Goal: Task Accomplishment & Management: Manage account settings

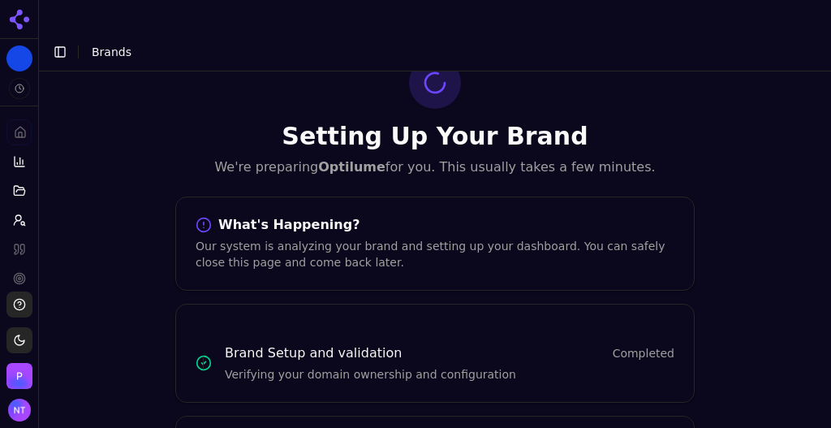
click at [62, 41] on button "Toggle Sidebar" at bounding box center [60, 52] width 23 height 23
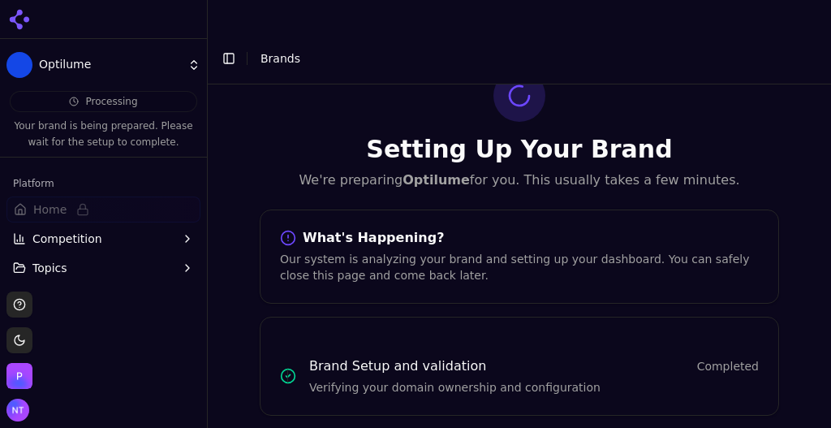
click at [159, 67] on html "Optilume Processing Your brand is being prepared. Please wait for the setup to …" at bounding box center [415, 230] width 831 height 460
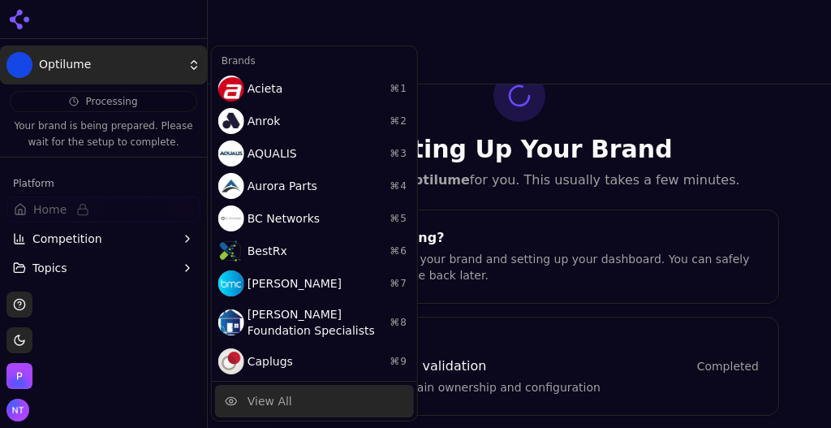
click at [268, 397] on div "View All" at bounding box center [269, 401] width 45 height 16
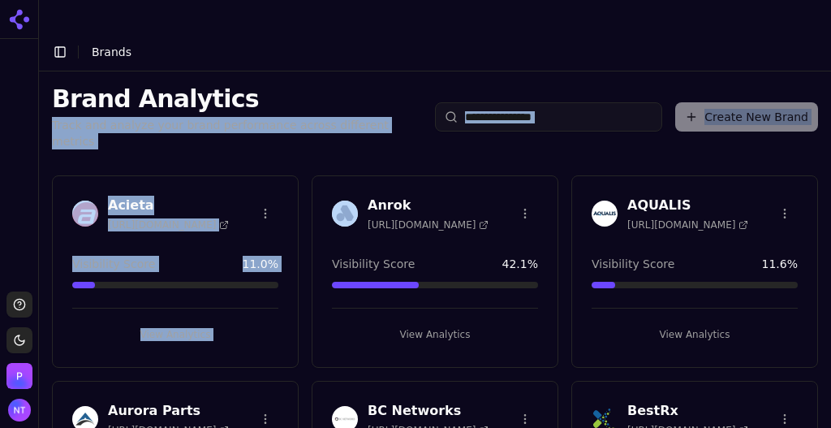
drag, startPoint x: 354, startPoint y: 114, endPoint x: 406, endPoint y: 39, distance: 91.1
click at [406, 71] on div "Brand Analytics Track and analyze your brand performance across different metri…" at bounding box center [435, 260] width 792 height 379
click at [406, 71] on div "Brand Analytics Track and analyze your brand performance across different metri…" at bounding box center [435, 116] width 792 height 91
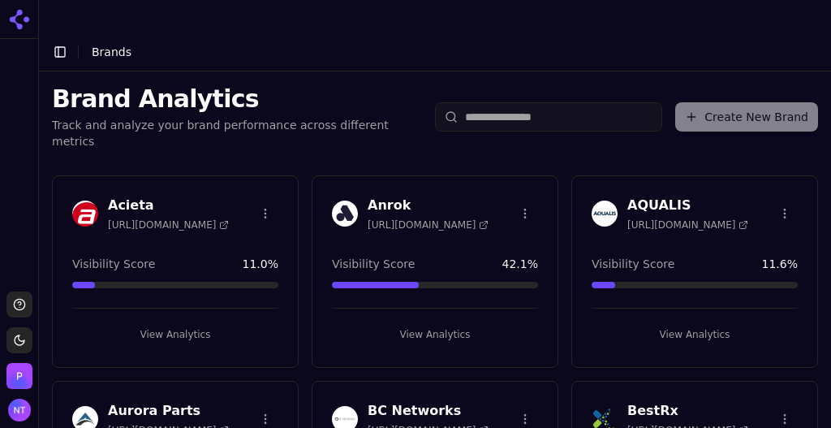
click at [258, 161] on html "Support Toggle theme Perrill Toggle Sidebar Brands Brand Analytics Track and an…" at bounding box center [415, 230] width 831 height 460
click at [234, 227] on div "Delete Brand" at bounding box center [224, 223] width 96 height 26
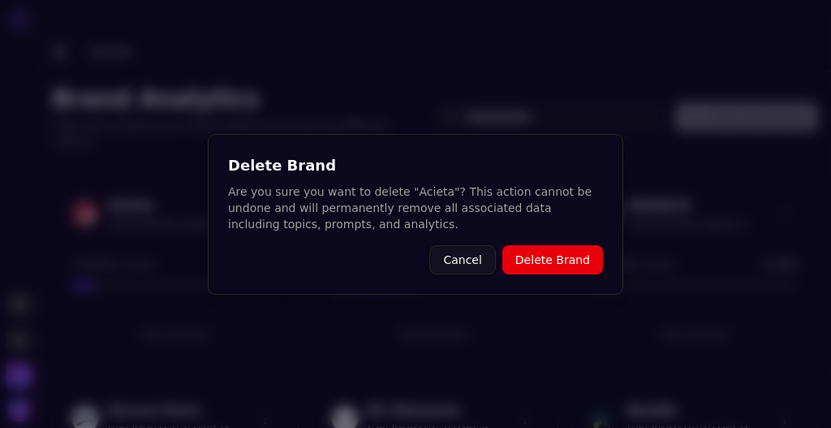
click at [540, 260] on button "Delete Brand" at bounding box center [552, 259] width 101 height 29
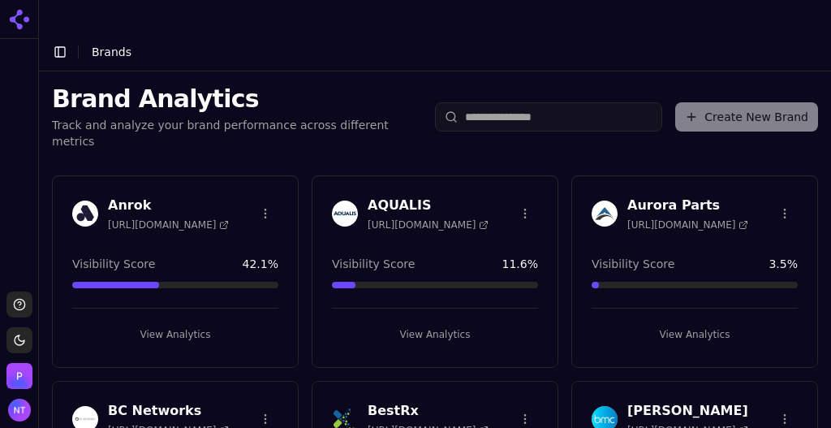
click at [776, 164] on html "Support Toggle theme Perrill Toggle Sidebar Brands Brand Analytics Track and an…" at bounding box center [415, 230] width 831 height 460
click at [518, 165] on html "Support Toggle theme Perrill Toggle Sidebar Brands Brand Analytics Track and an…" at bounding box center [415, 230] width 831 height 460
click at [572, 118] on html "Support Toggle theme Perrill Toggle Sidebar Brands Brand Analytics Track and an…" at bounding box center [415, 230] width 831 height 460
click at [781, 165] on html "Support Toggle theme Perrill Toggle Sidebar Brands Brand Analytics Track and an…" at bounding box center [415, 230] width 831 height 460
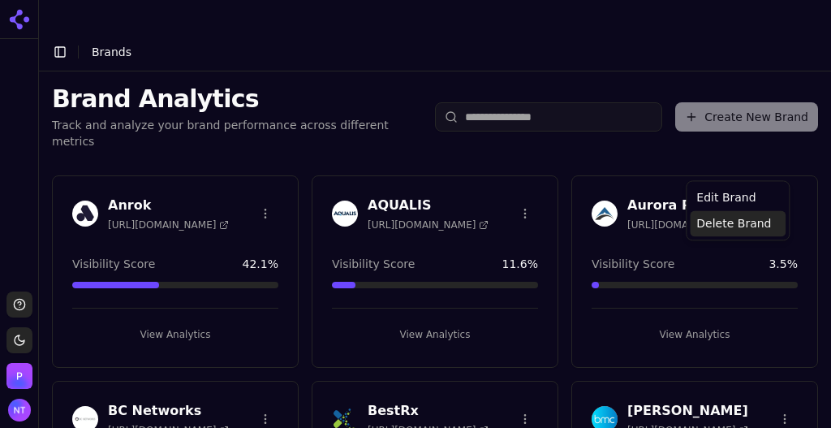
click at [741, 221] on div "Delete Brand" at bounding box center [738, 223] width 96 height 26
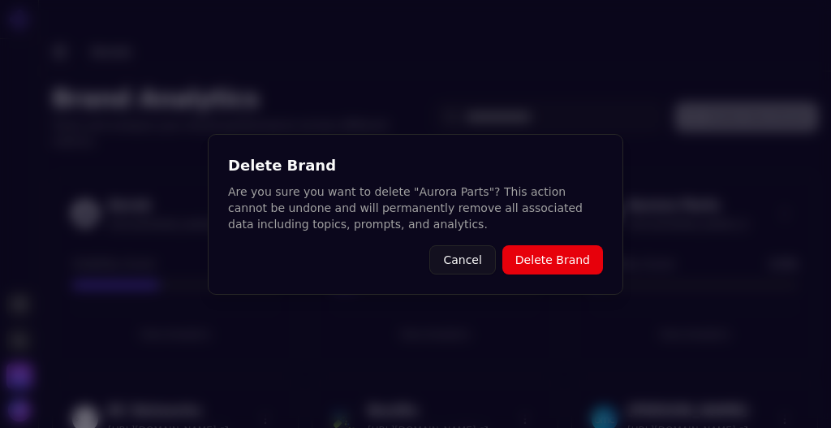
click at [569, 255] on button "Delete Brand" at bounding box center [552, 259] width 101 height 29
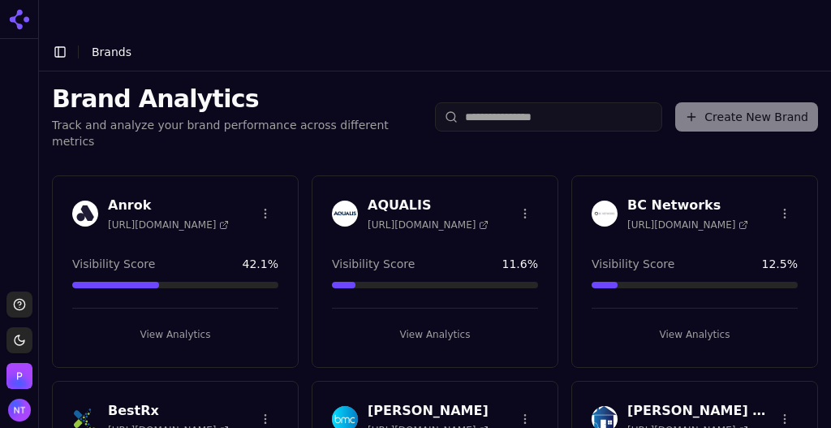
click at [777, 161] on html "Support Toggle theme Perrill Toggle Sidebar Brands Brand Analytics Track and an…" at bounding box center [415, 230] width 831 height 460
click at [728, 223] on div "Delete Brand" at bounding box center [738, 223] width 96 height 26
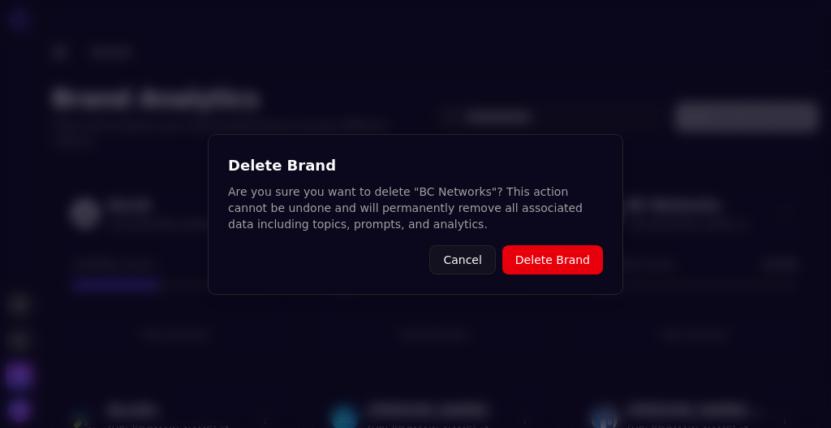
click at [578, 268] on button "Delete Brand" at bounding box center [552, 259] width 101 height 29
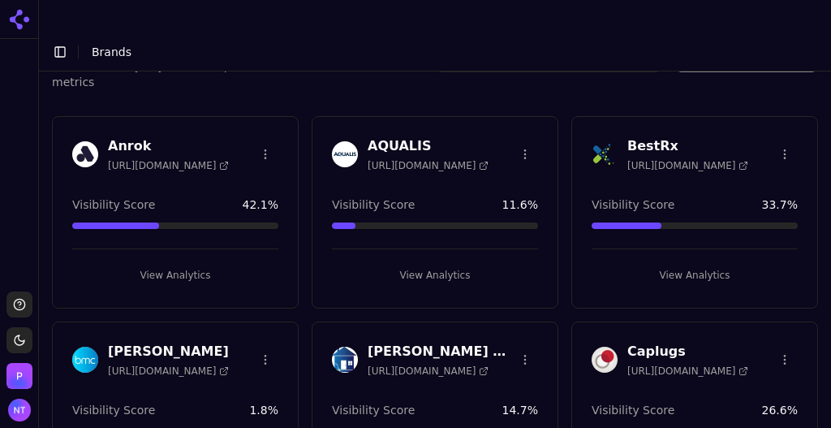
scroll to position [125, 0]
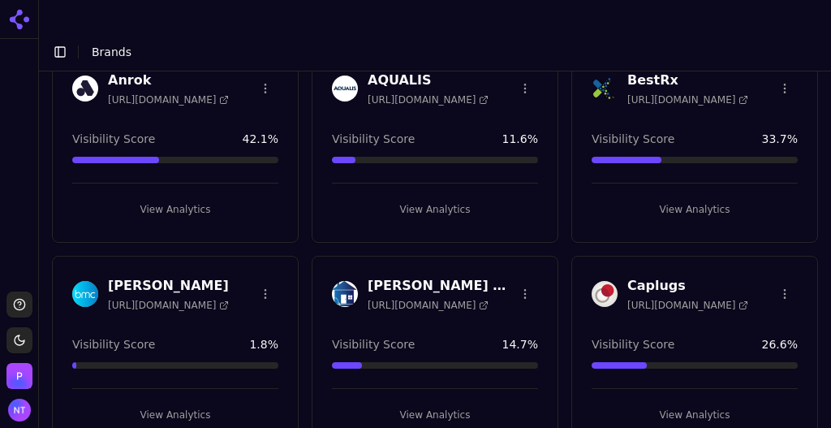
click at [256, 239] on html "Support Toggle theme Perrill Toggle Sidebar Brands Brand Analytics Track and an…" at bounding box center [415, 230] width 831 height 460
click at [227, 302] on div "Delete Brand" at bounding box center [224, 303] width 96 height 26
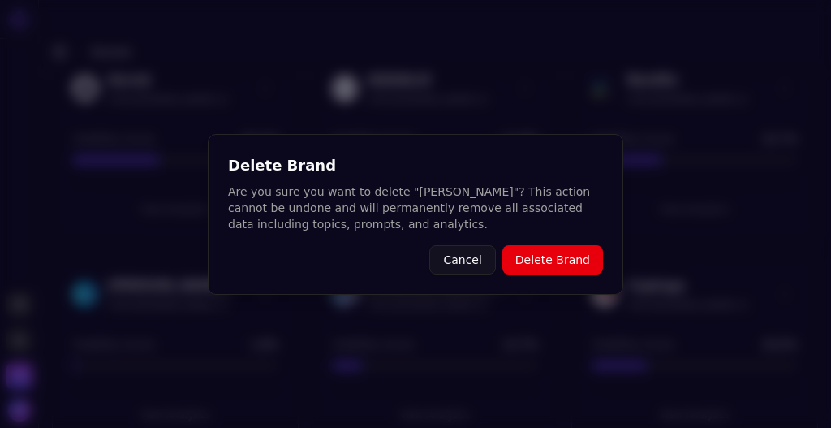
click at [550, 260] on button "Delete Brand" at bounding box center [552, 259] width 101 height 29
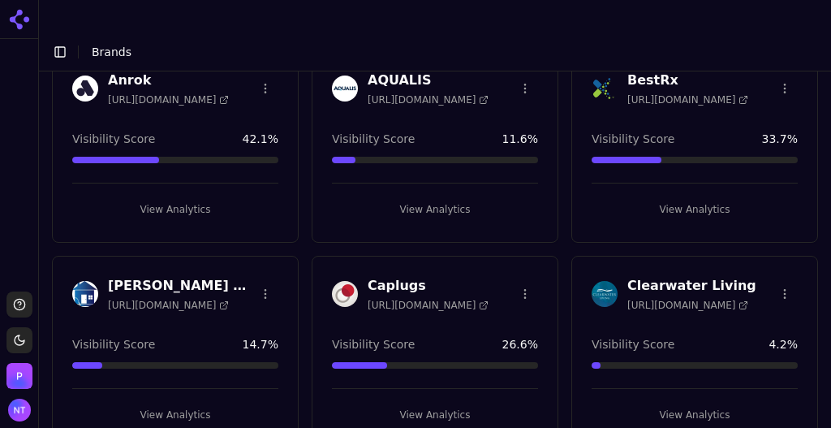
click at [517, 241] on html "Support Toggle theme Perrill Toggle Sidebar Brands Brand Analytics Track and an…" at bounding box center [415, 230] width 831 height 460
click at [471, 303] on div "Delete Brand" at bounding box center [481, 303] width 96 height 26
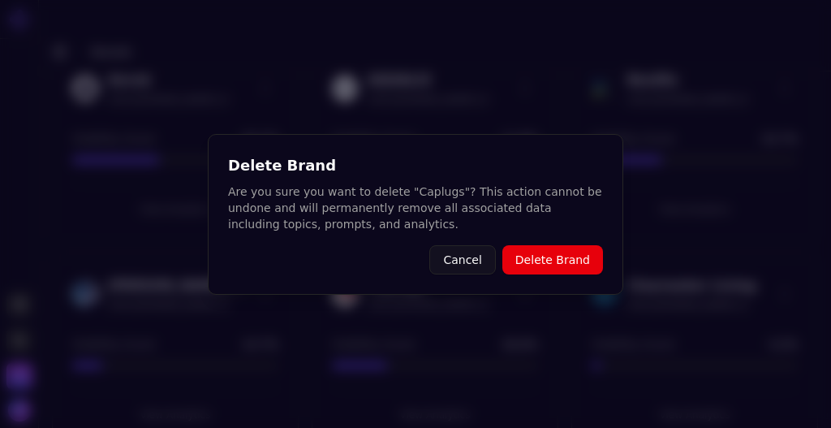
click at [558, 253] on button "Delete Brand" at bounding box center [552, 259] width 101 height 29
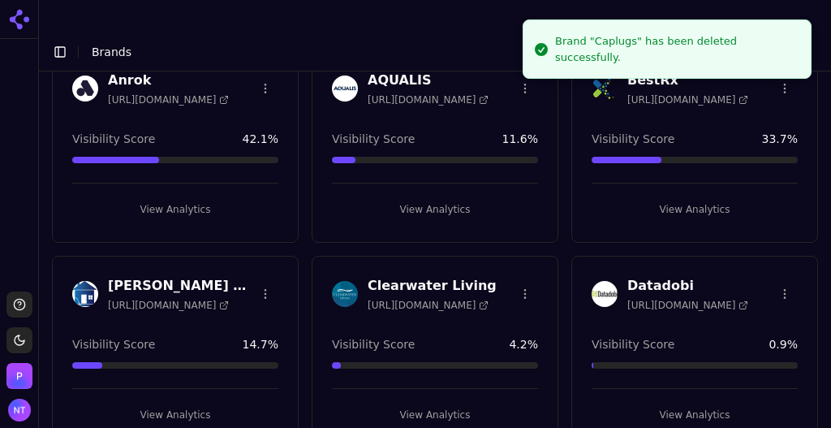
click at [509, 244] on html "Support Toggle theme Perrill Toggle Sidebar Brands Brand Analytics Track and an…" at bounding box center [415, 230] width 831 height 460
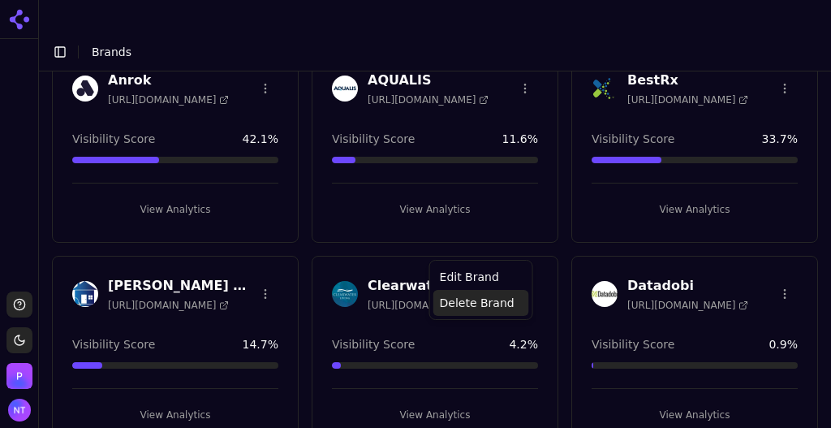
click at [479, 297] on div "Delete Brand" at bounding box center [481, 303] width 96 height 26
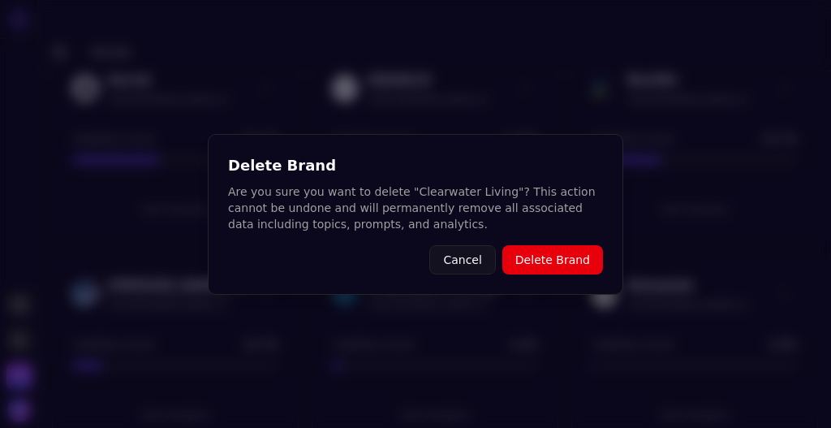
click at [540, 256] on button "Delete Brand" at bounding box center [552, 259] width 101 height 29
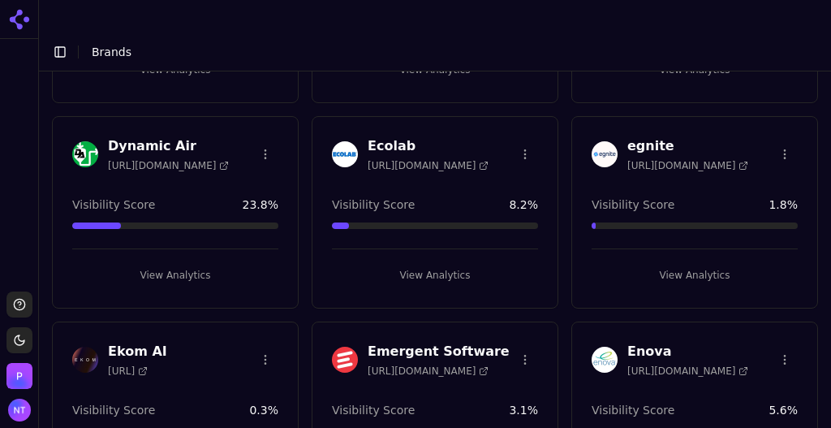
scroll to position [381, 0]
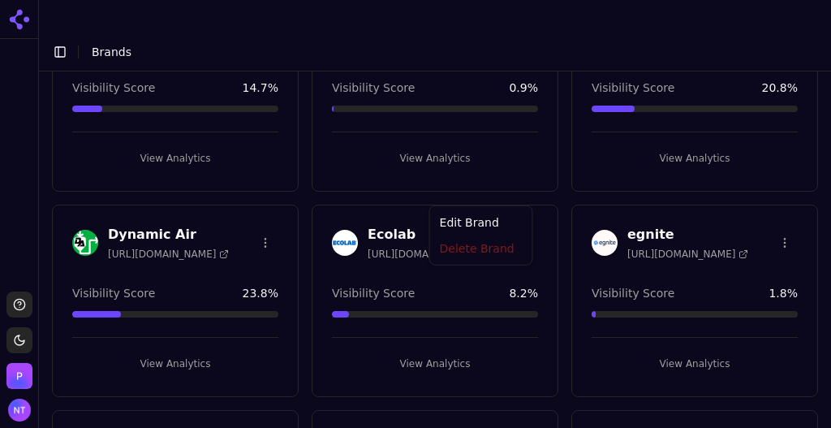
click at [518, 190] on html "Support Toggle theme Perrill Toggle Sidebar Brands Brand Analytics Track and an…" at bounding box center [415, 230] width 831 height 460
click at [483, 248] on div "Delete Brand" at bounding box center [481, 250] width 96 height 26
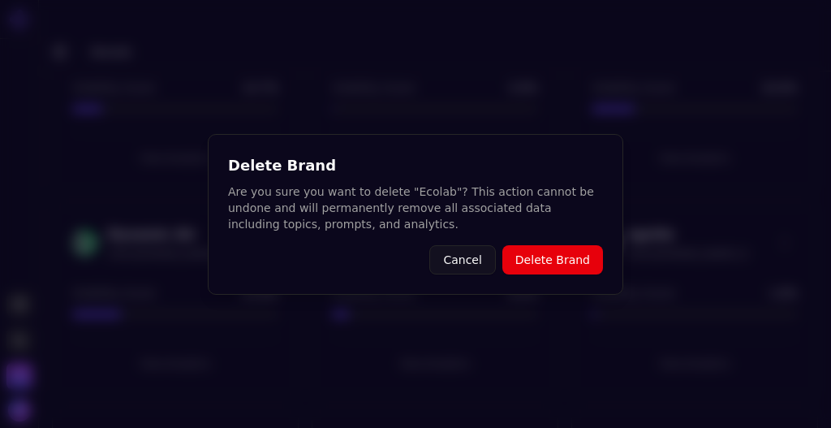
click at [543, 260] on button "Delete Brand" at bounding box center [552, 259] width 101 height 29
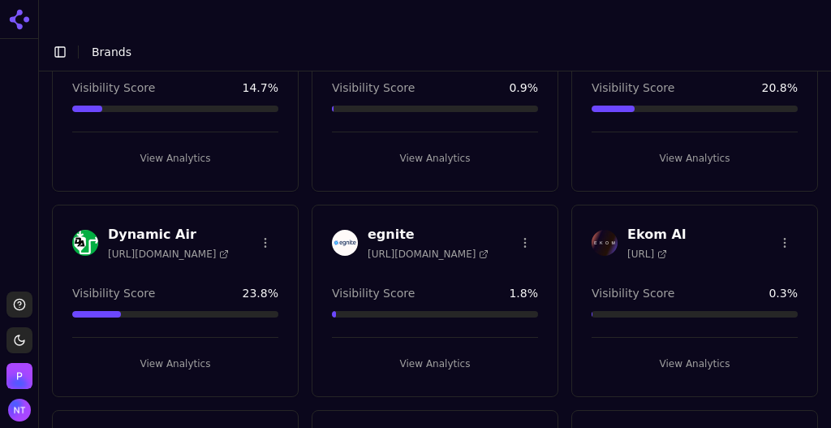
click at [521, 187] on html "Support Toggle theme Perrill Toggle Sidebar Brands Brand Analytics Track and an…" at bounding box center [415, 230] width 831 height 460
click at [513, 251] on div "Delete Brand" at bounding box center [481, 250] width 96 height 26
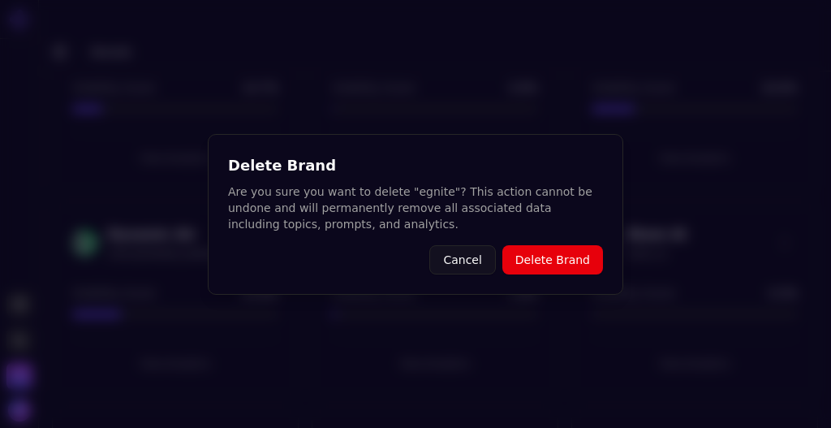
click at [558, 273] on button "Delete Brand" at bounding box center [552, 259] width 101 height 29
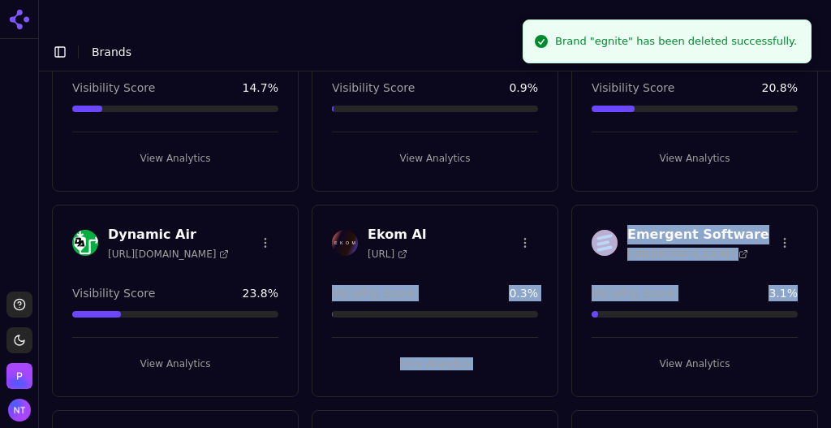
drag, startPoint x: 646, startPoint y: 249, endPoint x: 522, endPoint y: 188, distance: 137.5
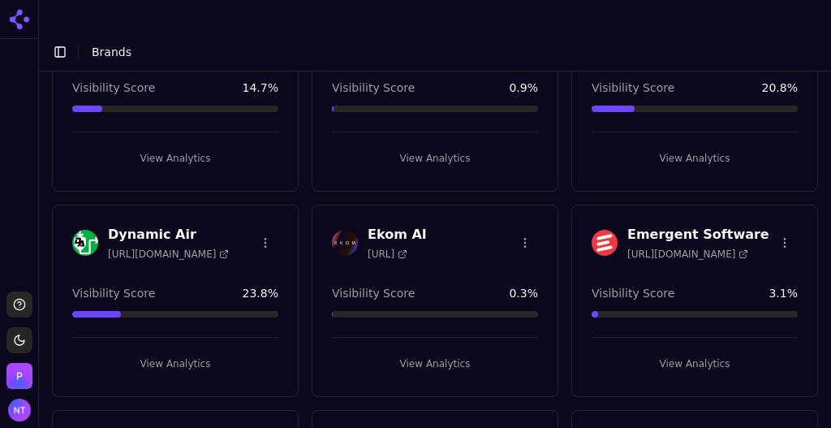
click at [520, 187] on html "Support Toggle theme Perrill Toggle Sidebar Brands Brand Analytics Track and an…" at bounding box center [415, 230] width 831 height 460
click at [492, 250] on div "Delete Brand" at bounding box center [481, 250] width 96 height 26
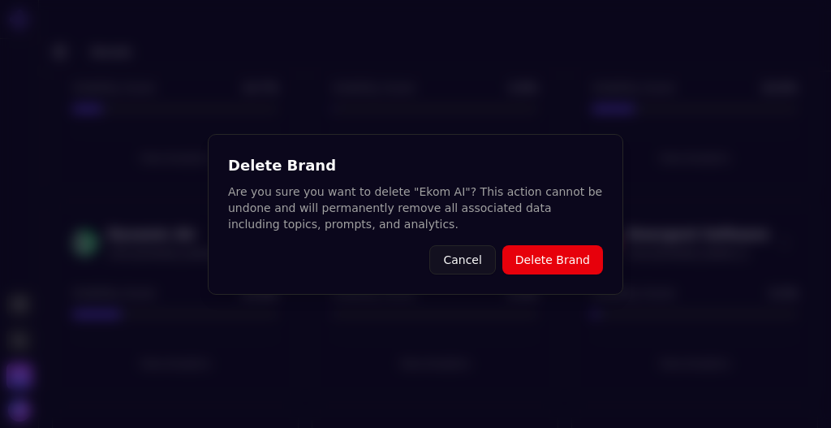
click at [544, 254] on button "Delete Brand" at bounding box center [552, 259] width 101 height 29
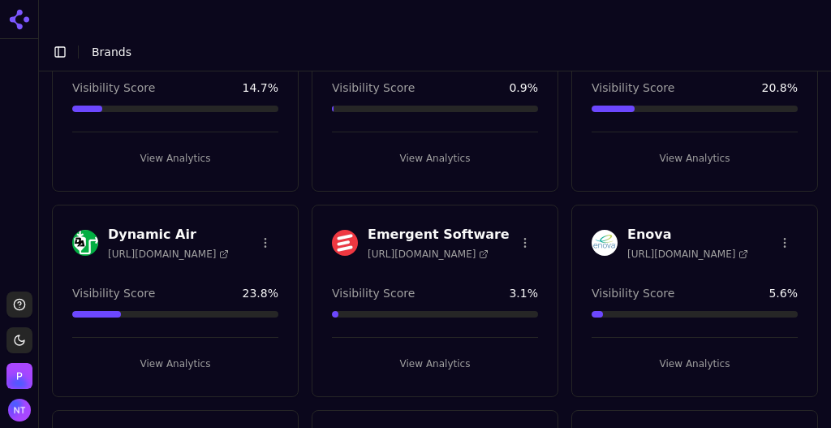
click at [776, 188] on html "Support Toggle theme Perrill Toggle Sidebar Brands Brand Analytics Track and an…" at bounding box center [415, 230] width 831 height 460
click at [746, 251] on div "Delete Brand" at bounding box center [738, 250] width 96 height 26
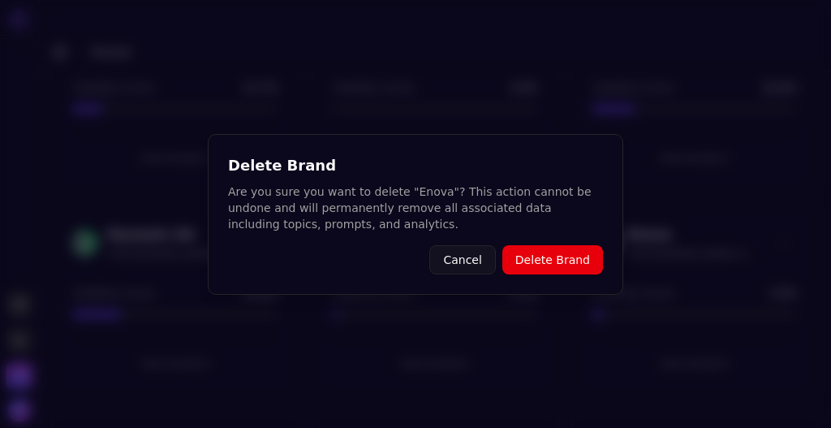
click at [565, 263] on button "Delete Brand" at bounding box center [552, 259] width 101 height 29
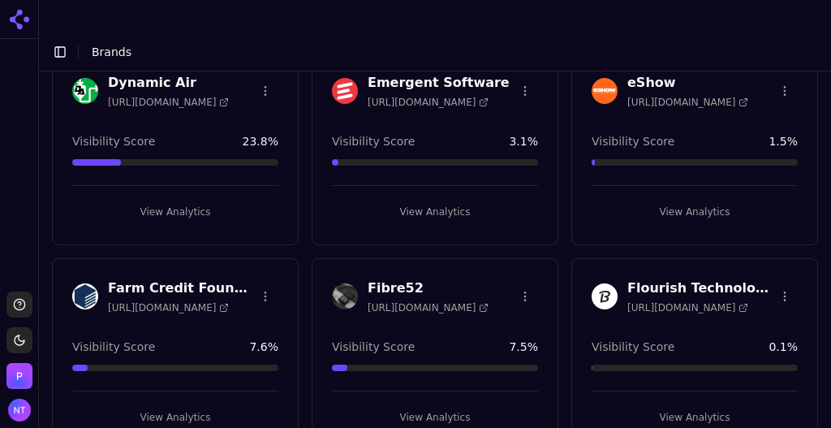
scroll to position [548, 0]
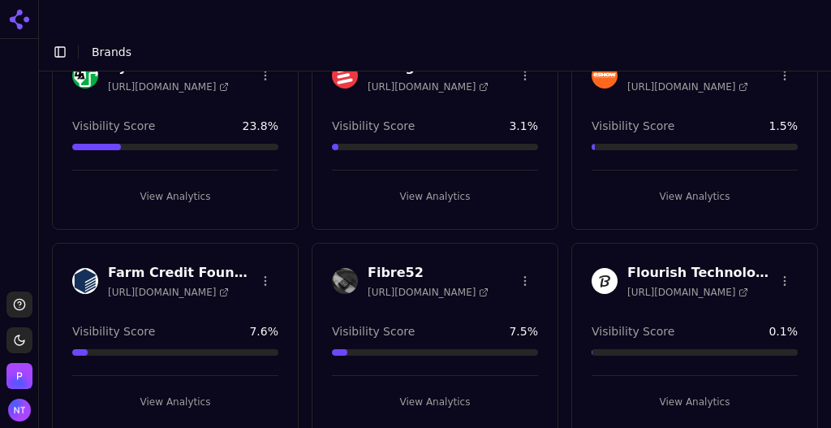
click at [262, 223] on html "Support Toggle theme Perrill Toggle Sidebar Brands Brand Analytics Track and an…" at bounding box center [415, 230] width 831 height 460
click at [230, 286] on div "Delete Brand" at bounding box center [224, 287] width 96 height 26
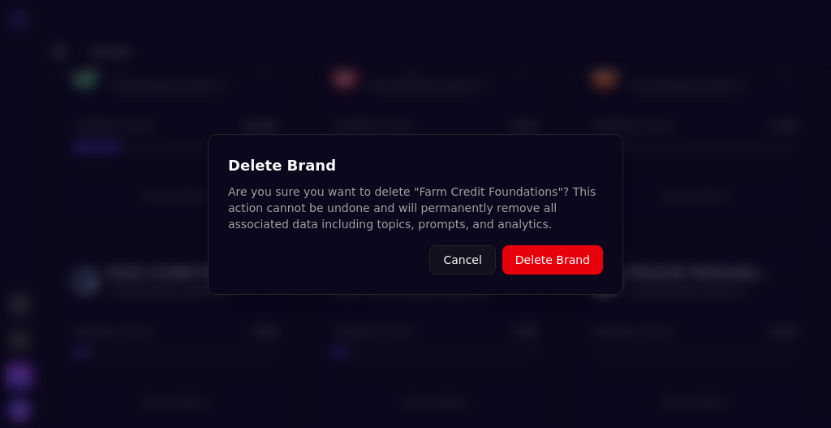
click at [462, 250] on button "Cancel" at bounding box center [462, 259] width 66 height 29
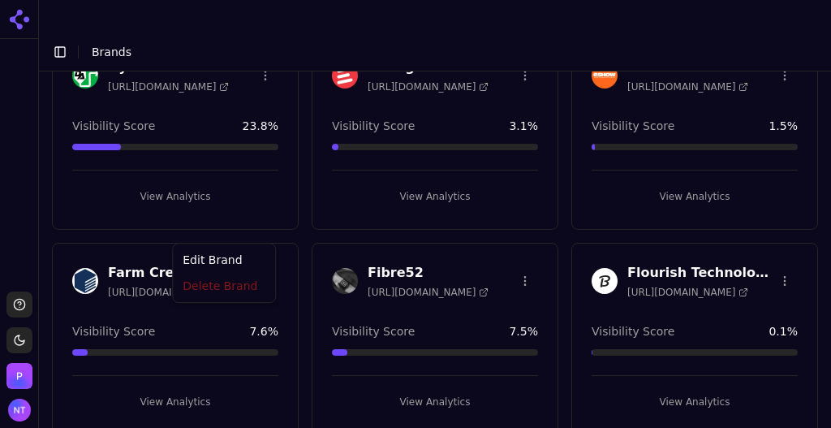
click at [260, 221] on html "Support Toggle theme Perrill Toggle Sidebar Brands Brand Analytics Track and an…" at bounding box center [415, 230] width 831 height 460
click at [190, 352] on html "Support Toggle theme Perrill Toggle Sidebar Brands Brand Analytics Track and an…" at bounding box center [415, 230] width 831 height 460
click at [175, 389] on button "View Analytics" at bounding box center [175, 402] width 206 height 26
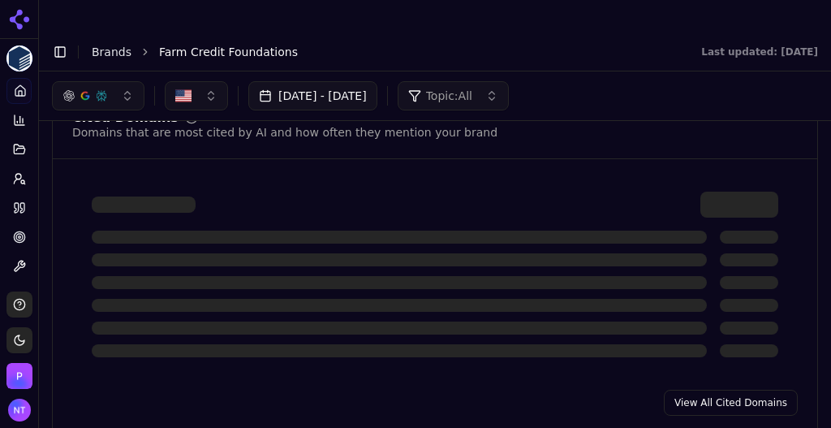
scroll to position [1674, 0]
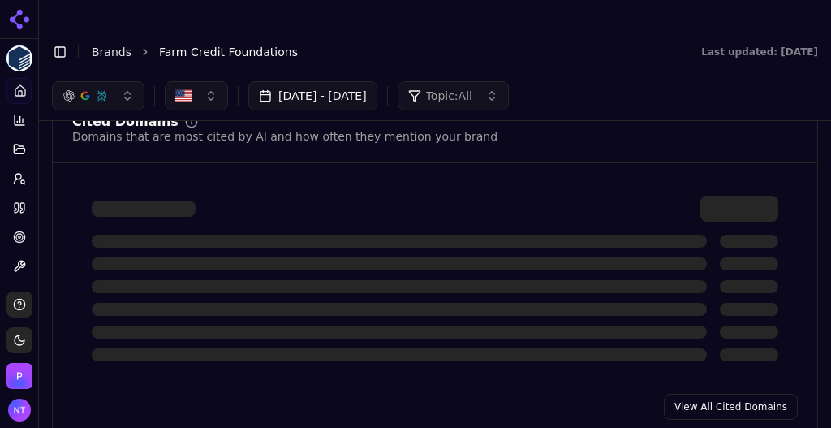
click at [682, 393] on link "View All Cited Domains" at bounding box center [731, 406] width 134 height 26
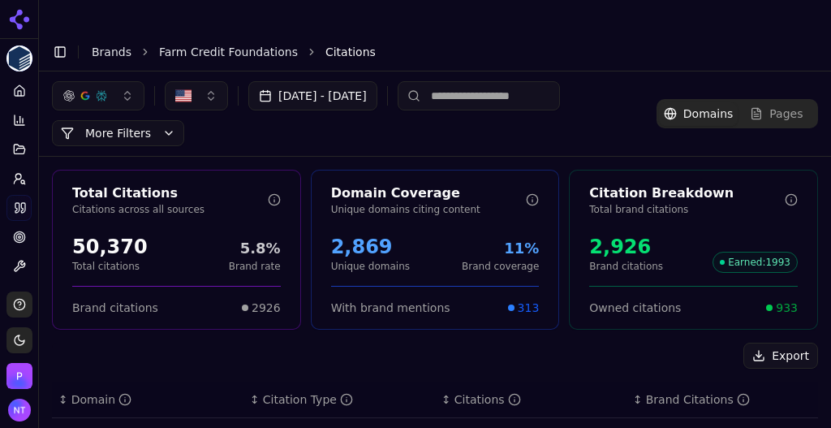
click at [763, 342] on button "Export" at bounding box center [780, 355] width 75 height 26
click at [114, 45] on link "Brands" at bounding box center [112, 51] width 40 height 13
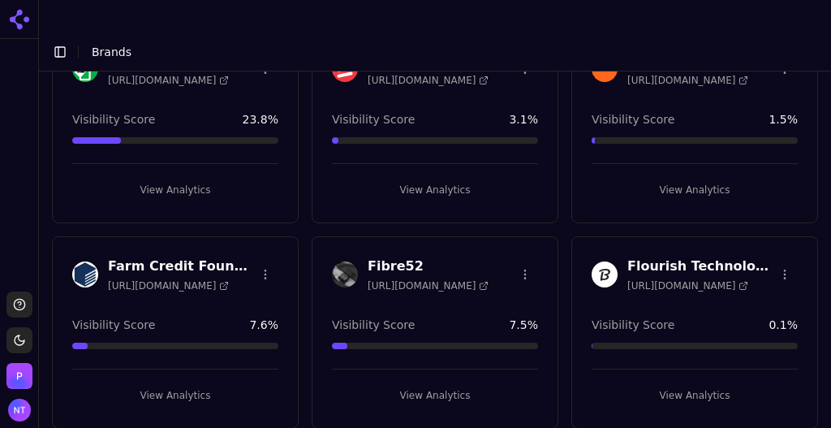
scroll to position [562, 0]
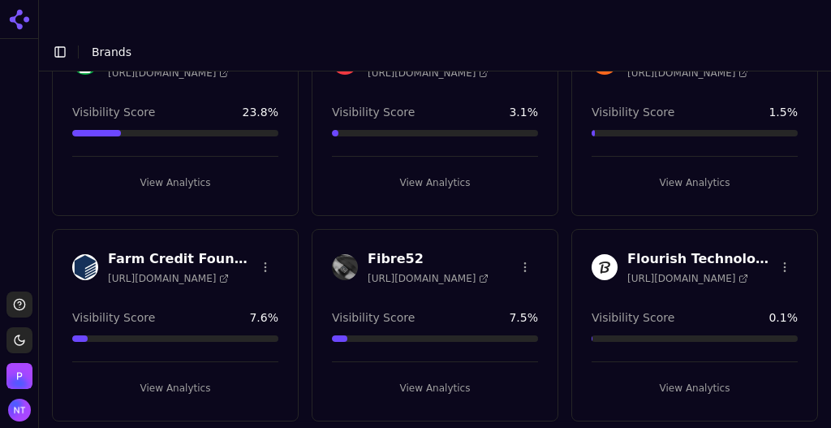
click at [265, 213] on html "Support Toggle theme Perrill Toggle Sidebar Brands Brand Analytics Track and an…" at bounding box center [415, 230] width 831 height 460
click at [232, 270] on div "Delete Brand" at bounding box center [224, 273] width 96 height 26
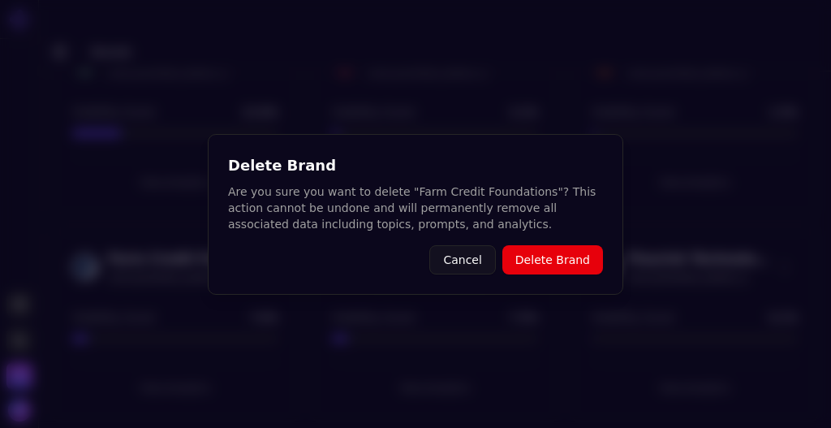
click at [566, 264] on button "Delete Brand" at bounding box center [552, 259] width 101 height 29
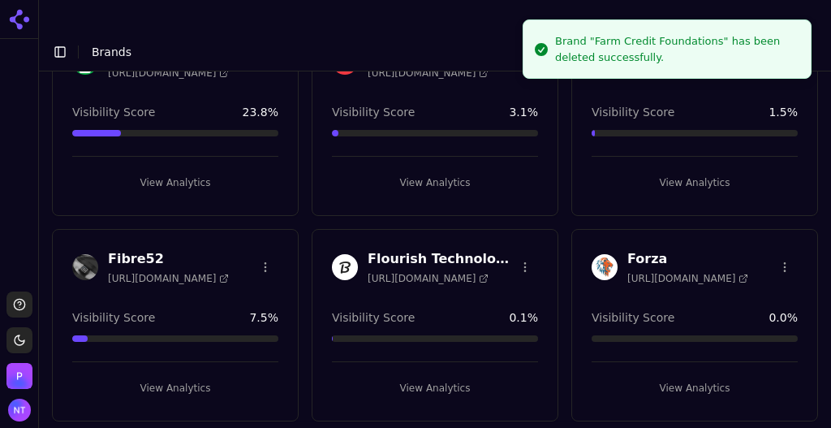
click at [161, 375] on button "View Analytics" at bounding box center [175, 388] width 206 height 26
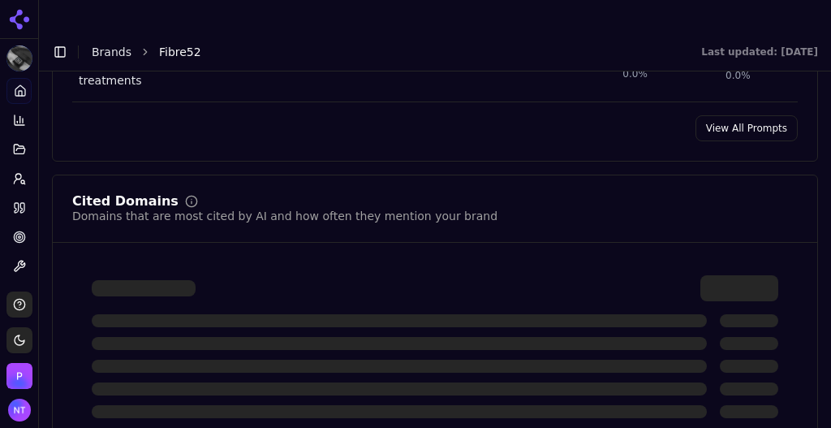
scroll to position [1716, 0]
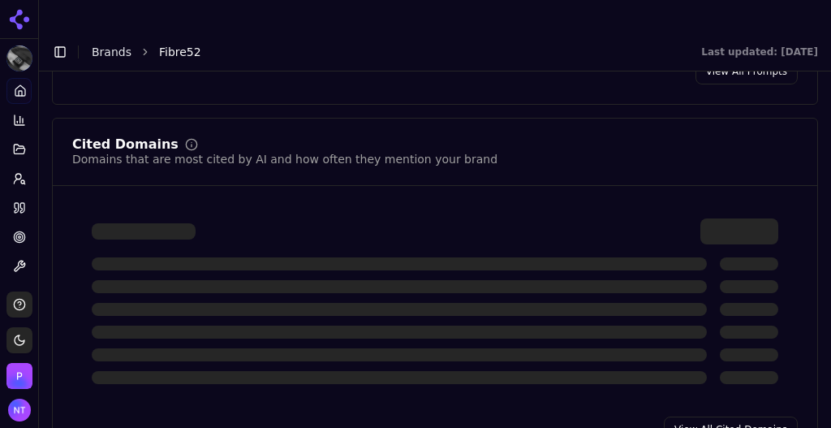
click at [737, 416] on link "View All Cited Domains" at bounding box center [731, 429] width 134 height 26
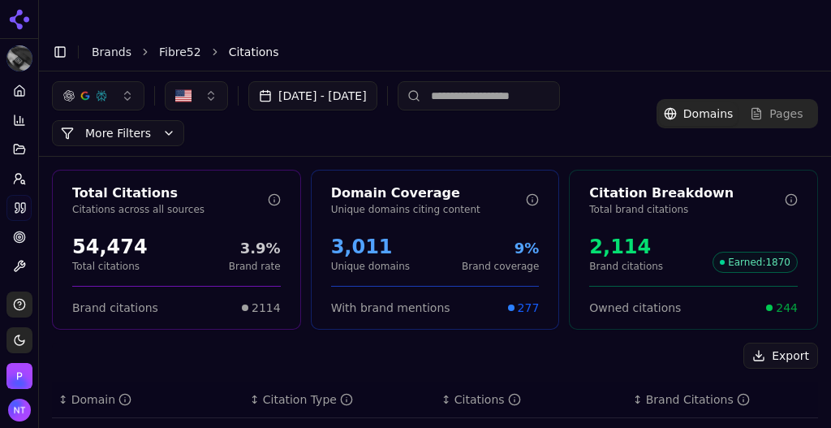
click at [763, 342] on button "Export" at bounding box center [780, 355] width 75 height 26
click at [115, 45] on link "Brands" at bounding box center [112, 51] width 40 height 13
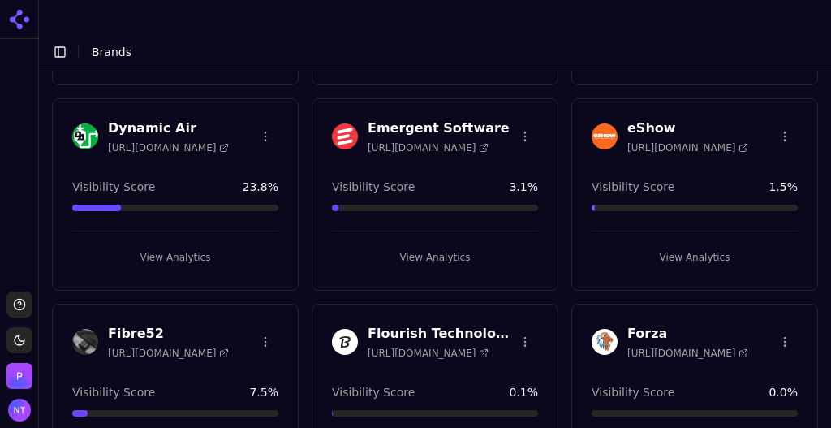
scroll to position [548, 0]
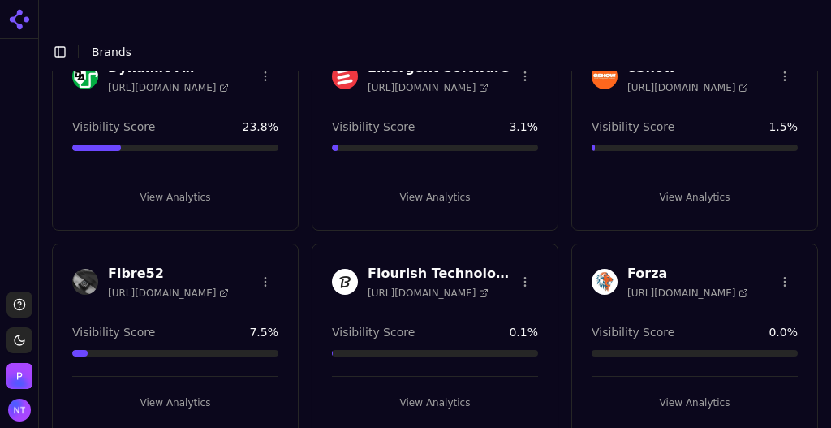
click at [517, 226] on html "Support Toggle theme Perrill Toggle Sidebar Brands Brand Analytics Track and an…" at bounding box center [415, 230] width 831 height 460
click at [547, 193] on html "Support Toggle theme Perrill Toggle Sidebar Brands Brand Analytics Track and an…" at bounding box center [415, 230] width 831 height 460
click at [521, 227] on html "Support Toggle theme Perrill Toggle Sidebar Brands Brand Analytics Track and an…" at bounding box center [415, 230] width 831 height 460
click at [475, 291] on div "Delete Brand" at bounding box center [481, 288] width 96 height 26
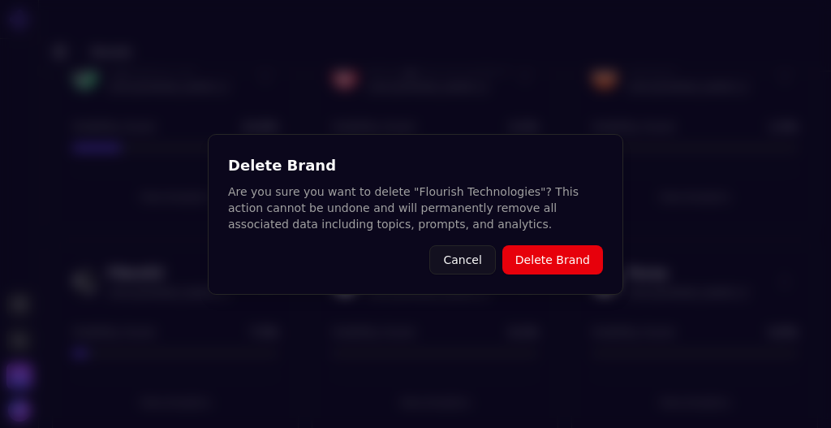
click at [550, 250] on button "Delete Brand" at bounding box center [552, 259] width 101 height 29
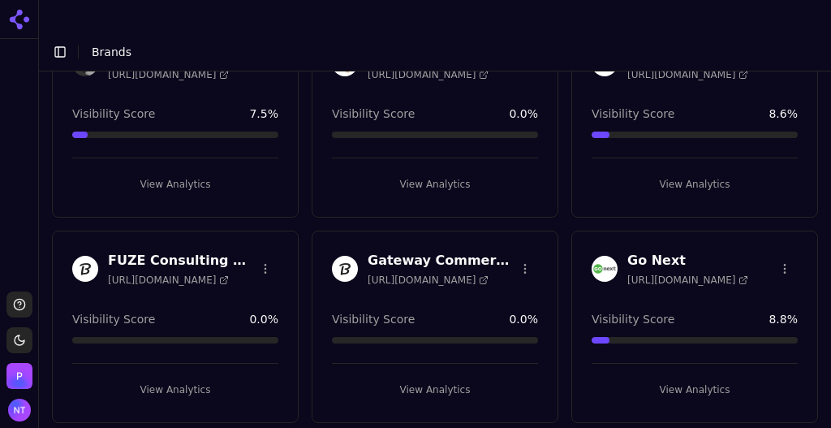
scroll to position [788, 0]
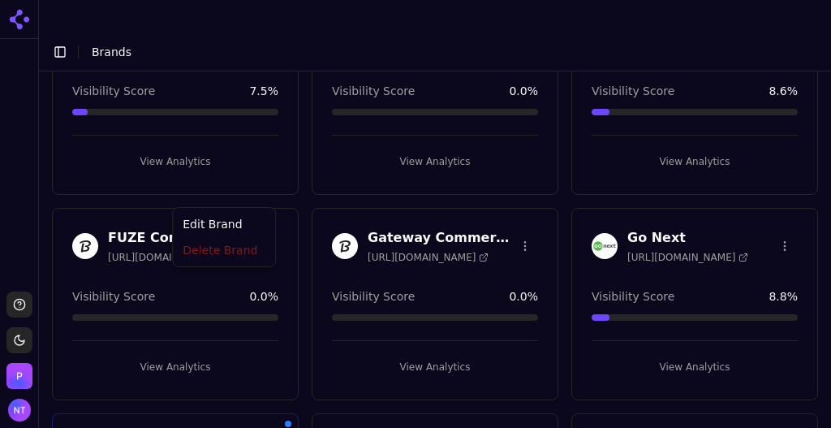
click at [263, 188] on html "Support Toggle theme [PERSON_NAME] Toggle Sidebar Brands Brand Analytics Track …" at bounding box center [415, 230] width 831 height 460
click at [226, 247] on div "Delete Brand" at bounding box center [224, 251] width 96 height 26
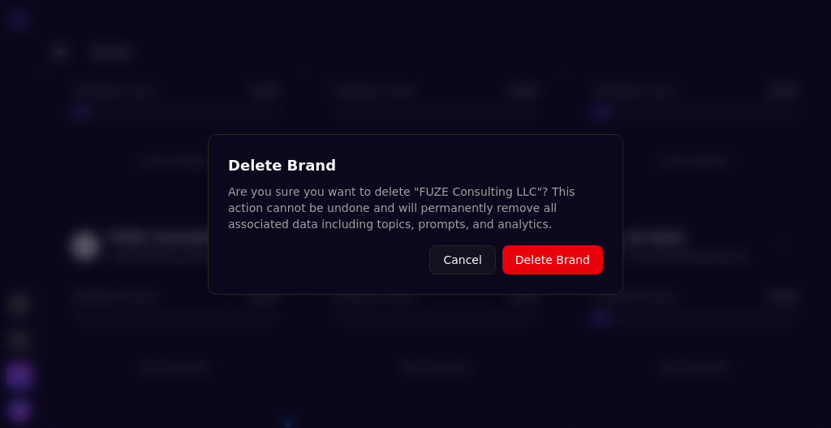
click at [535, 256] on button "Delete Brand" at bounding box center [552, 259] width 101 height 29
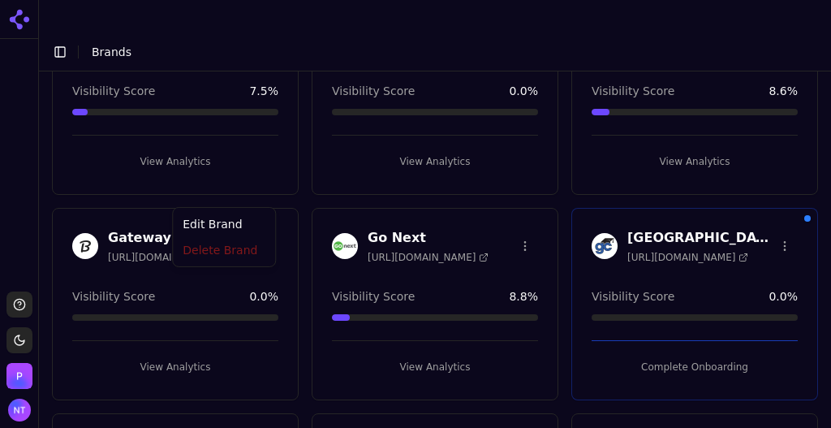
click at [263, 190] on html "Support Toggle theme [PERSON_NAME] Toggle Sidebar Brands Brand Analytics Track …" at bounding box center [415, 230] width 831 height 460
click at [307, 158] on html "Support Toggle theme [PERSON_NAME] Toggle Sidebar Brands Brand Analytics Track …" at bounding box center [415, 230] width 831 height 460
click at [260, 186] on html "Support Toggle theme [PERSON_NAME] Toggle Sidebar Brands Brand Analytics Track …" at bounding box center [415, 230] width 831 height 460
click at [158, 191] on html "Support Toggle theme [PERSON_NAME] Toggle Sidebar Brands Brand Analytics Track …" at bounding box center [415, 230] width 831 height 460
click at [158, 251] on span "https://gatewaycfs.com" at bounding box center [168, 257] width 121 height 13
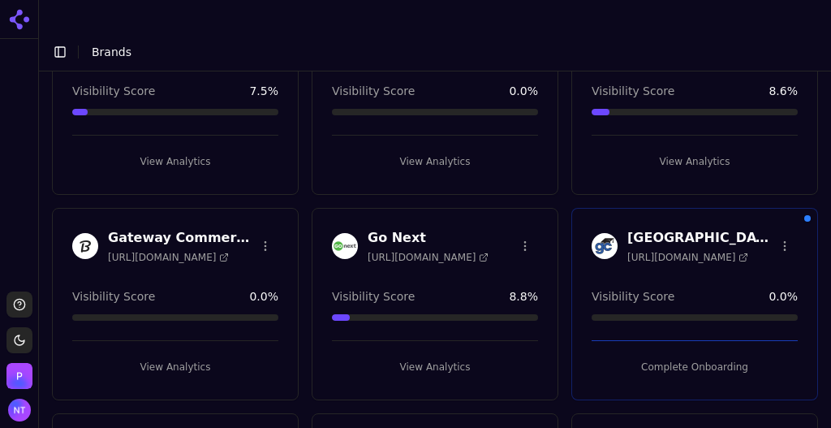
click at [264, 188] on html "Support Toggle theme [PERSON_NAME] Toggle Sidebar Brands Brand Analytics Track …" at bounding box center [415, 230] width 831 height 460
click at [238, 251] on div "Delete Brand" at bounding box center [224, 251] width 96 height 26
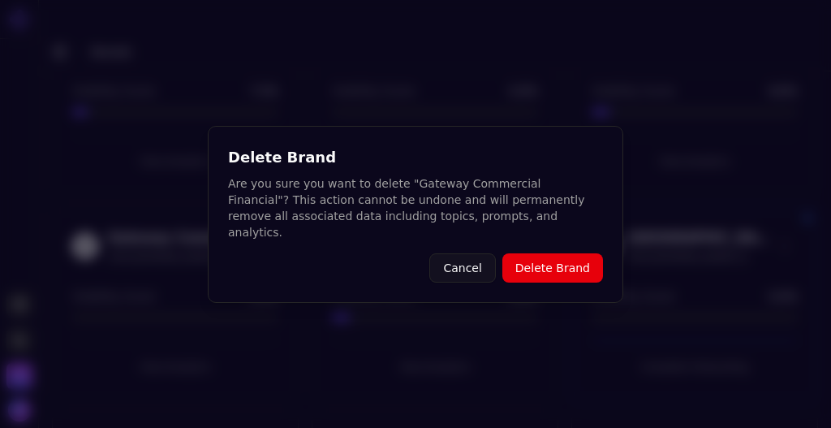
click at [530, 258] on button "Delete Brand" at bounding box center [552, 267] width 101 height 29
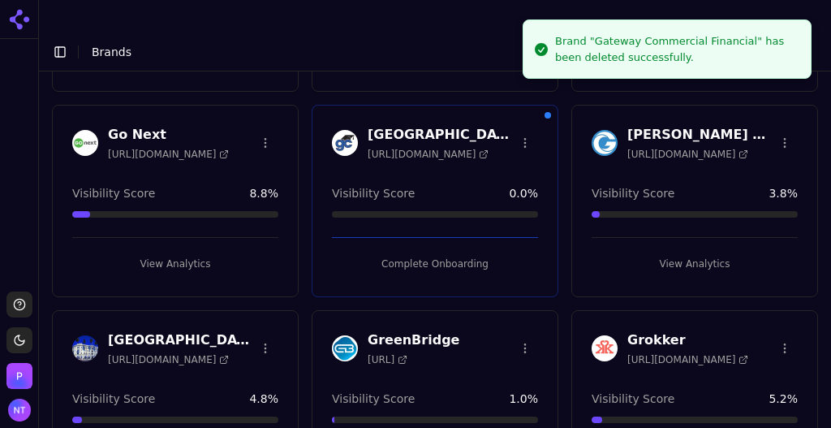
scroll to position [935, 0]
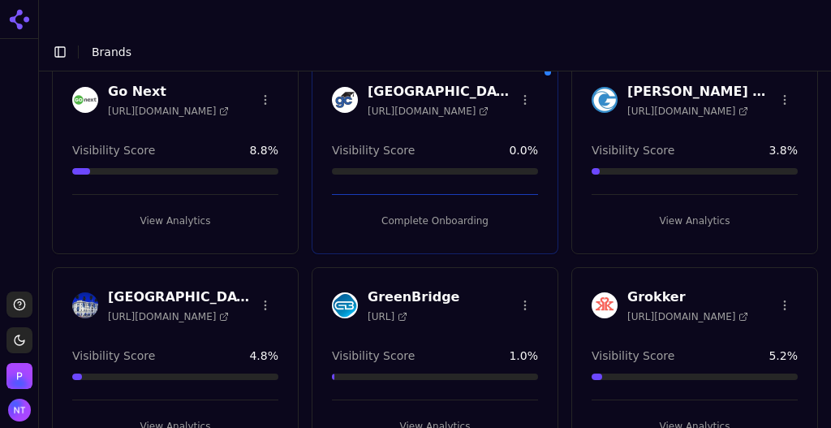
click at [262, 252] on html "Support Toggle theme [PERSON_NAME] Toggle Sidebar Brands Brand Analytics Track …" at bounding box center [415, 230] width 831 height 460
click at [239, 309] on div "Delete Brand" at bounding box center [224, 309] width 96 height 26
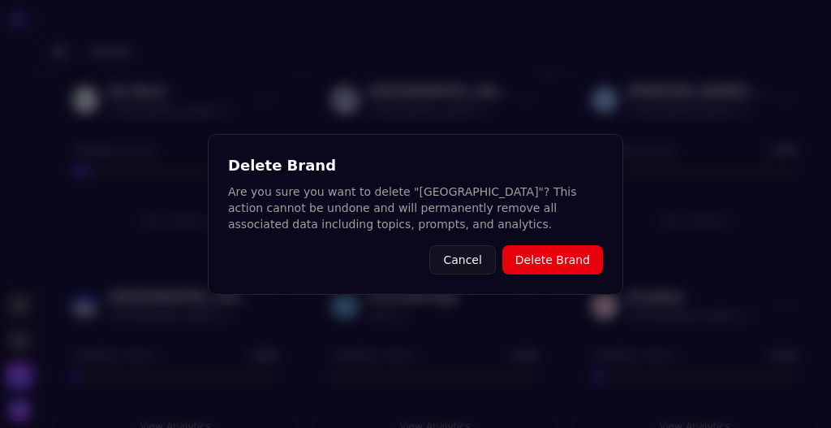
click at [550, 262] on button "Delete Brand" at bounding box center [552, 259] width 101 height 29
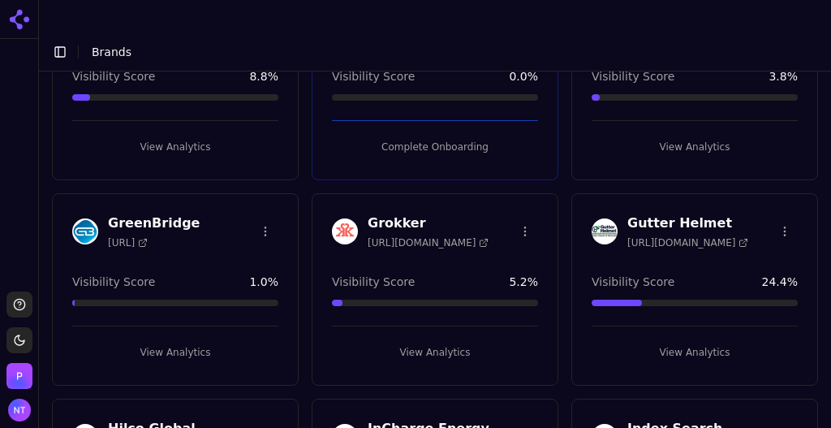
scroll to position [1045, 0]
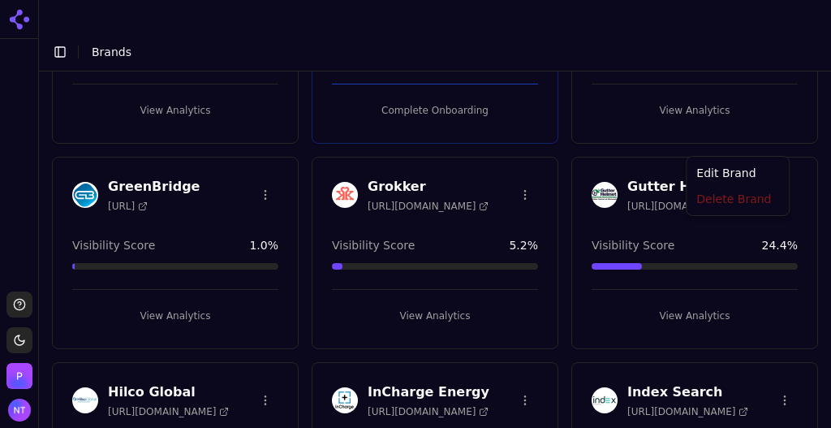
click at [772, 141] on html "Support Toggle theme [PERSON_NAME] Toggle Sidebar Brands Brand Analytics Track …" at bounding box center [415, 230] width 831 height 460
click at [756, 199] on div "Delete Brand" at bounding box center [738, 199] width 96 height 26
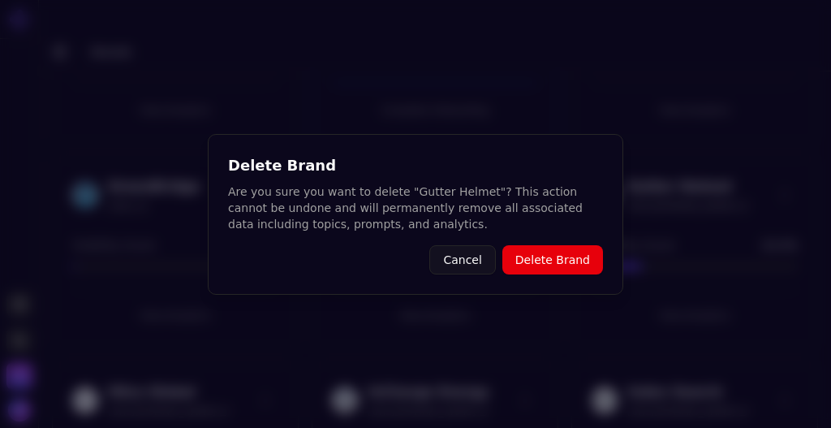
click at [575, 264] on button "Delete Brand" at bounding box center [552, 259] width 101 height 29
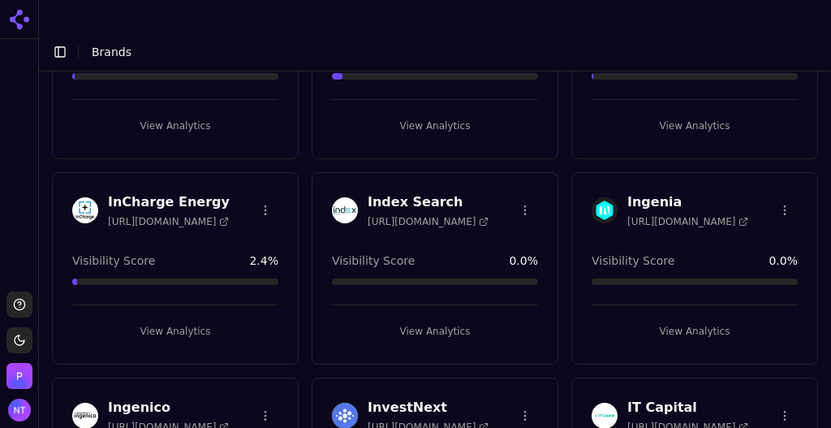
scroll to position [1256, 0]
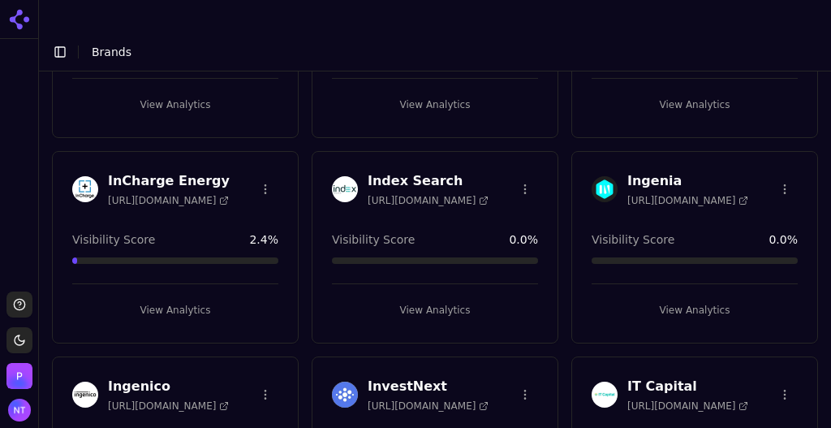
click at [261, 133] on html "Support Toggle theme [PERSON_NAME] Toggle Sidebar Brands Brand Analytics Track …" at bounding box center [415, 230] width 831 height 460
click at [234, 191] on div "Delete Brand" at bounding box center [224, 191] width 96 height 26
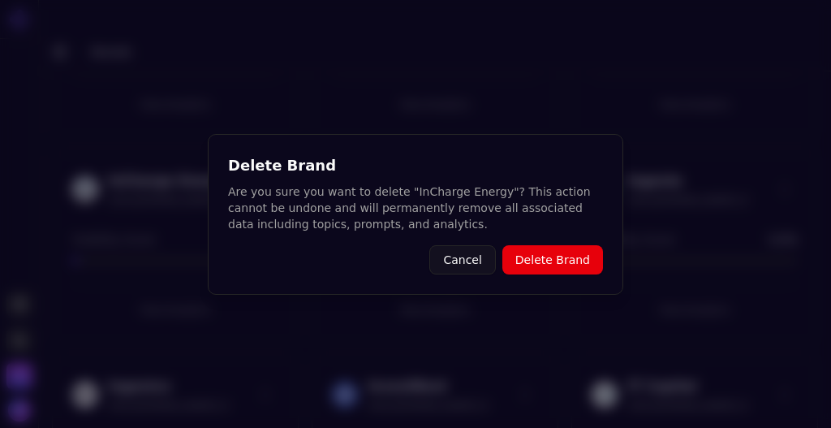
click at [533, 260] on button "Delete Brand" at bounding box center [552, 259] width 101 height 29
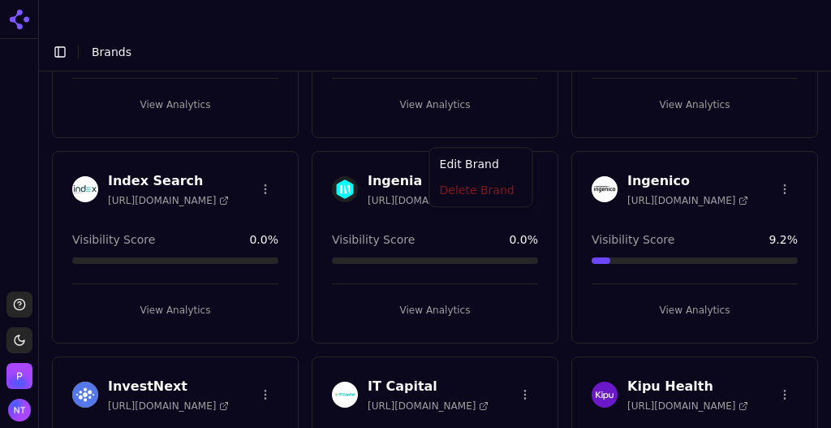
click at [514, 129] on html "Support Toggle theme [PERSON_NAME] Toggle Sidebar Brands Brand Analytics Track …" at bounding box center [415, 230] width 831 height 460
click at [561, 84] on html "Support Toggle theme [PERSON_NAME] Toggle Sidebar Brands Brand Analytics Track …" at bounding box center [415, 230] width 831 height 460
click at [777, 127] on html "Support Toggle theme [PERSON_NAME] Toggle Sidebar Brands Brand Analytics Track …" at bounding box center [415, 230] width 831 height 460
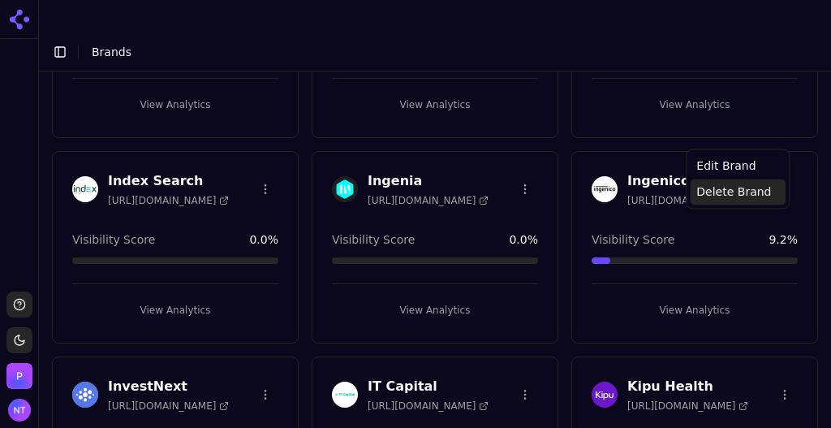
click at [711, 197] on div "Delete Brand" at bounding box center [738, 191] width 96 height 26
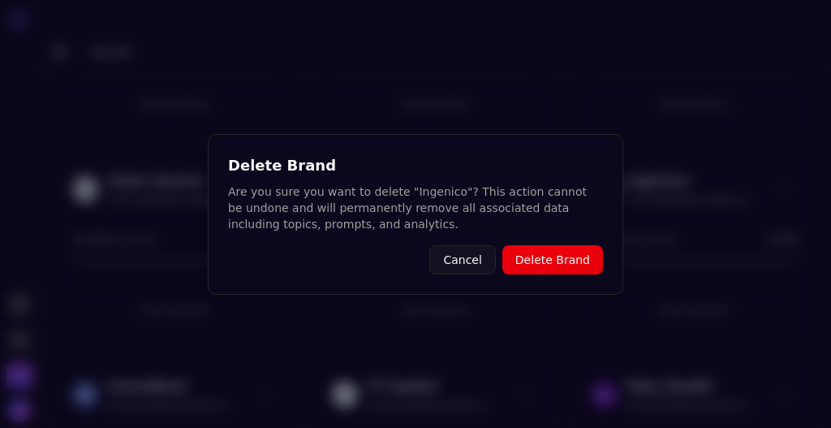
click at [552, 259] on button "Delete Brand" at bounding box center [552, 259] width 101 height 29
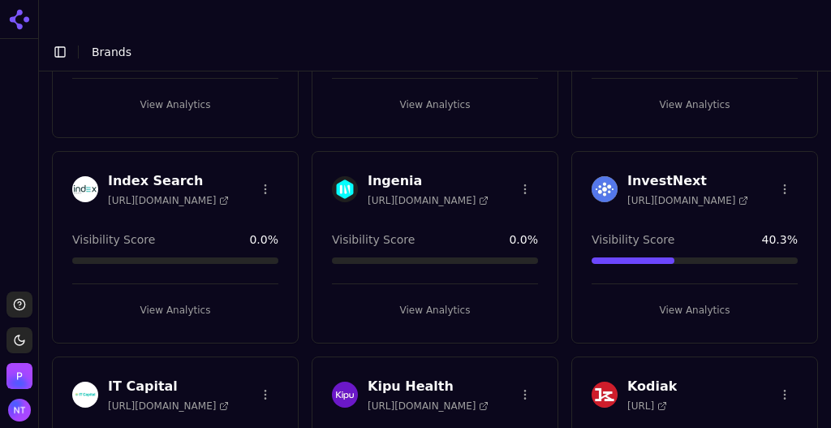
click at [780, 127] on html "Support Toggle theme [PERSON_NAME] Toggle Sidebar Brands Brand Analytics Track …" at bounding box center [415, 230] width 831 height 460
click at [736, 197] on div "Delete Brand" at bounding box center [738, 191] width 96 height 26
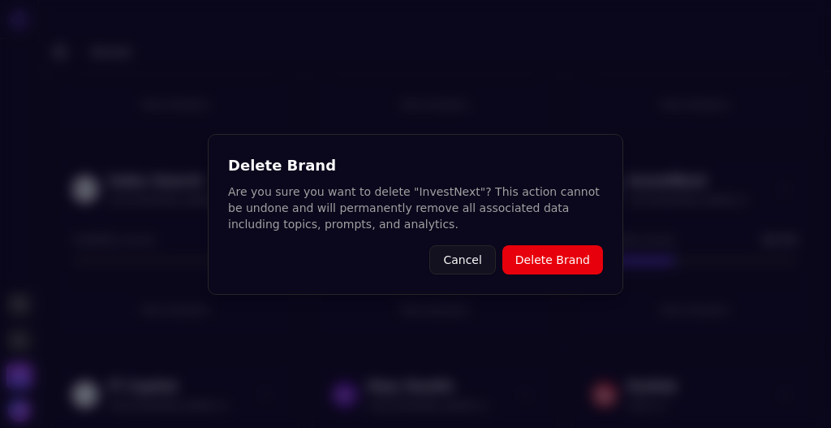
click at [531, 260] on button "Delete Brand" at bounding box center [552, 259] width 101 height 29
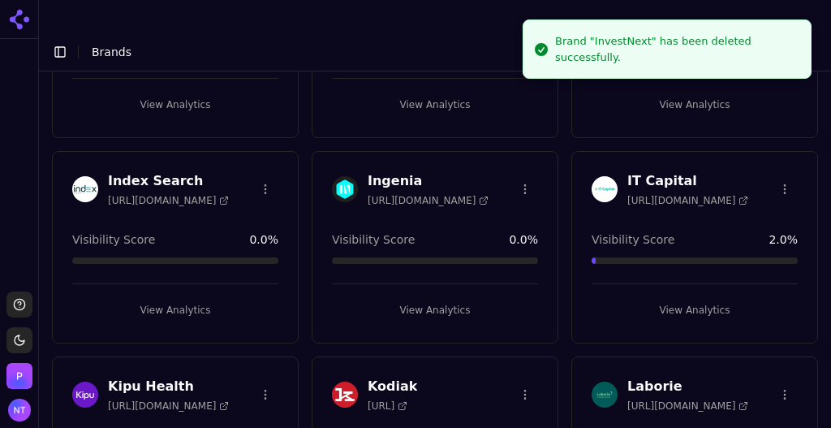
click at [779, 132] on html "Support Toggle theme [PERSON_NAME] Toggle Sidebar Brands Brand Analytics Track …" at bounding box center [415, 230] width 831 height 460
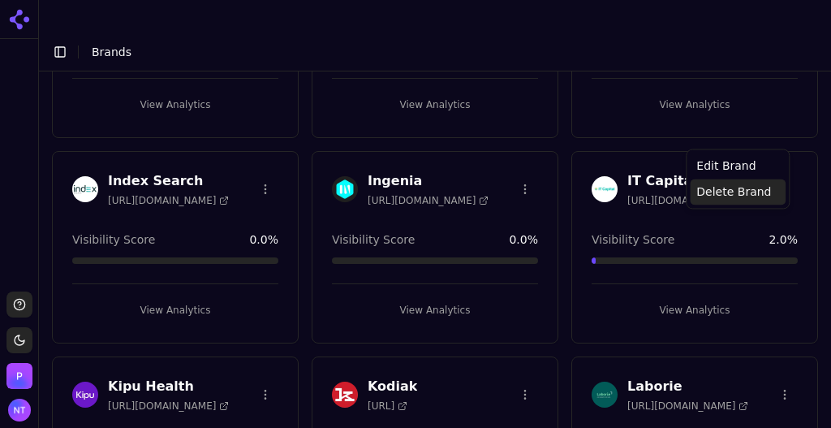
click at [737, 190] on div "Delete Brand" at bounding box center [738, 191] width 96 height 26
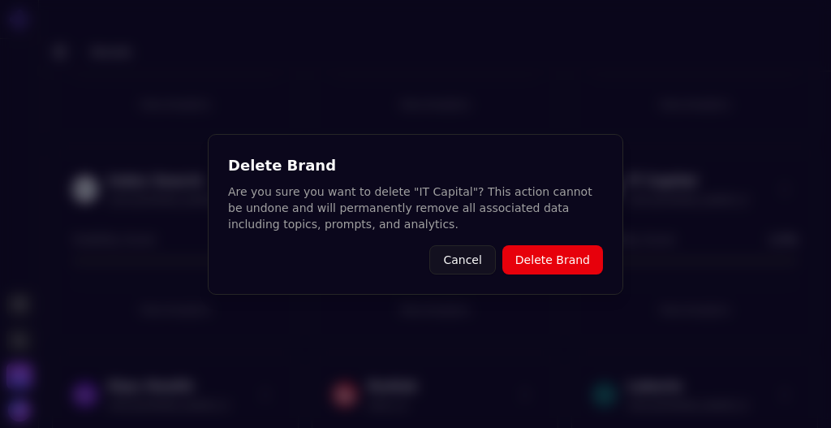
click at [556, 268] on button "Delete Brand" at bounding box center [552, 259] width 101 height 29
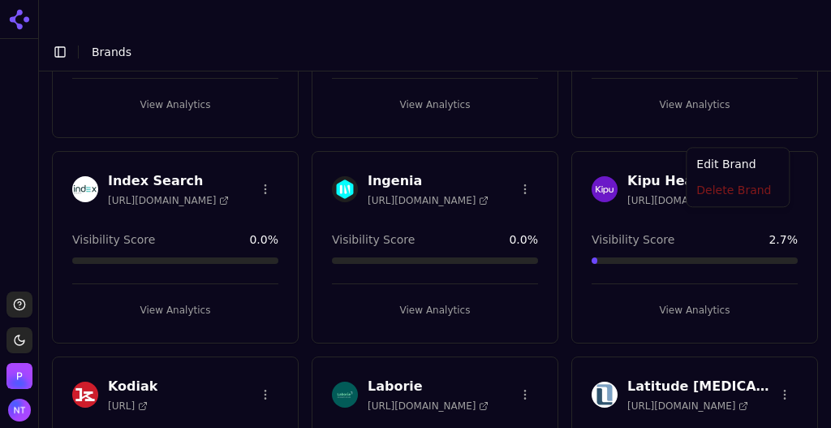
click at [776, 132] on html "Support Toggle theme [PERSON_NAME] Toggle Sidebar Brands Brand Analytics Track …" at bounding box center [415, 230] width 831 height 460
click at [733, 191] on div "Delete Brand" at bounding box center [738, 191] width 96 height 26
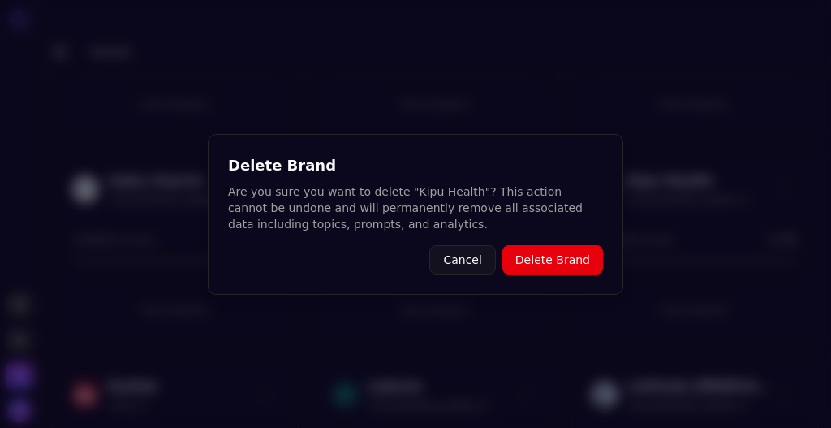
click at [558, 257] on button "Delete Brand" at bounding box center [552, 259] width 101 height 29
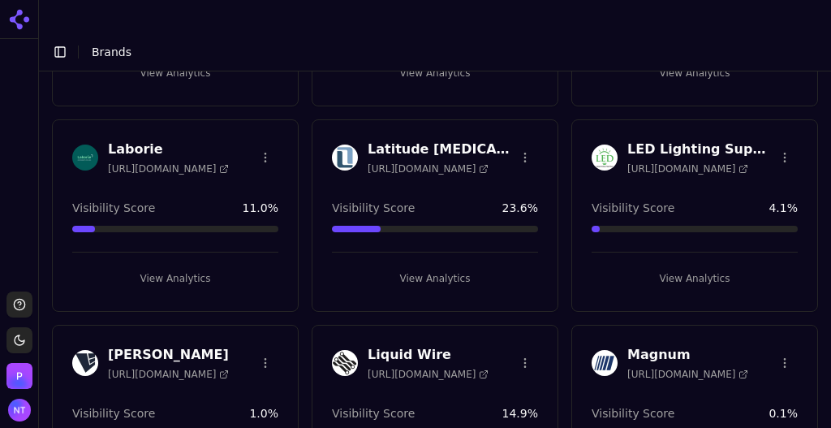
scroll to position [1494, 0]
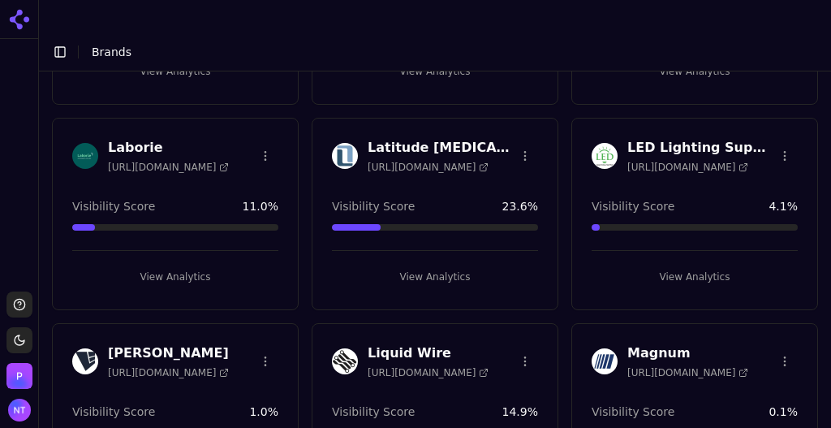
click at [774, 97] on html "Support Toggle theme [PERSON_NAME] Toggle Sidebar Brands Brand Analytics Track …" at bounding box center [415, 230] width 831 height 460
click at [729, 151] on div "Delete Brand" at bounding box center [738, 158] width 96 height 26
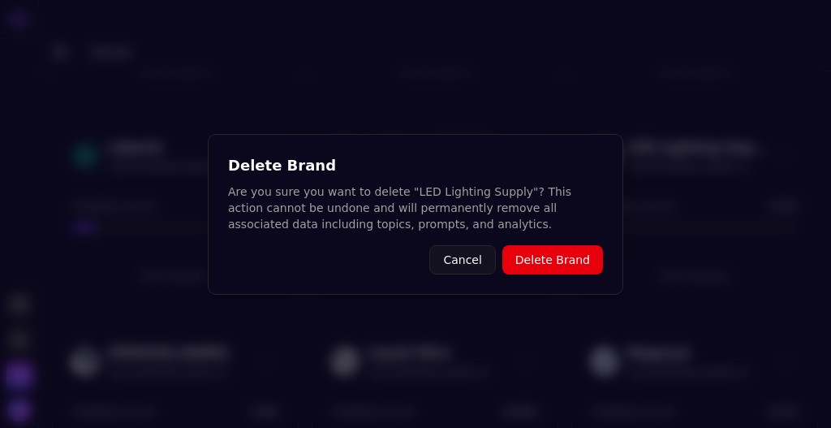
click at [558, 256] on button "Delete Brand" at bounding box center [552, 259] width 101 height 29
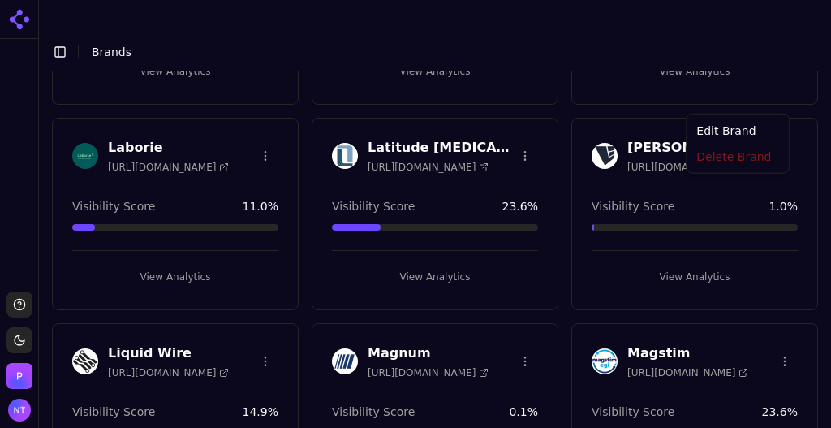
click at [774, 92] on html "Support Toggle theme [PERSON_NAME] Toggle Sidebar Brands Brand Analytics Track …" at bounding box center [415, 230] width 831 height 460
click at [724, 161] on div "Delete Brand" at bounding box center [738, 157] width 96 height 26
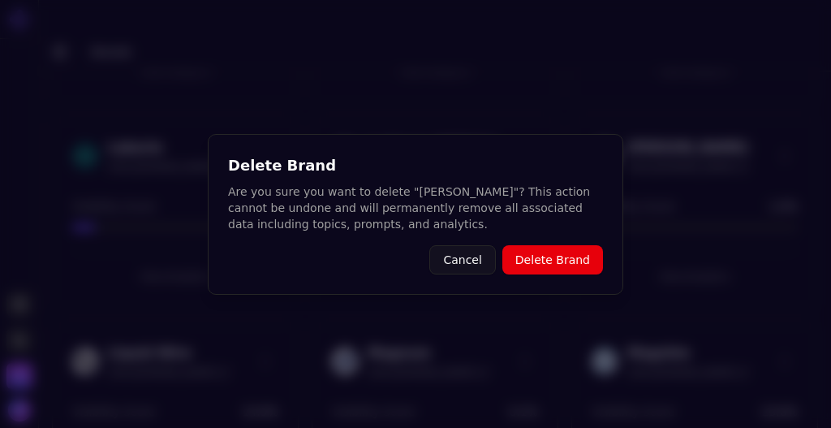
click at [582, 257] on button "Delete Brand" at bounding box center [552, 259] width 101 height 29
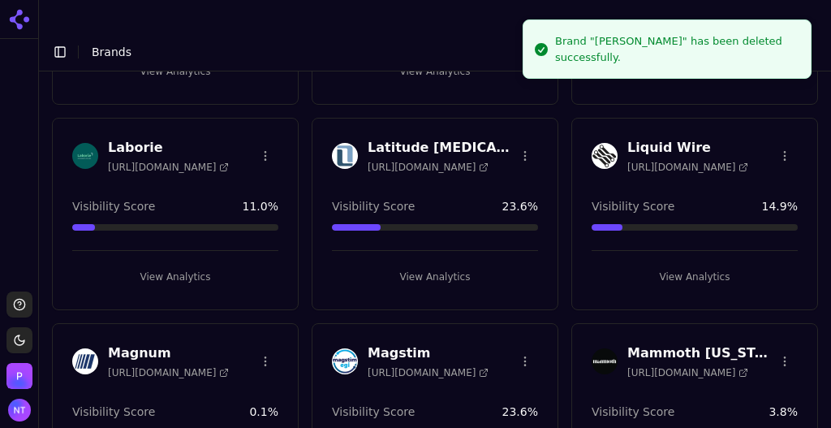
click at [692, 264] on button "View Analytics" at bounding box center [694, 277] width 206 height 26
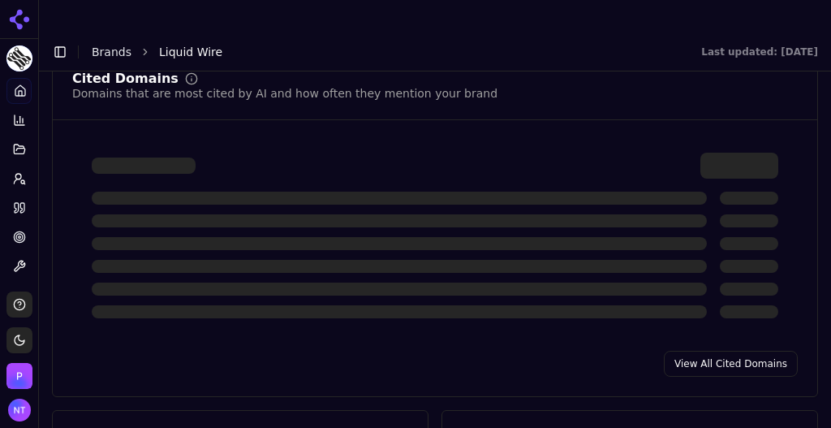
scroll to position [1867, 0]
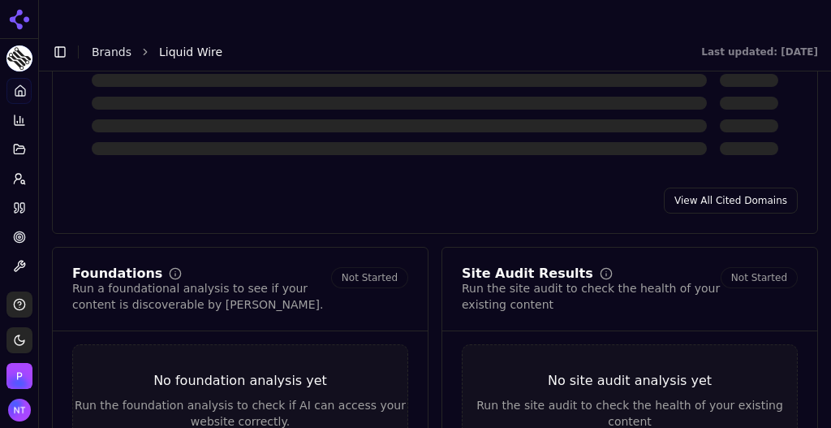
click at [703, 187] on link "View All Cited Domains" at bounding box center [731, 200] width 134 height 26
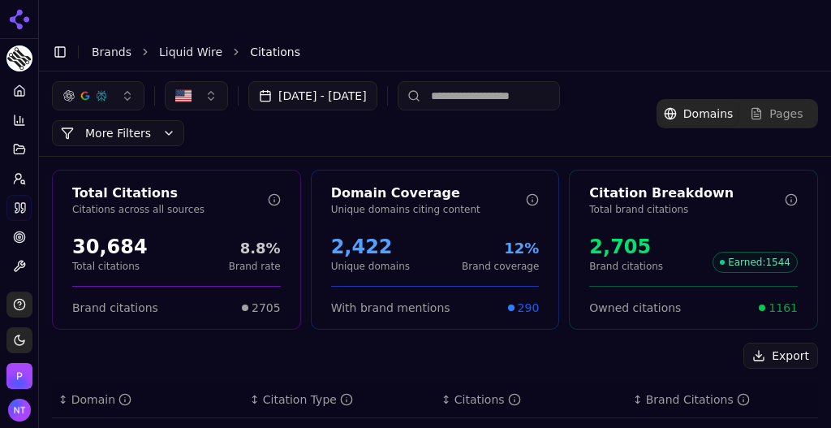
click at [770, 342] on button "Export" at bounding box center [780, 355] width 75 height 26
click at [174, 44] on link "Liquid Wire" at bounding box center [190, 52] width 63 height 16
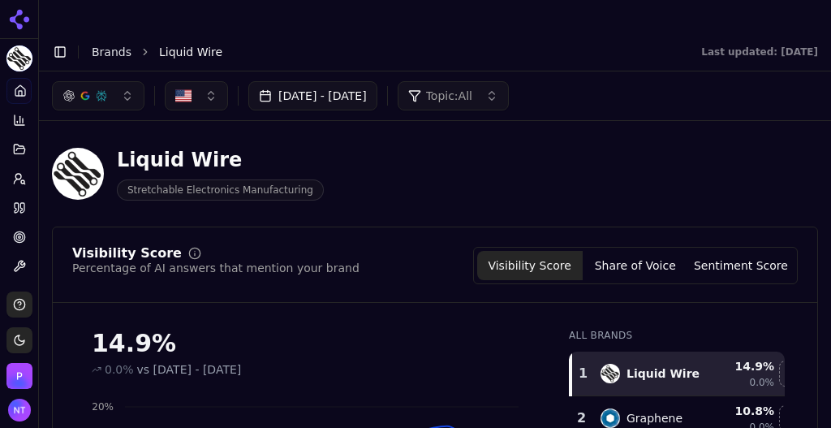
click at [114, 45] on link "Brands" at bounding box center [112, 51] width 40 height 13
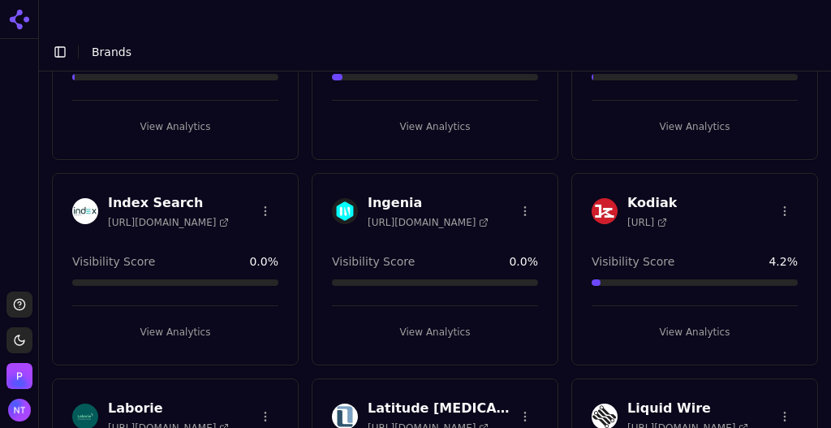
scroll to position [1279, 0]
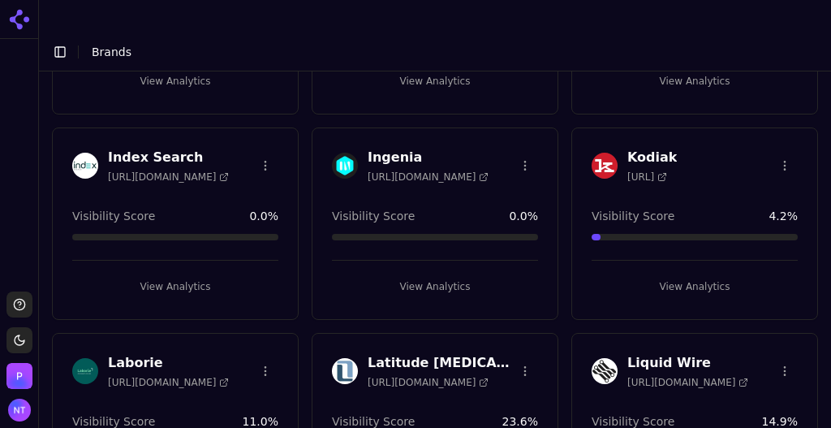
click at [775, 316] on html "Support Toggle theme [PERSON_NAME] Toggle Sidebar Brands Brand Analytics Track …" at bounding box center [415, 230] width 831 height 460
click at [727, 371] on div "Delete Brand" at bounding box center [738, 372] width 96 height 26
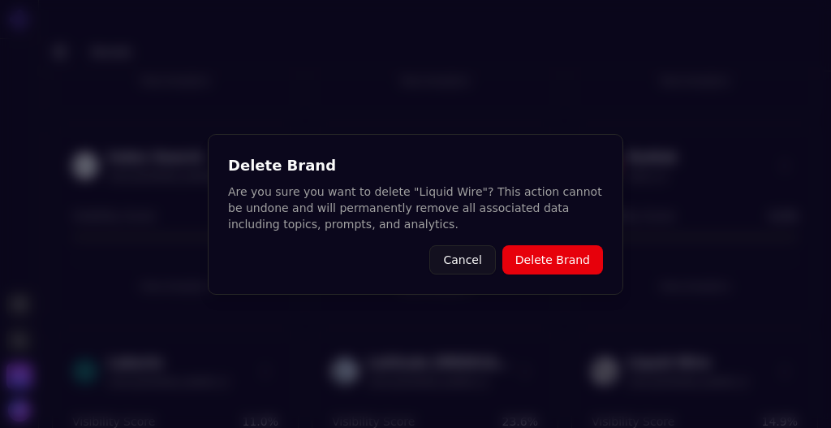
click at [569, 255] on button "Delete Brand" at bounding box center [552, 259] width 101 height 29
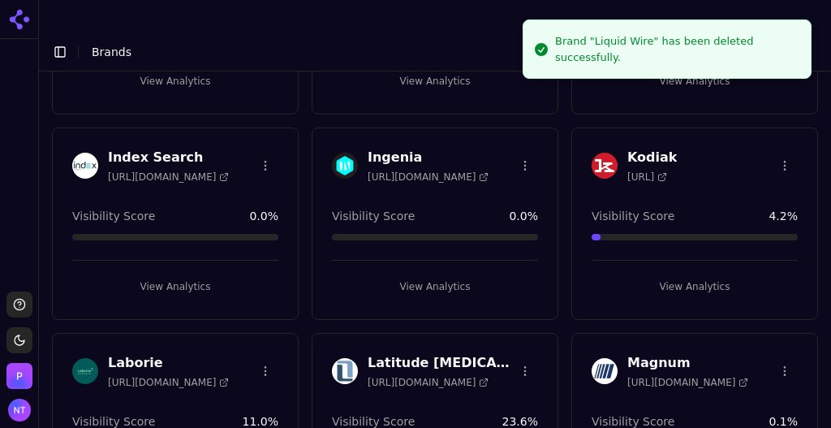
click at [806, 255] on div "Kodiak https://kodiak.ai Visibility Score 4.2 % View Analytics" at bounding box center [694, 223] width 247 height 192
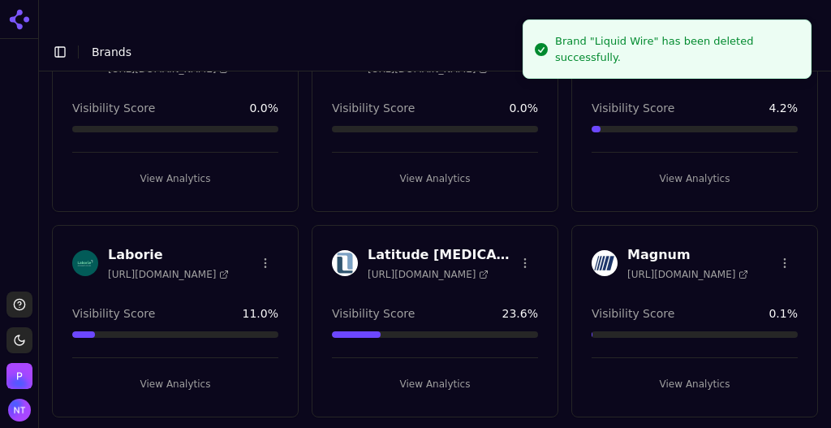
scroll to position [1409, 0]
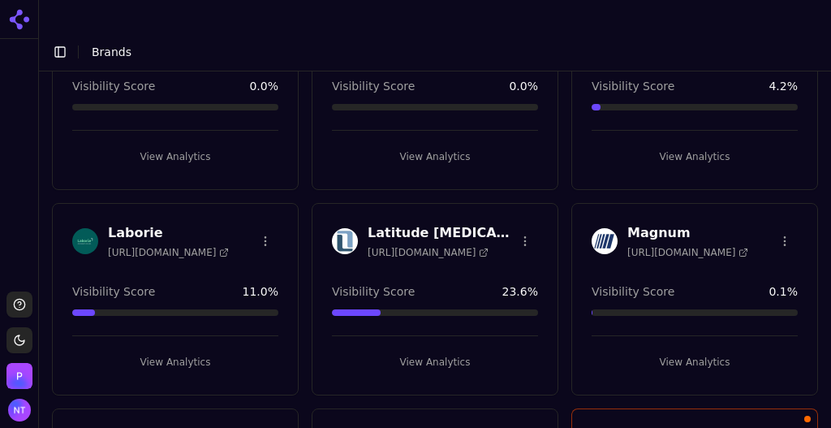
click at [776, 181] on html "Support Toggle theme [PERSON_NAME] Toggle Sidebar Brands Brand Analytics Track …" at bounding box center [415, 230] width 831 height 460
click at [724, 243] on div "Delete Brand" at bounding box center [738, 243] width 96 height 26
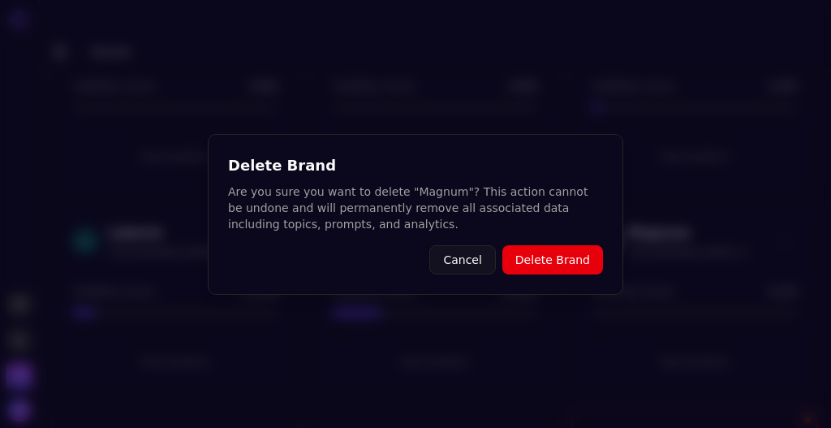
click at [571, 261] on button "Delete Brand" at bounding box center [552, 259] width 101 height 29
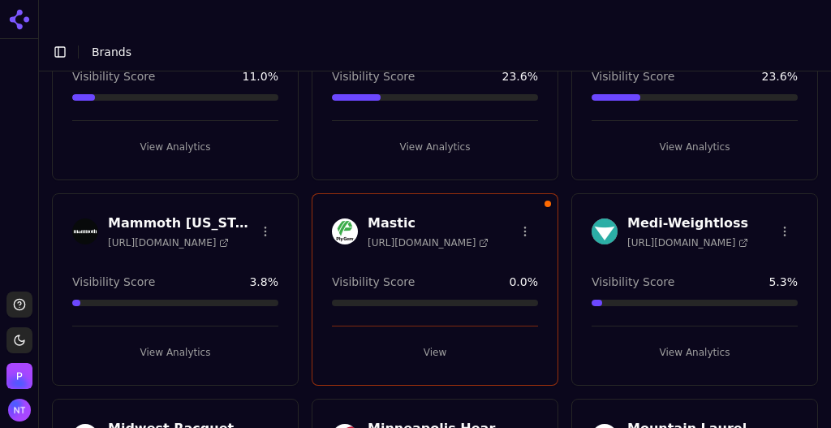
scroll to position [1626, 0]
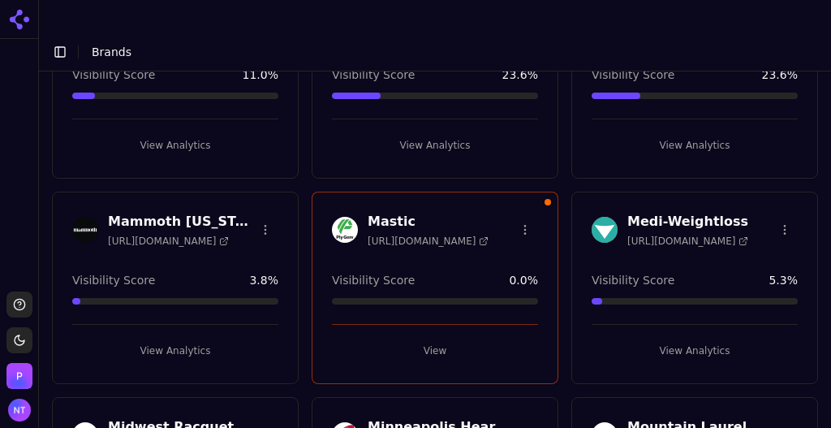
click at [694, 337] on button "View Analytics" at bounding box center [694, 350] width 206 height 26
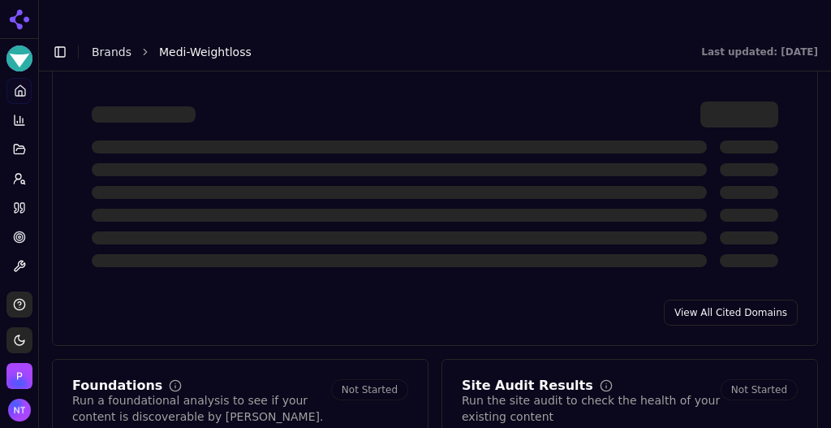
scroll to position [1741, 0]
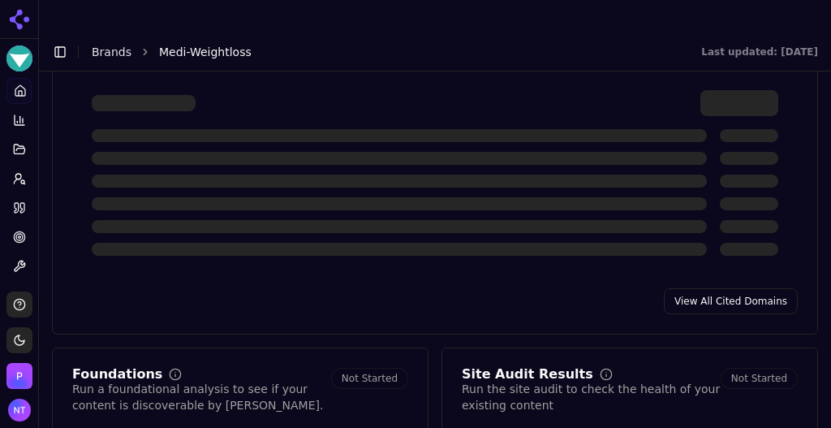
click at [717, 288] on link "View All Cited Domains" at bounding box center [731, 301] width 134 height 26
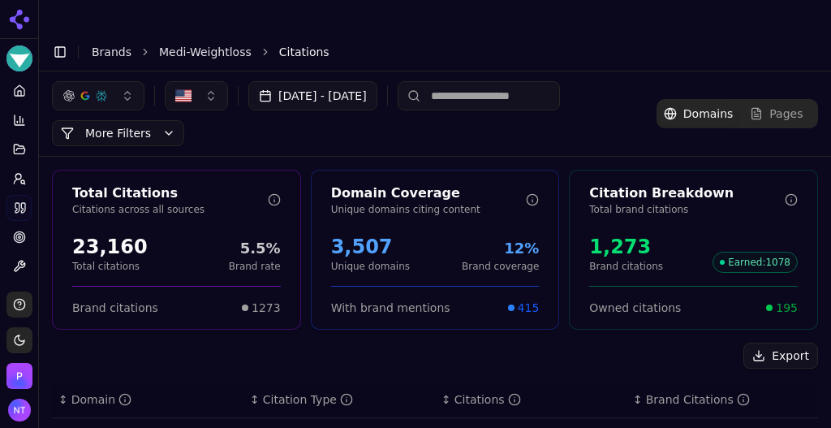
click at [776, 342] on button "Export" at bounding box center [780, 355] width 75 height 26
click at [108, 45] on link "Brands" at bounding box center [112, 51] width 40 height 13
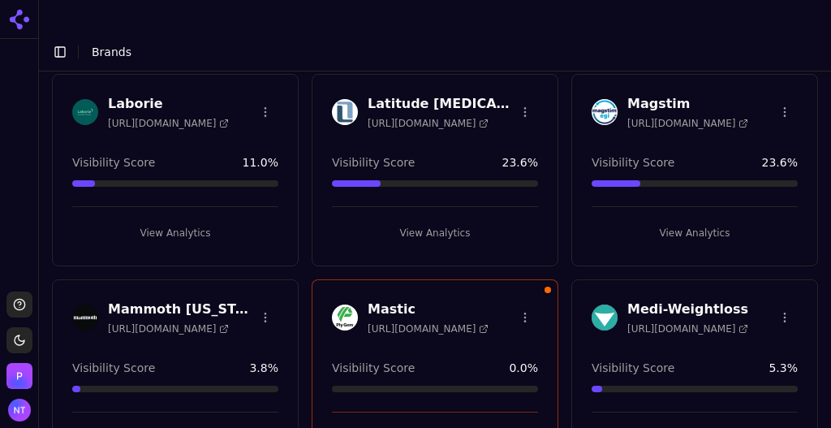
scroll to position [1588, 0]
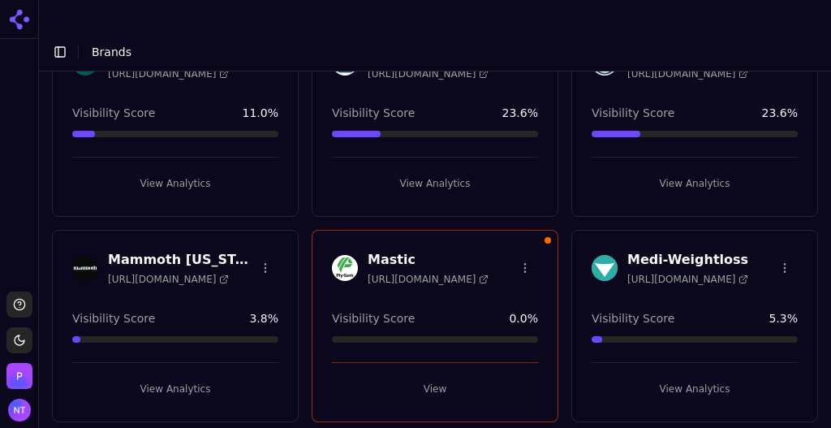
click at [776, 213] on html "Support Toggle theme [PERSON_NAME] Toggle Sidebar Brands Brand Analytics Track …" at bounding box center [415, 230] width 831 height 460
click at [723, 262] on div "Delete Brand" at bounding box center [738, 268] width 96 height 26
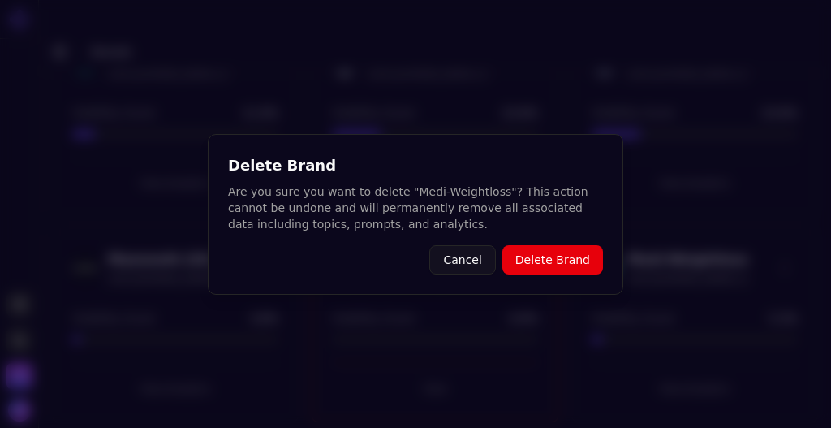
click at [546, 256] on button "Delete Brand" at bounding box center [552, 259] width 101 height 29
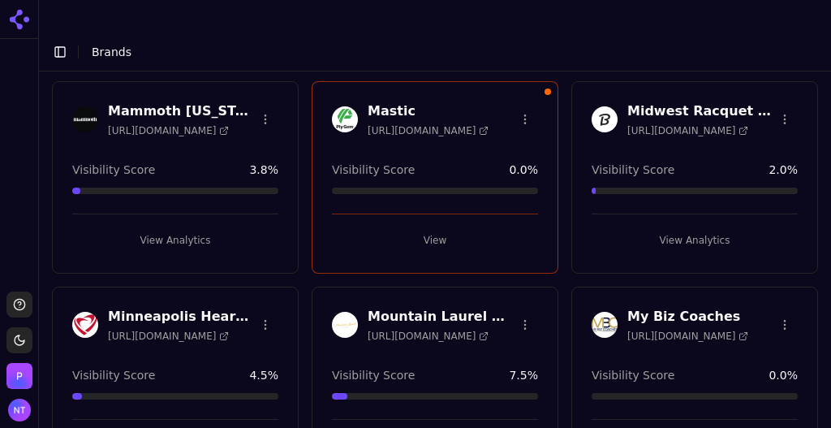
scroll to position [1742, 0]
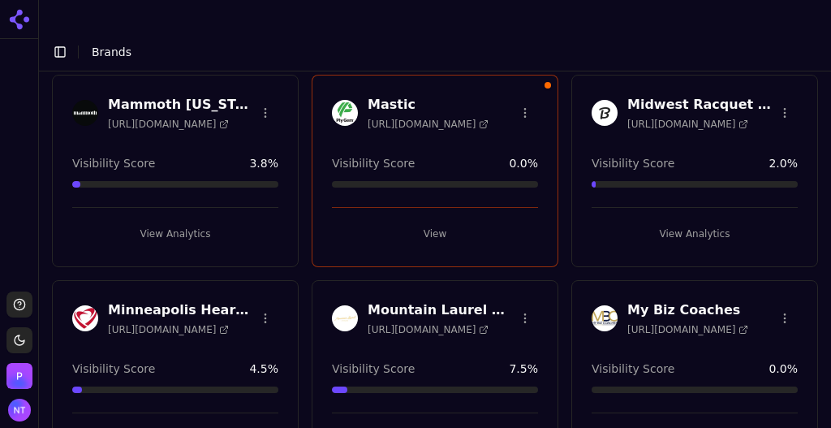
click at [260, 259] on html "Support Toggle theme [PERSON_NAME] Toggle Sidebar Brands Brand Analytics Track …" at bounding box center [415, 230] width 831 height 460
click at [222, 320] on div "Delete Brand" at bounding box center [224, 317] width 96 height 26
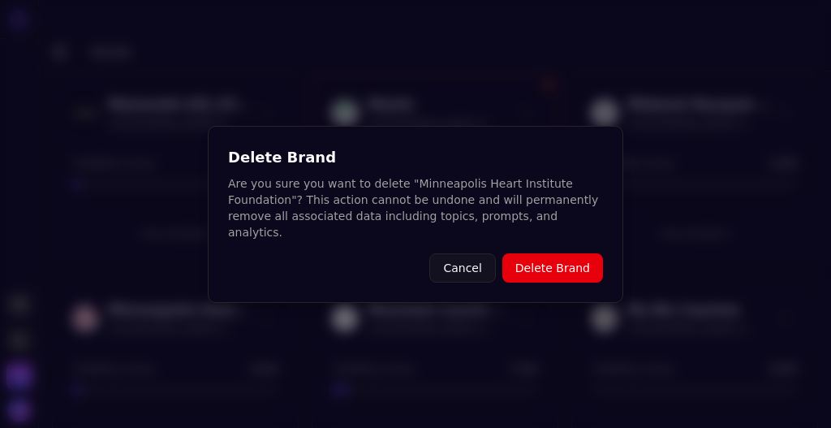
click at [552, 260] on button "Delete Brand" at bounding box center [552, 267] width 101 height 29
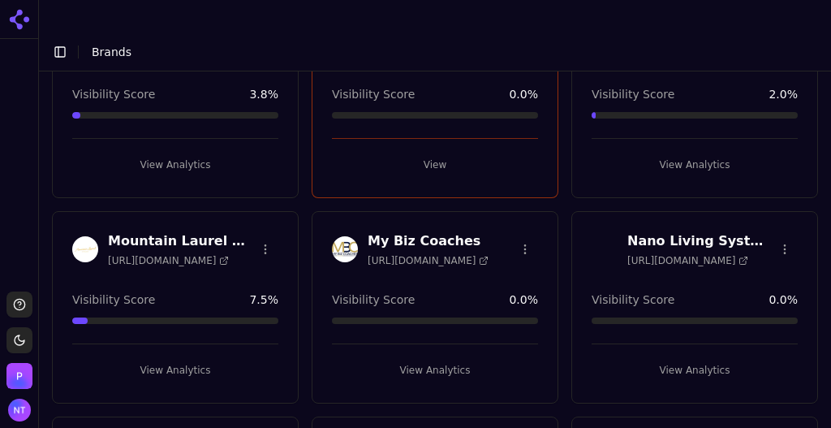
scroll to position [1837, 0]
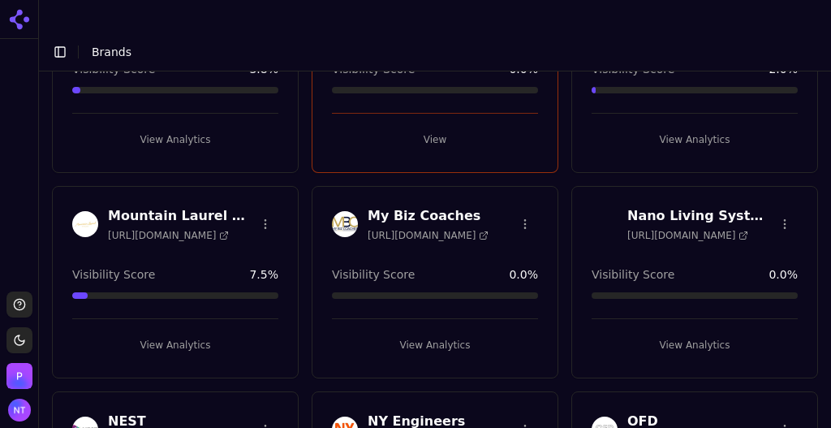
click at [264, 162] on html "Support Toggle theme [PERSON_NAME] Toggle Sidebar Brands Brand Analytics Track …" at bounding box center [415, 230] width 831 height 460
click at [256, 225] on div "Delete Brand" at bounding box center [224, 224] width 96 height 26
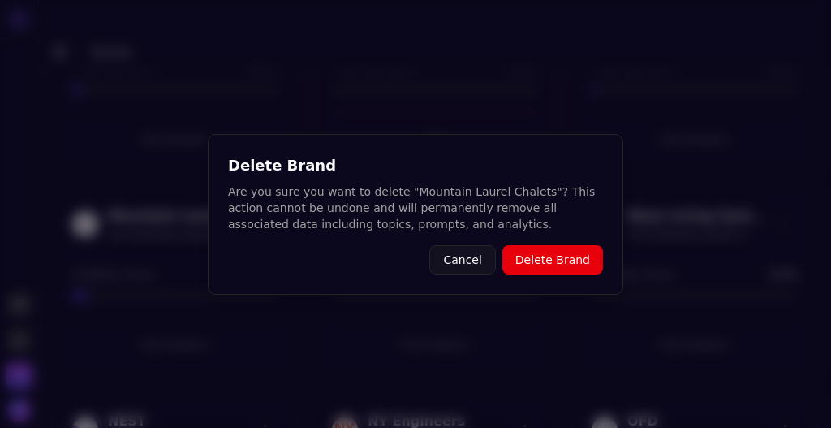
click at [541, 262] on button "Delete Brand" at bounding box center [552, 259] width 101 height 29
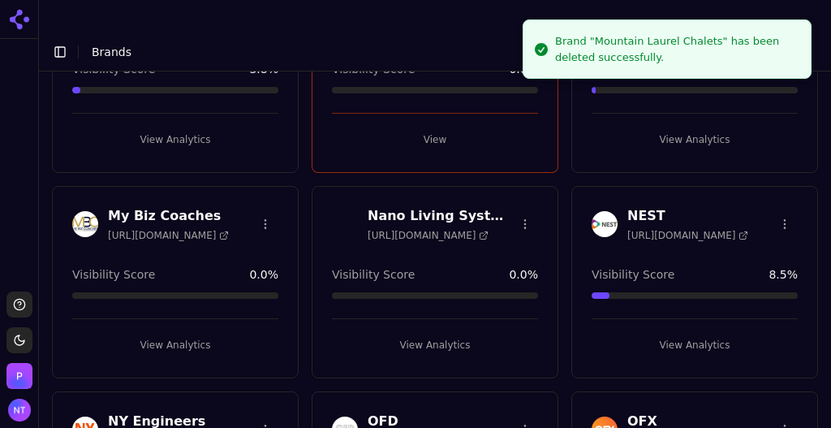
click at [262, 162] on html "Support Toggle theme [PERSON_NAME] Toggle Sidebar Brands Brand Analytics Track …" at bounding box center [415, 230] width 831 height 460
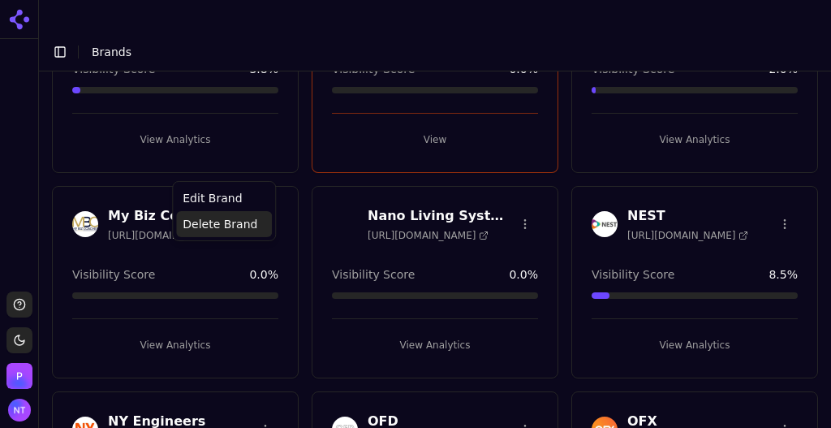
click at [240, 224] on div "Delete Brand" at bounding box center [224, 224] width 96 height 26
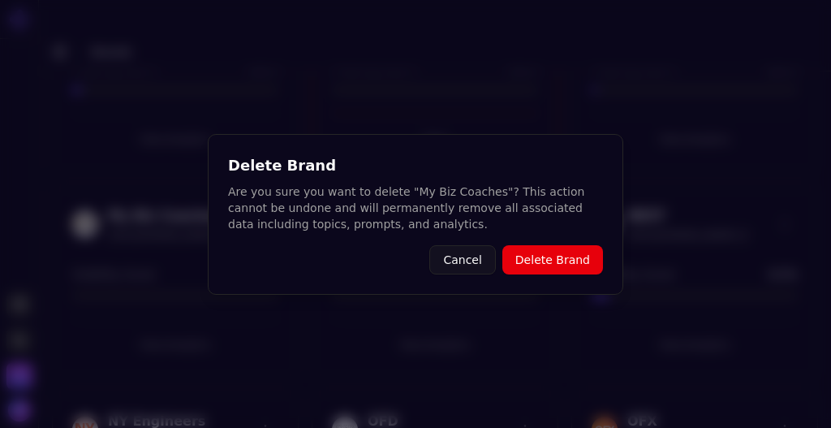
click at [537, 259] on button "Delete Brand" at bounding box center [552, 259] width 101 height 29
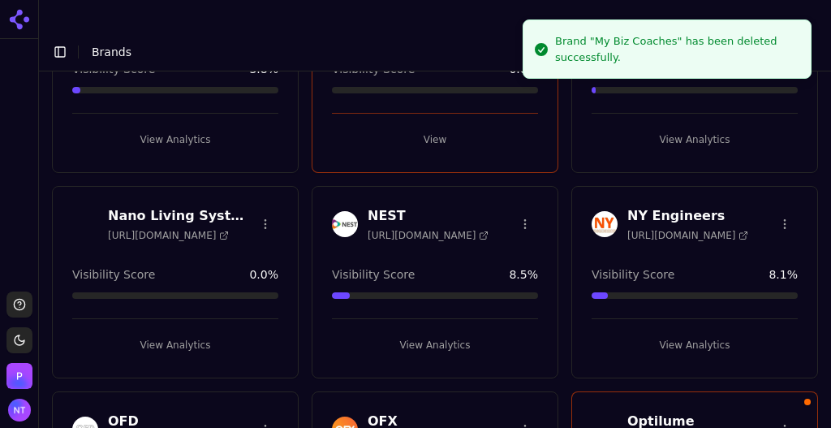
click at [266, 162] on html "Support Toggle theme [PERSON_NAME] Toggle Sidebar Brands Brand Analytics Track …" at bounding box center [415, 230] width 831 height 460
click at [245, 229] on div "Delete Brand" at bounding box center [224, 224] width 96 height 26
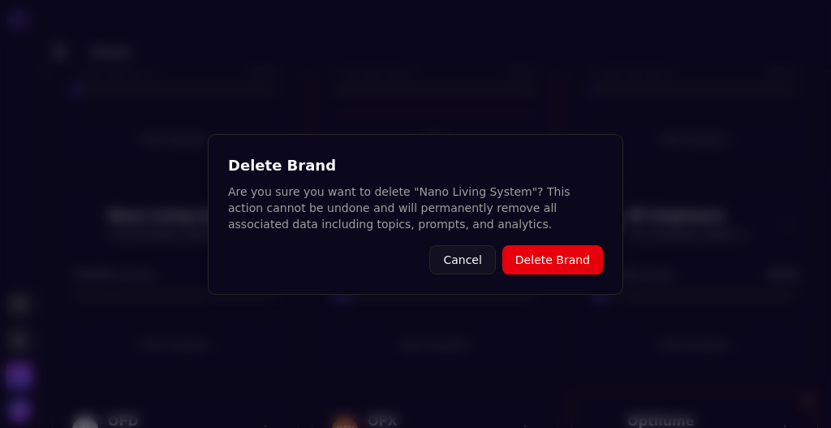
click at [560, 264] on button "Delete Brand" at bounding box center [552, 259] width 101 height 29
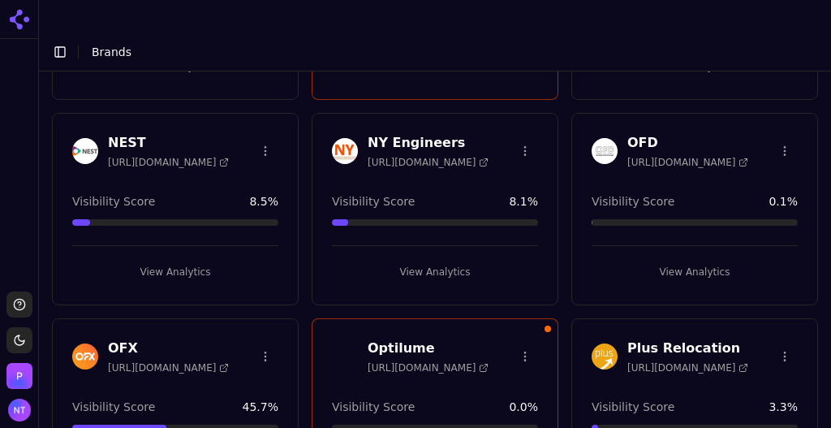
scroll to position [1952, 0]
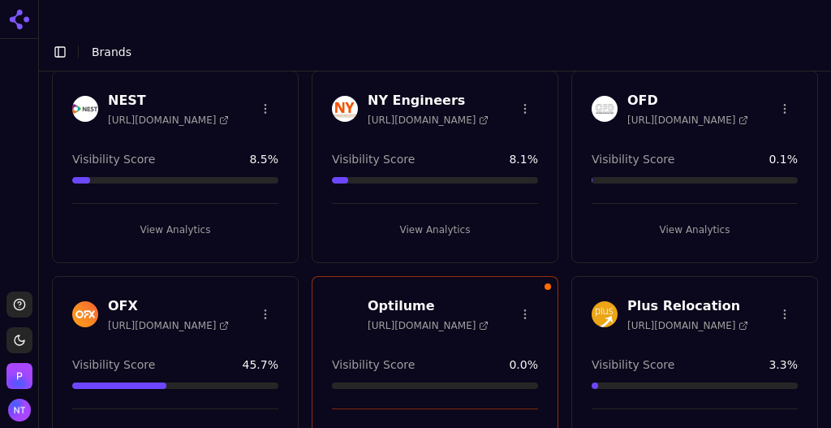
click at [776, 54] on html "Support Toggle theme [PERSON_NAME] Toggle Sidebar Brands Brand Analytics Track …" at bounding box center [415, 230] width 831 height 460
click at [727, 101] on div "Delete Brand" at bounding box center [738, 109] width 96 height 26
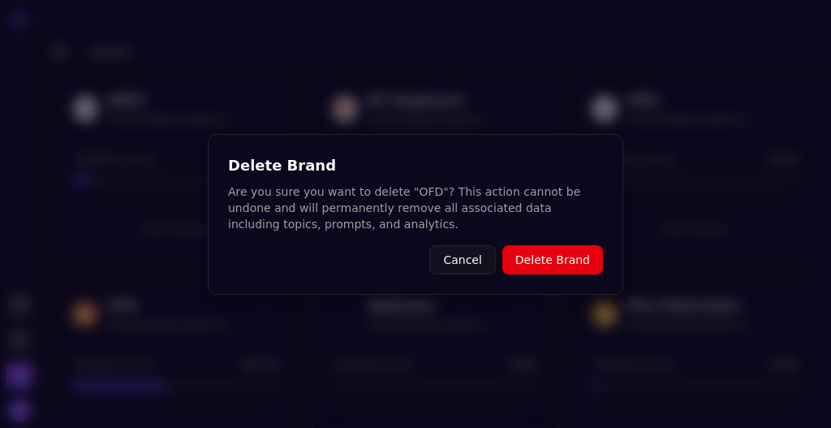
click at [543, 255] on button "Delete Brand" at bounding box center [552, 259] width 101 height 29
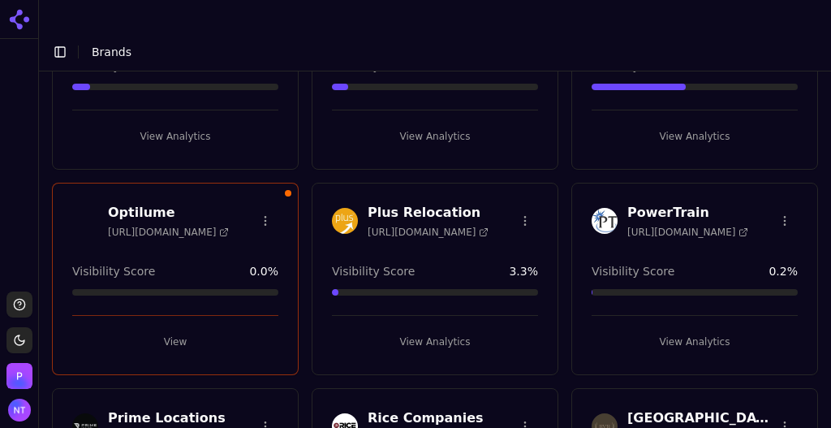
scroll to position [2057, 0]
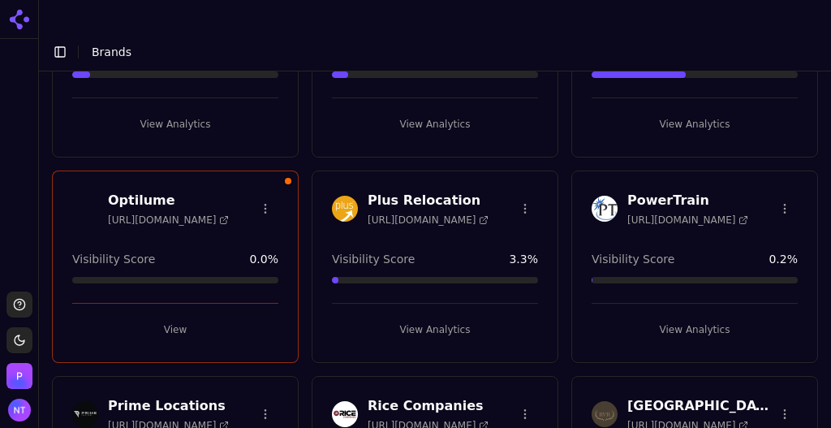
click at [262, 349] on html "Support Toggle theme [PERSON_NAME] Toggle Sidebar Brands Brand Analytics Track …" at bounding box center [415, 230] width 831 height 460
click at [229, 412] on div "Delete Brand" at bounding box center [224, 411] width 96 height 26
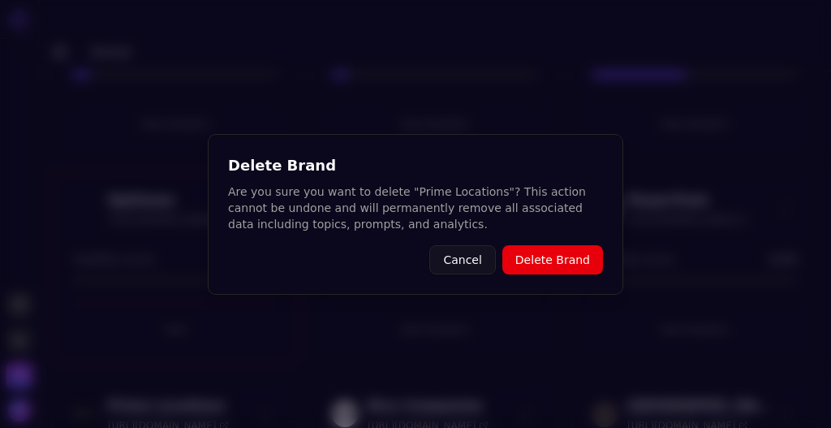
click at [561, 268] on button "Delete Brand" at bounding box center [552, 259] width 101 height 29
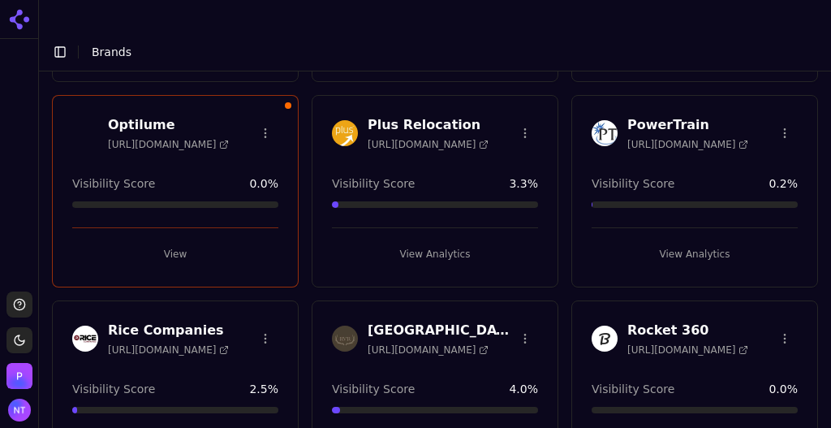
scroll to position [2179, 0]
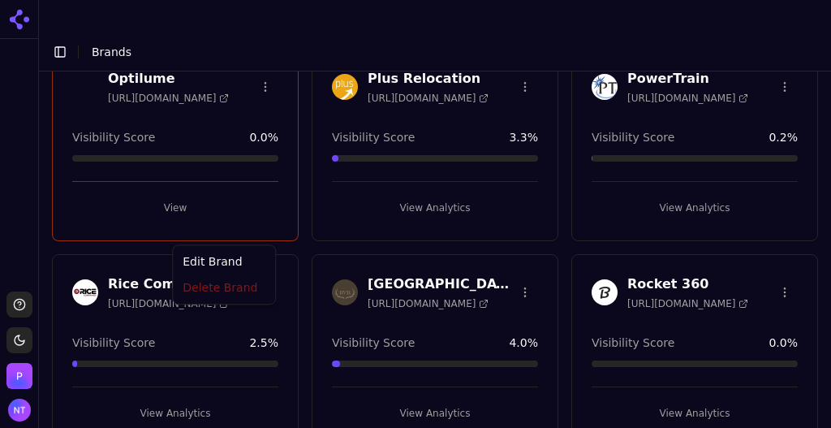
click at [264, 227] on html "Support Toggle theme [PERSON_NAME] Toggle Sidebar Brands Brand Analytics Track …" at bounding box center [415, 230] width 831 height 460
click at [231, 291] on div "Delete Brand" at bounding box center [224, 289] width 96 height 26
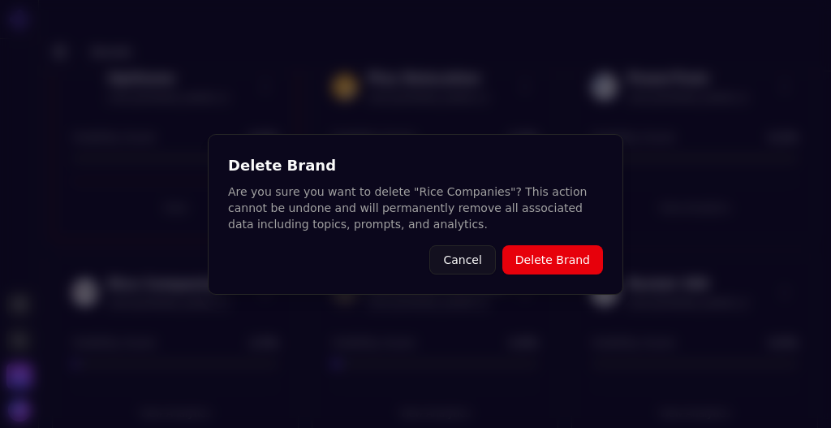
click at [547, 252] on button "Delete Brand" at bounding box center [552, 259] width 101 height 29
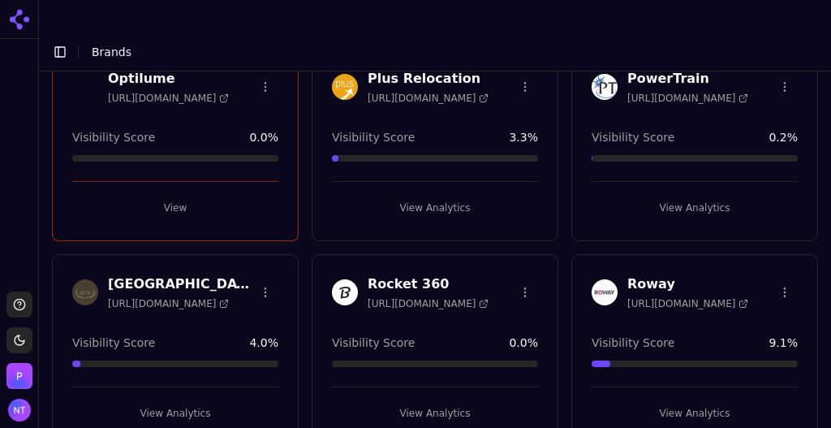
click at [519, 226] on html "Support Toggle theme [PERSON_NAME] Toggle Sidebar Brands Brand Analytics Track …" at bounding box center [415, 230] width 831 height 460
click at [490, 287] on div "Delete Brand" at bounding box center [481, 289] width 96 height 26
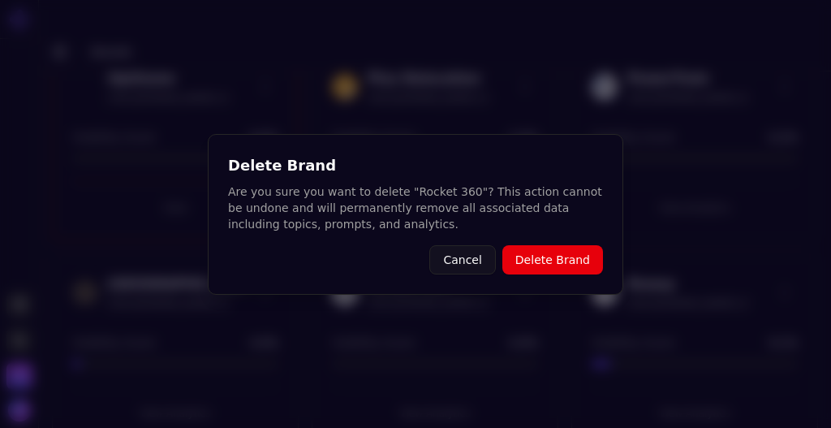
click at [548, 251] on button "Delete Brand" at bounding box center [552, 259] width 101 height 29
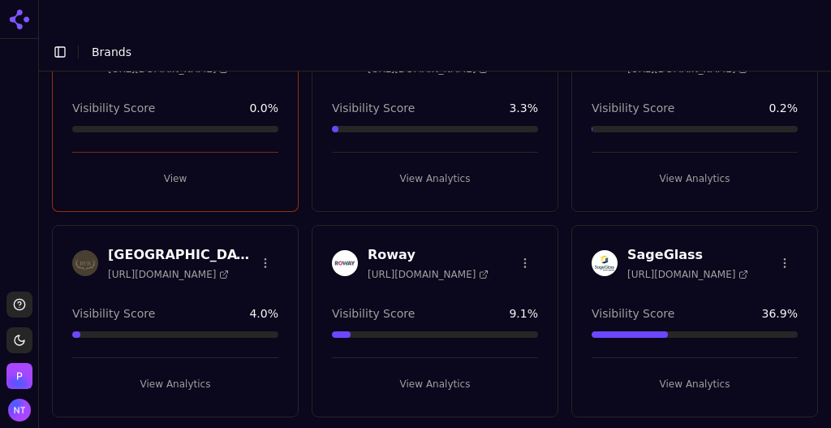
scroll to position [2197, 0]
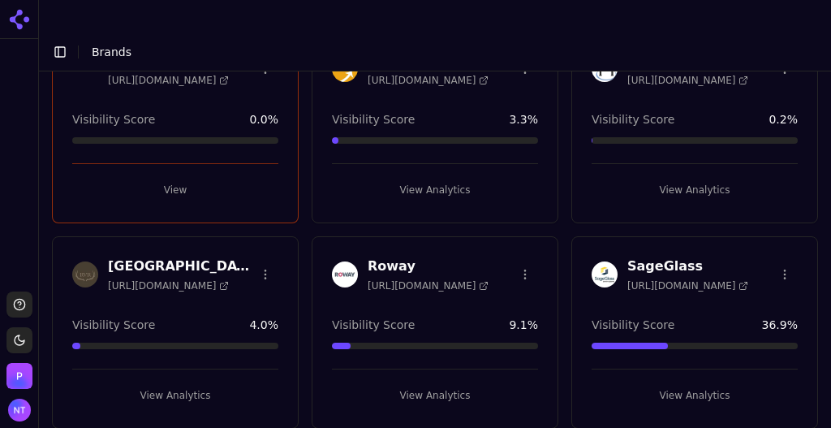
click at [682, 382] on button "View Analytics" at bounding box center [694, 395] width 206 height 26
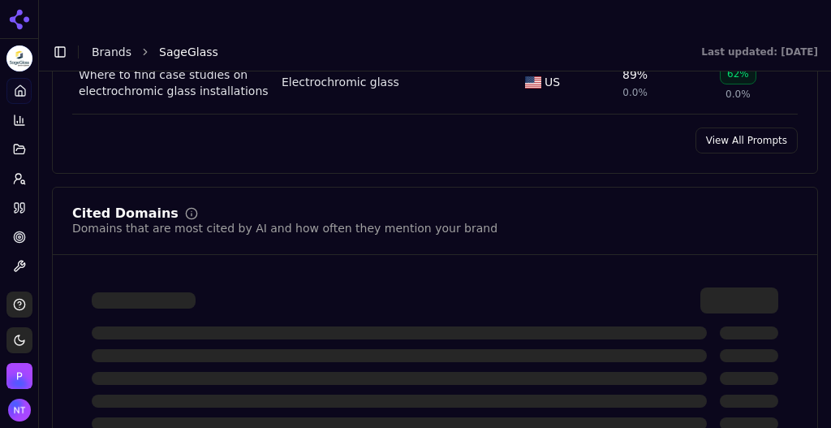
scroll to position [1807, 0]
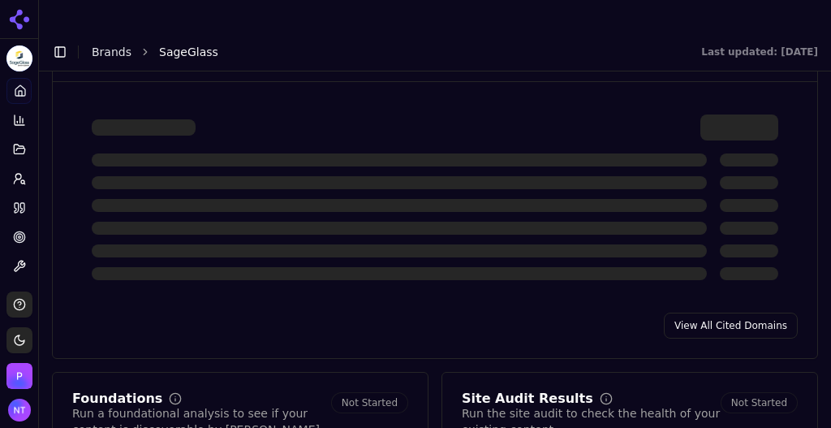
click at [721, 312] on link "View All Cited Domains" at bounding box center [731, 325] width 134 height 26
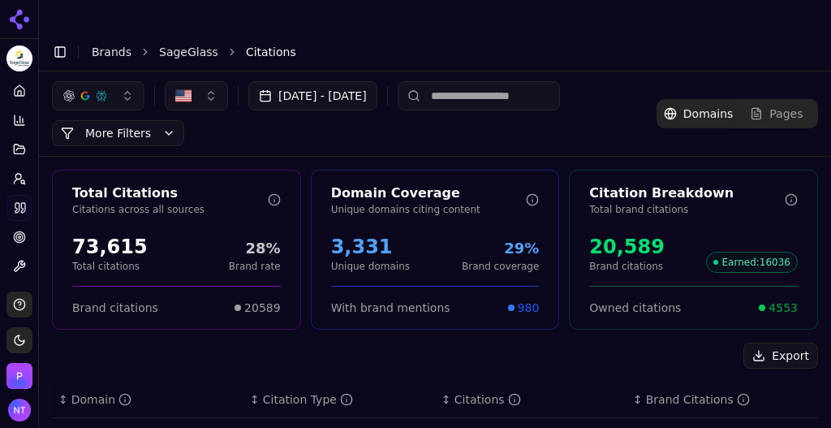
click at [776, 342] on button "Export" at bounding box center [780, 355] width 75 height 26
click at [117, 45] on link "Brands" at bounding box center [112, 51] width 40 height 13
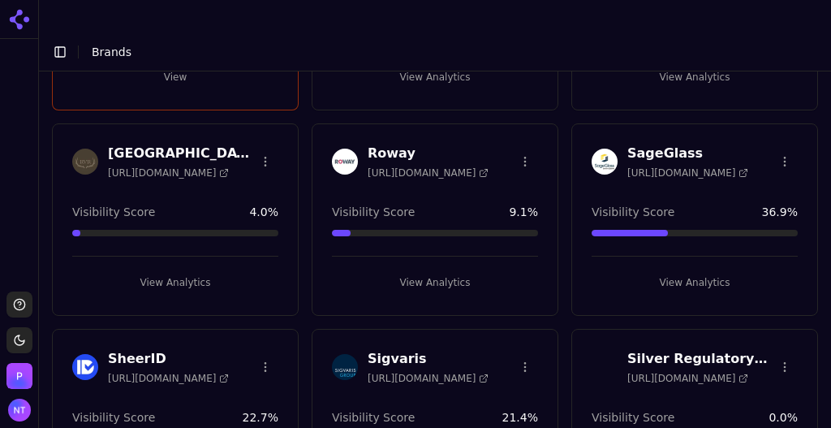
scroll to position [2304, 0]
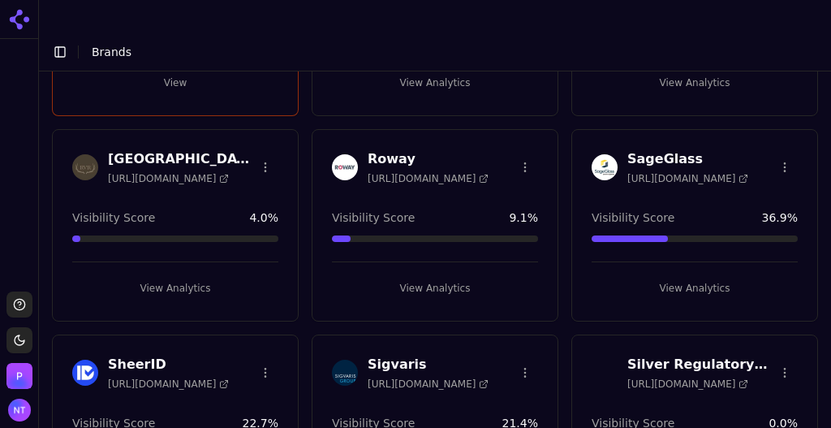
click at [773, 102] on html "Support Toggle theme [PERSON_NAME] Toggle Sidebar Brands Brand Analytics Track …" at bounding box center [415, 230] width 831 height 460
click at [725, 157] on div "Delete Brand" at bounding box center [738, 165] width 96 height 26
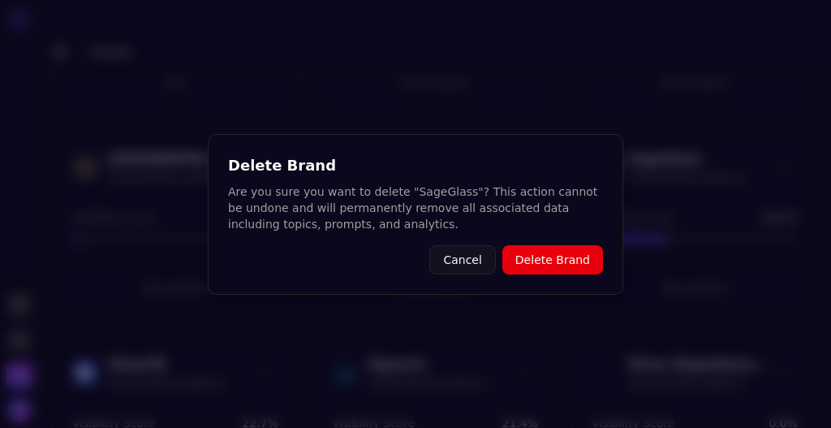
click at [558, 265] on button "Delete Brand" at bounding box center [552, 259] width 101 height 29
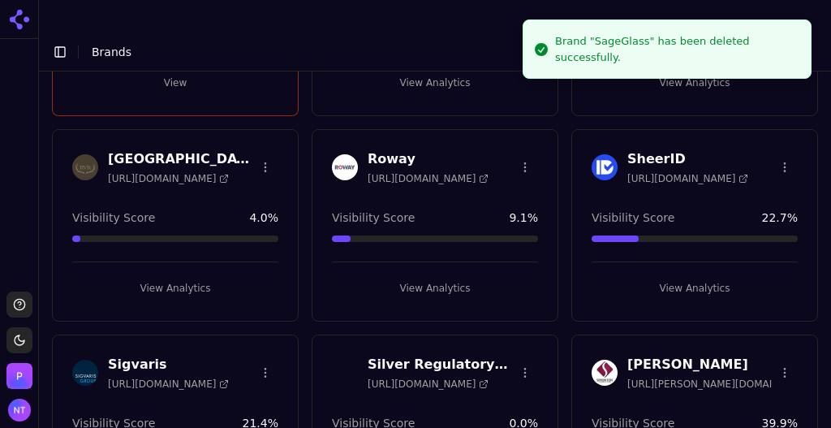
click at [703, 275] on button "View Analytics" at bounding box center [694, 288] width 206 height 26
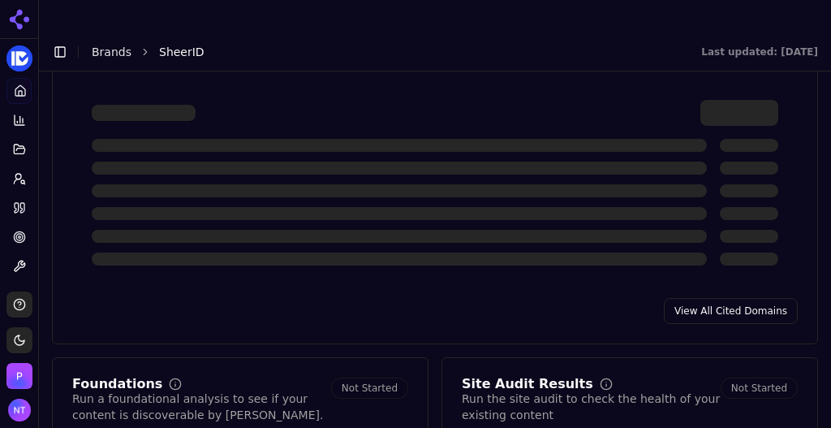
scroll to position [1773, 0]
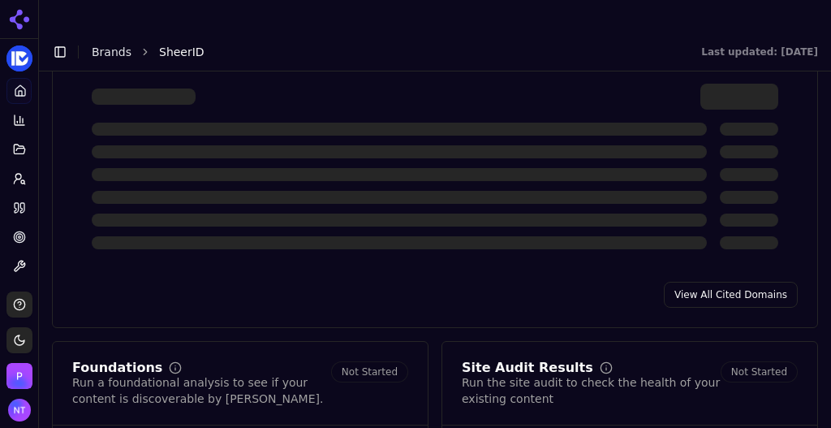
click at [715, 281] on link "View All Cited Domains" at bounding box center [731, 294] width 134 height 26
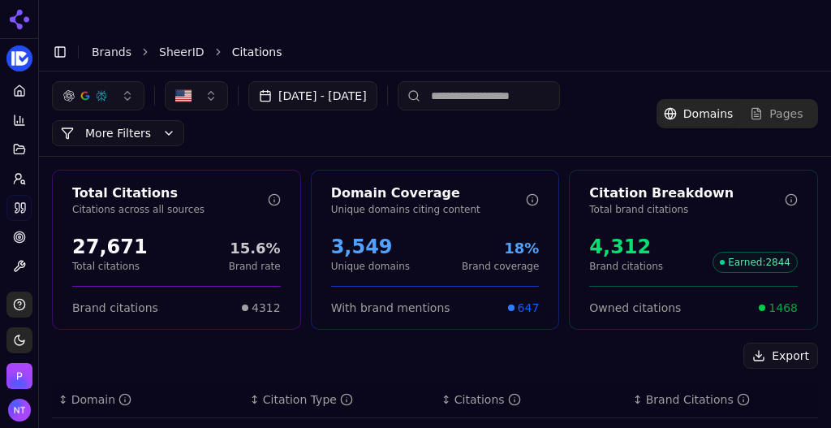
click at [761, 342] on button "Export" at bounding box center [780, 355] width 75 height 26
click at [115, 45] on link "Brands" at bounding box center [112, 51] width 40 height 13
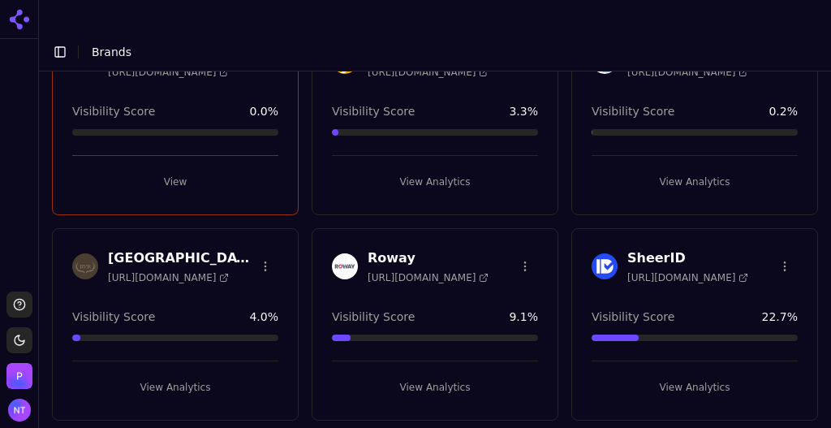
scroll to position [2343, 0]
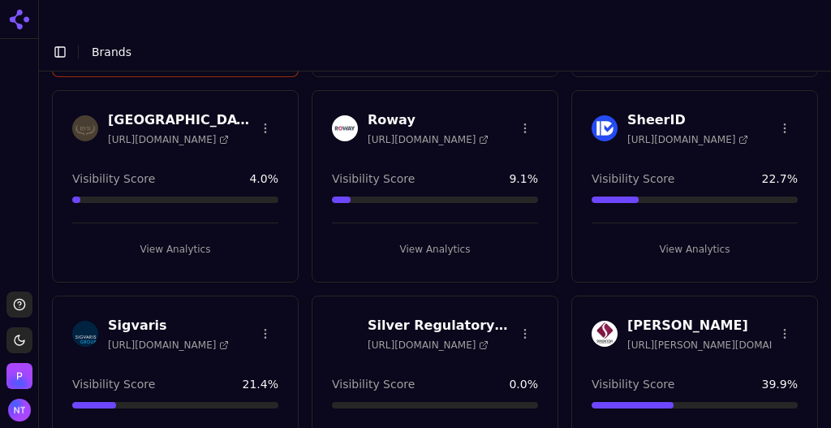
click at [775, 69] on html "Support Toggle theme [PERSON_NAME] Toggle Sidebar Brands Brand Analytics Track …" at bounding box center [415, 230] width 831 height 460
click at [728, 122] on div "Delete Brand" at bounding box center [738, 126] width 96 height 26
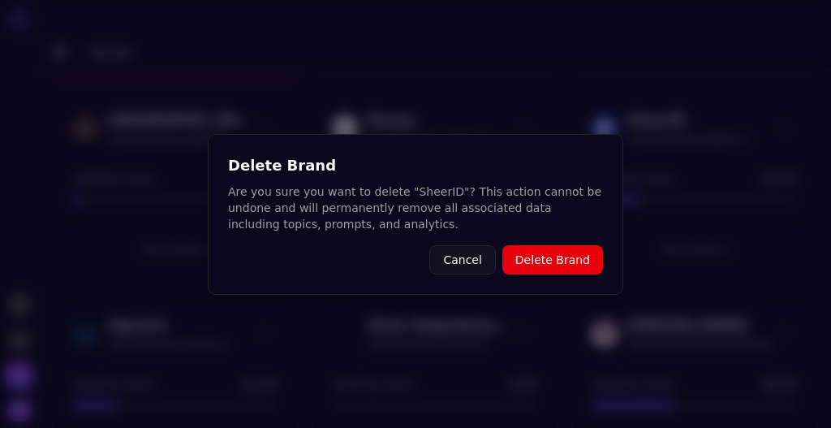
click at [568, 256] on button "Delete Brand" at bounding box center [552, 259] width 101 height 29
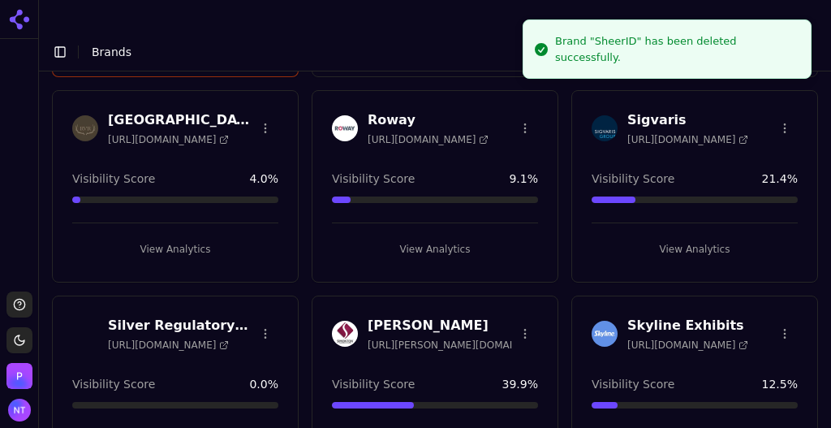
click at [693, 236] on button "View Analytics" at bounding box center [694, 249] width 206 height 26
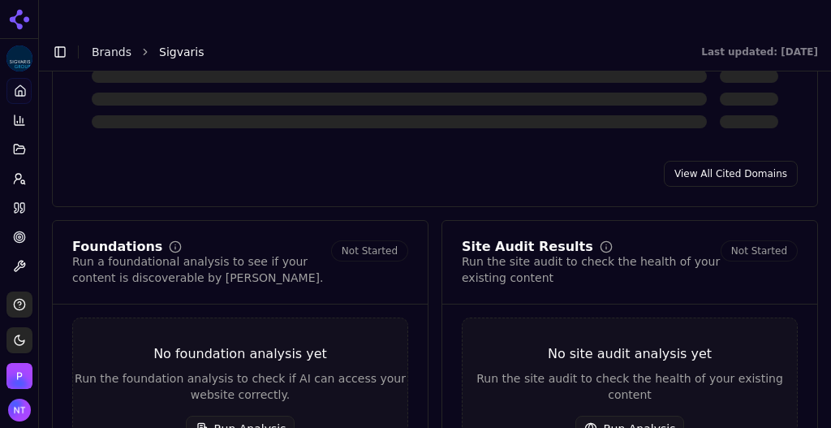
scroll to position [1898, 0]
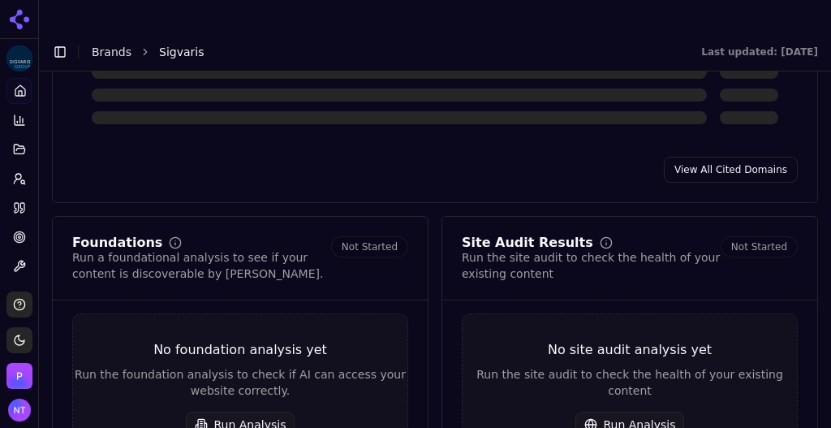
click at [725, 157] on link "View All Cited Domains" at bounding box center [731, 170] width 134 height 26
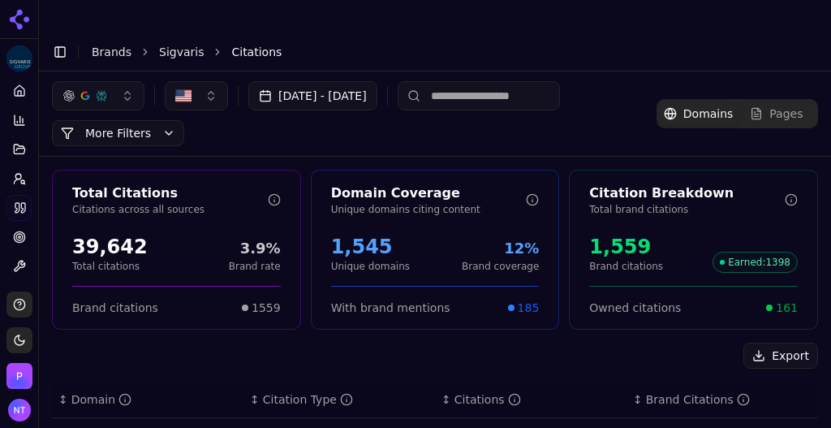
click at [767, 342] on button "Export" at bounding box center [780, 355] width 75 height 26
click at [112, 45] on link "Brands" at bounding box center [112, 51] width 40 height 13
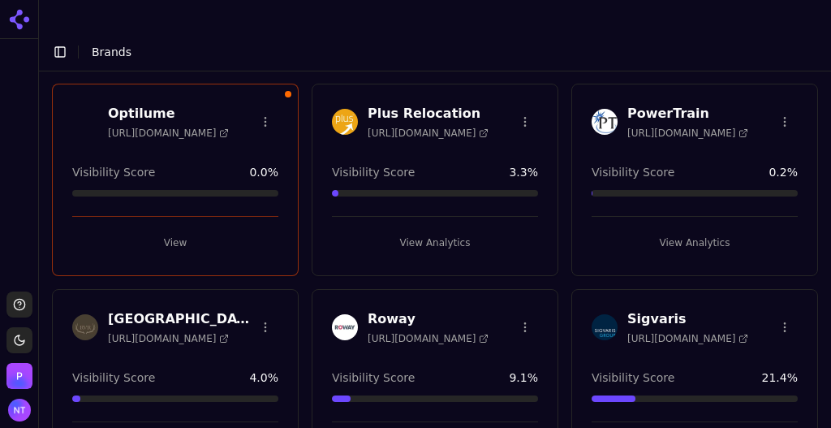
scroll to position [2183, 0]
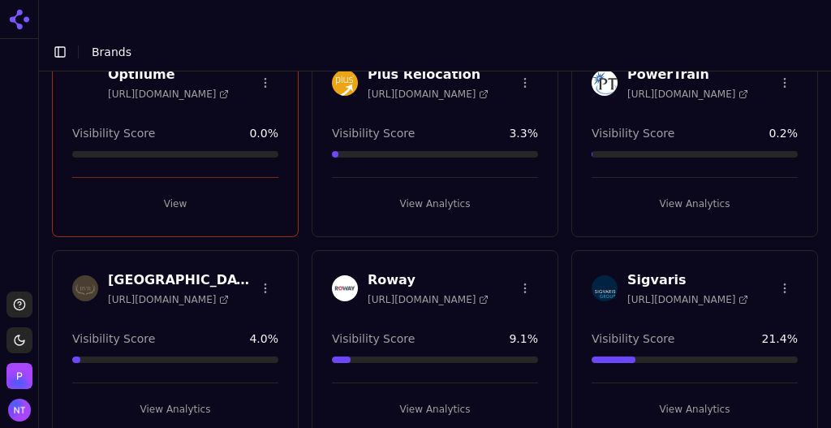
click at [776, 226] on html "Support Toggle theme [PERSON_NAME] Toggle Sidebar Brands Brand Analytics Track …" at bounding box center [415, 230] width 831 height 460
click at [733, 279] on div "Delete Brand" at bounding box center [738, 286] width 96 height 26
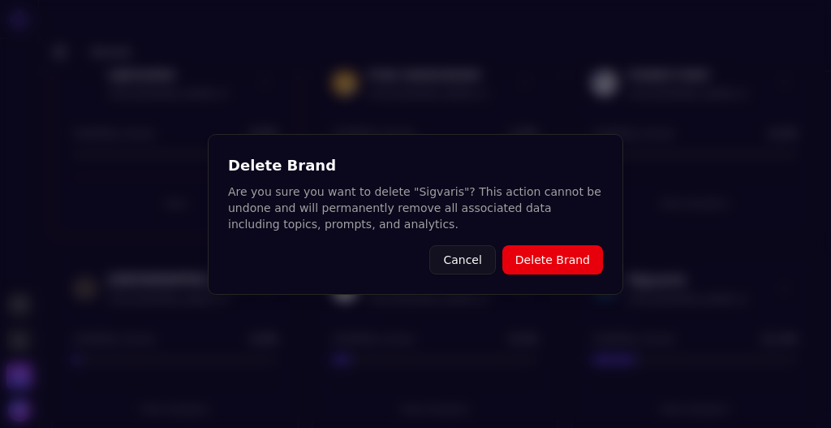
click at [569, 269] on button "Delete Brand" at bounding box center [552, 259] width 101 height 29
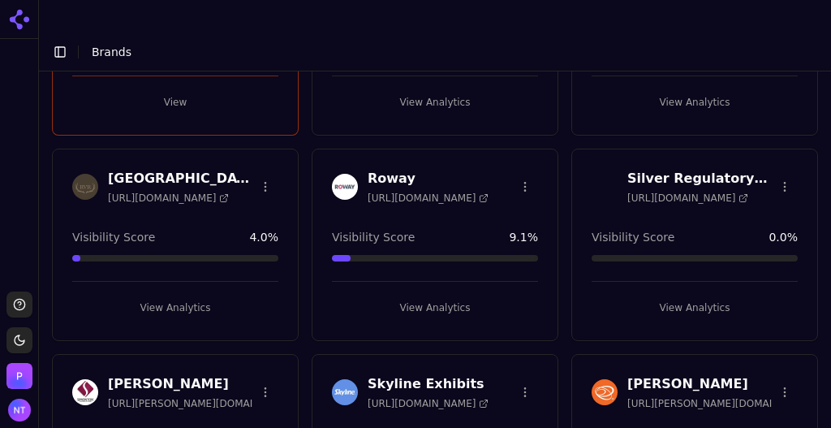
scroll to position [2289, 0]
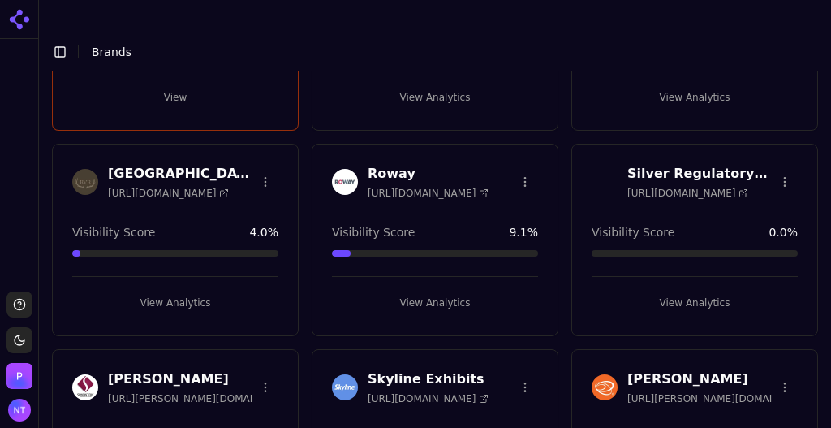
click at [776, 116] on html "Support Toggle theme [PERSON_NAME] Toggle Sidebar Brands Brand Analytics Track …" at bounding box center [415, 230] width 831 height 460
click at [737, 178] on div "Delete Brand" at bounding box center [738, 178] width 96 height 26
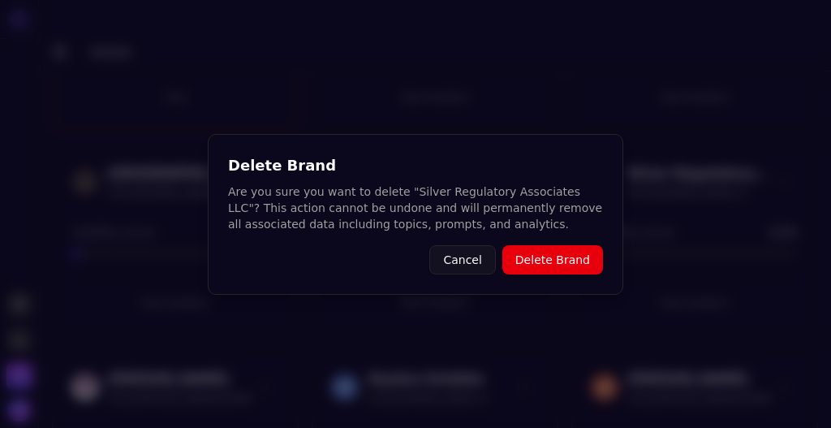
click at [549, 256] on button "Delete Brand" at bounding box center [552, 259] width 101 height 29
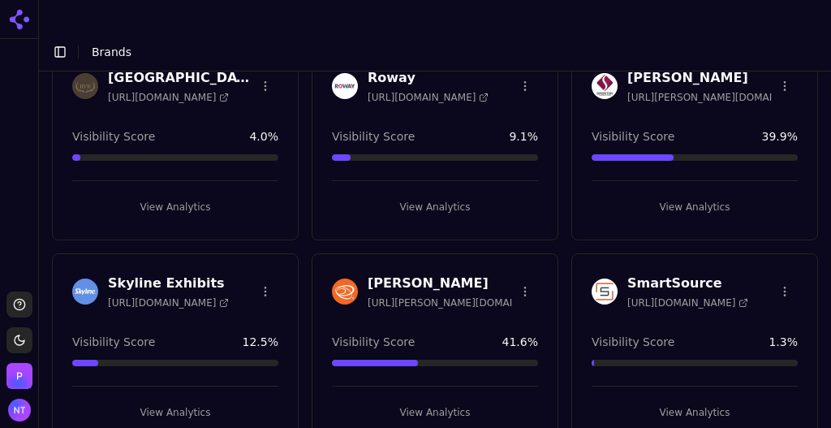
scroll to position [2391, 0]
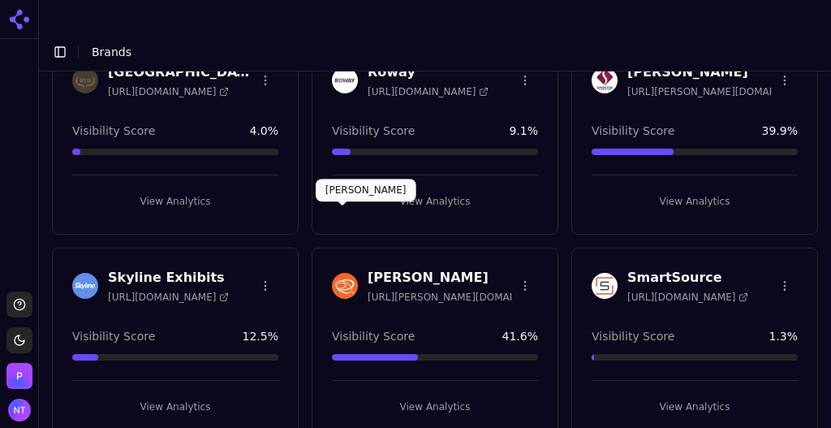
click at [172, 393] on button "View Analytics" at bounding box center [175, 406] width 206 height 26
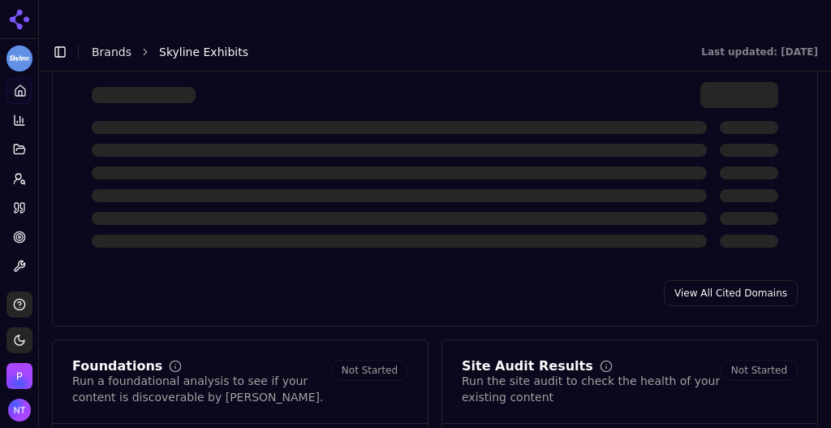
scroll to position [1790, 0]
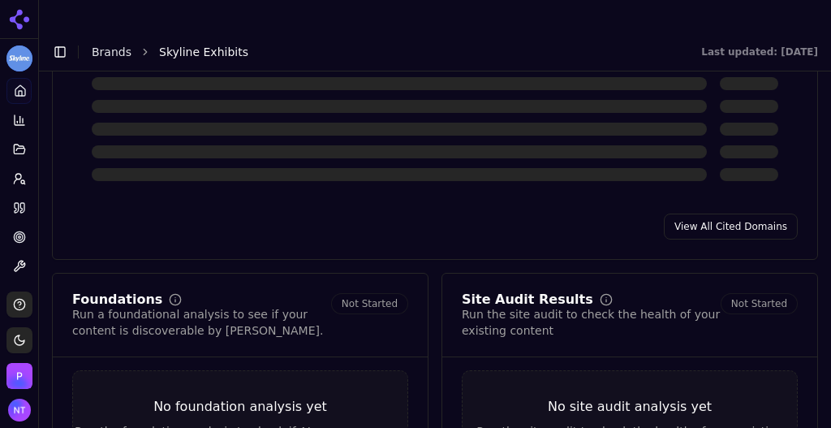
click at [714, 213] on link "View All Cited Domains" at bounding box center [731, 226] width 134 height 26
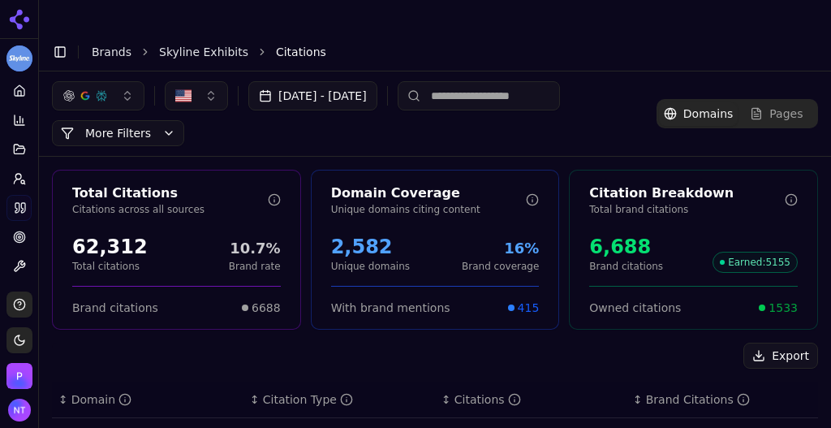
click at [771, 342] on button "Export" at bounding box center [780, 355] width 75 height 26
click at [112, 45] on link "Brands" at bounding box center [112, 51] width 40 height 13
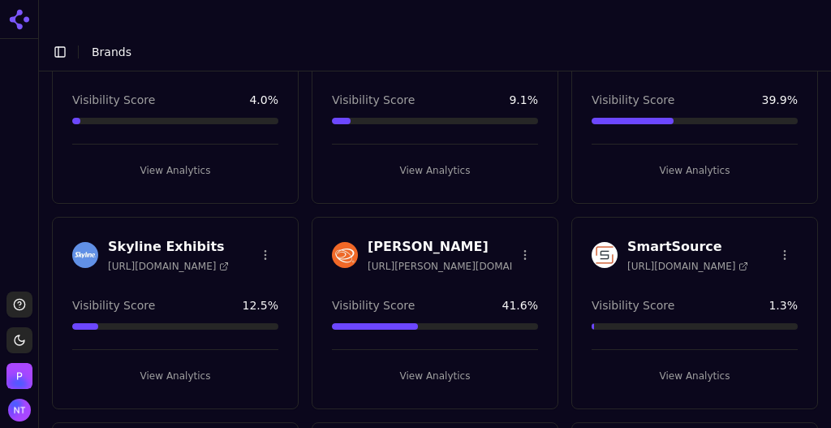
scroll to position [2417, 0]
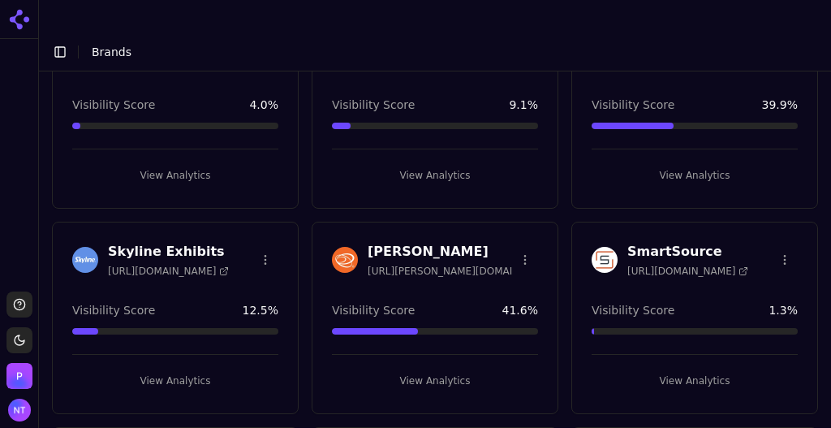
click at [434, 367] on button "View Analytics" at bounding box center [435, 380] width 206 height 26
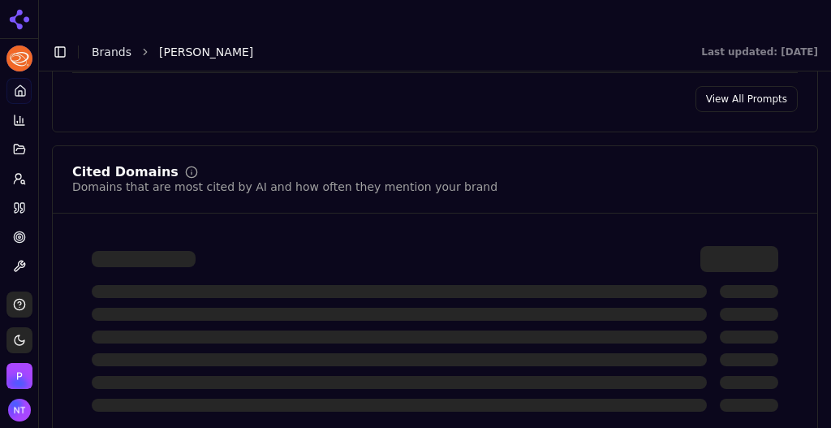
scroll to position [1875, 0]
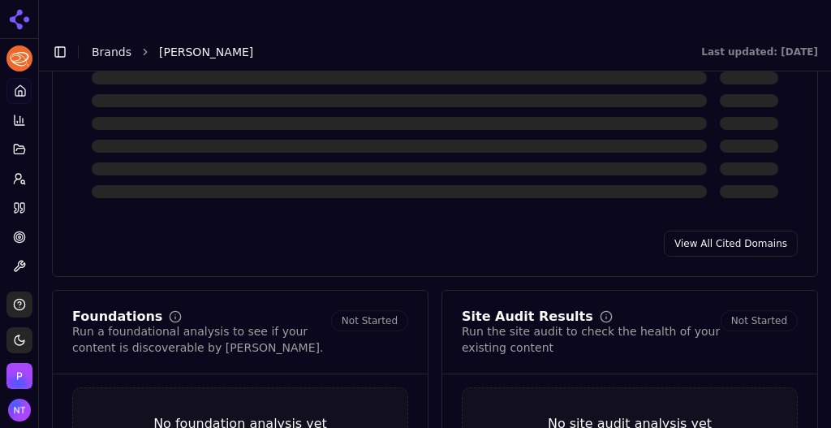
click at [694, 230] on link "View All Cited Domains" at bounding box center [731, 243] width 134 height 26
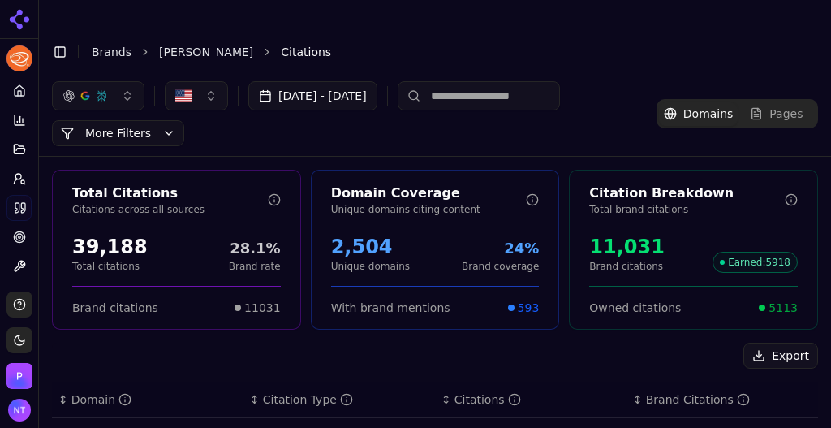
click at [757, 342] on button "Export" at bounding box center [780, 355] width 75 height 26
click at [179, 44] on link "[PERSON_NAME]" at bounding box center [206, 52] width 94 height 16
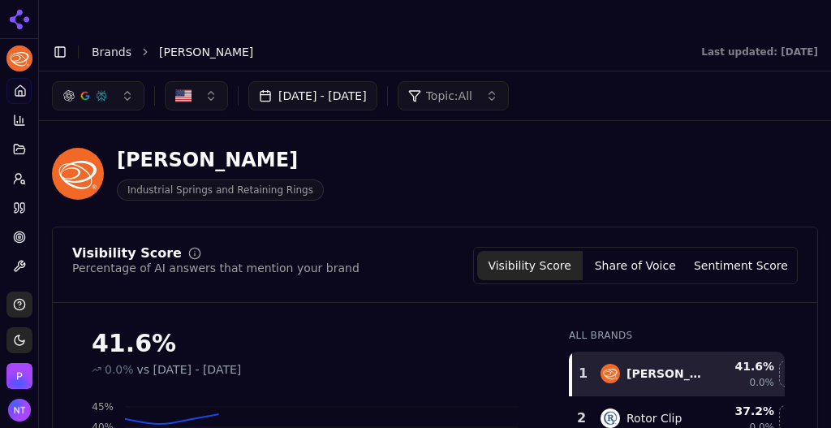
click at [99, 45] on link "Brands" at bounding box center [112, 51] width 40 height 13
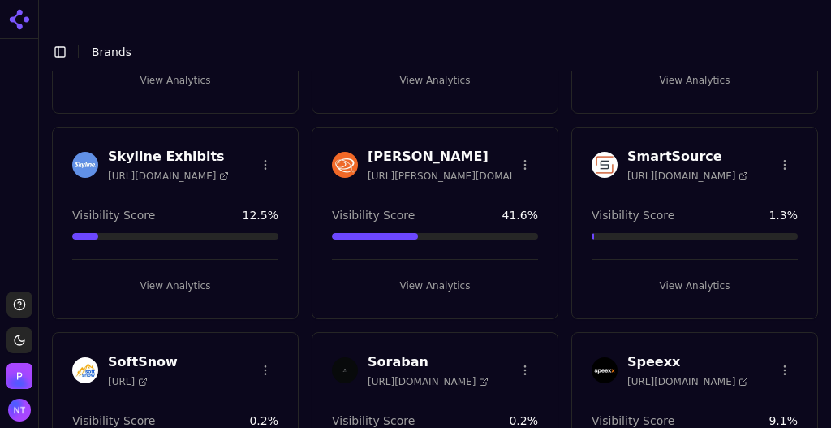
scroll to position [2521, 0]
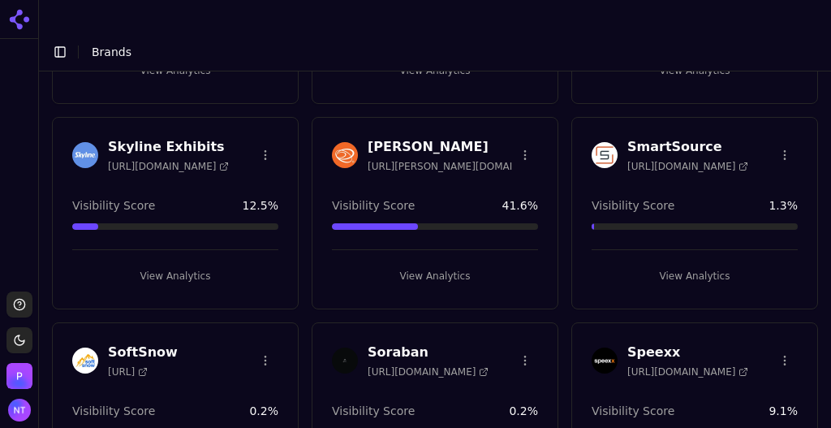
click at [776, 87] on html "Support Toggle theme [PERSON_NAME] Toggle Sidebar Brands Brand Analytics Track …" at bounding box center [415, 230] width 831 height 460
click at [745, 152] on div "Delete Brand" at bounding box center [738, 151] width 96 height 26
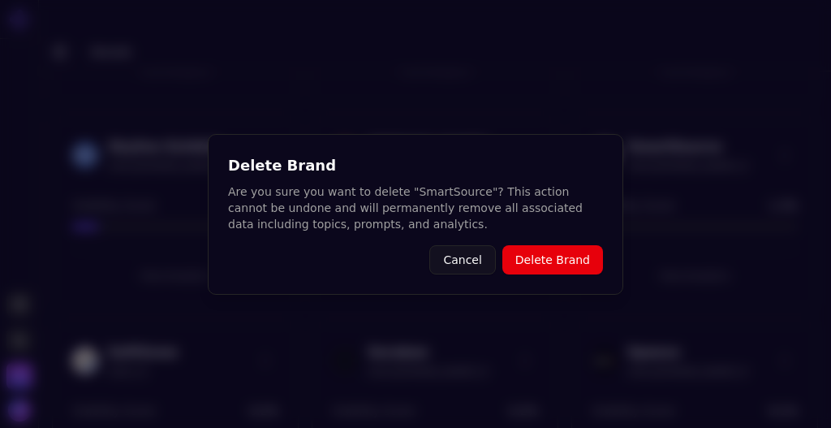
click at [552, 256] on button "Delete Brand" at bounding box center [552, 259] width 101 height 29
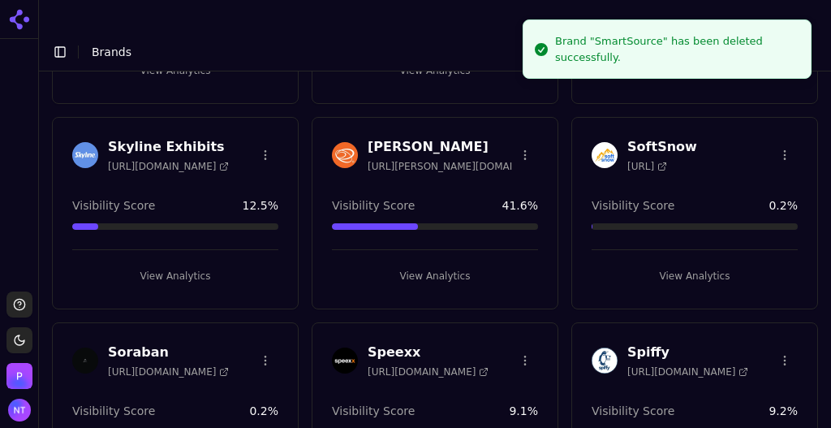
click at [774, 91] on html "Support Toggle theme [PERSON_NAME] Toggle Sidebar Brands Brand Analytics Track …" at bounding box center [415, 230] width 831 height 460
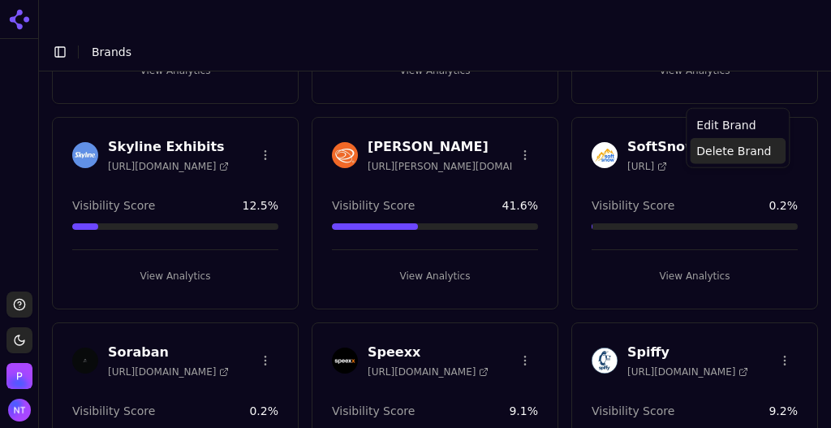
click at [728, 153] on div "Delete Brand" at bounding box center [738, 151] width 96 height 26
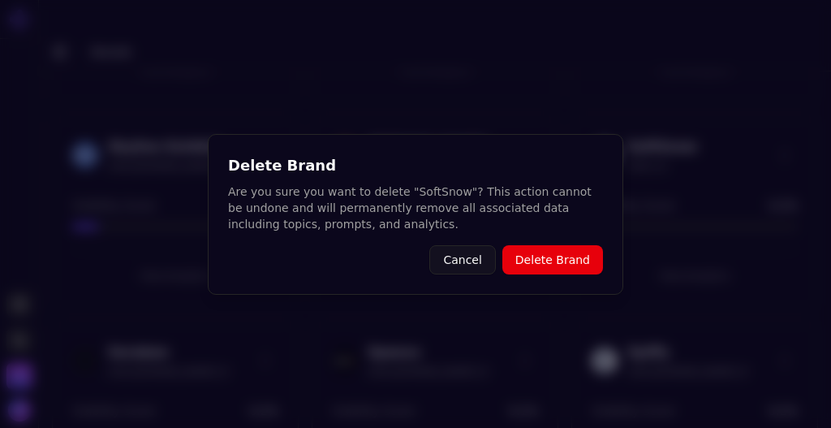
click at [566, 248] on button "Delete Brand" at bounding box center [552, 259] width 101 height 29
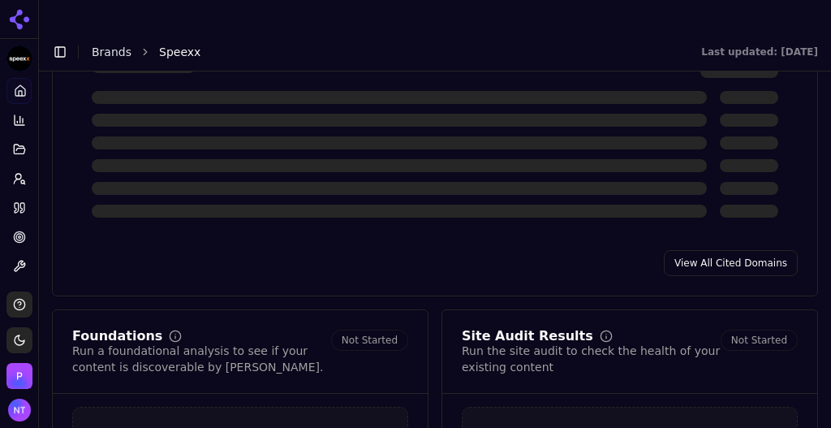
scroll to position [1802, 0]
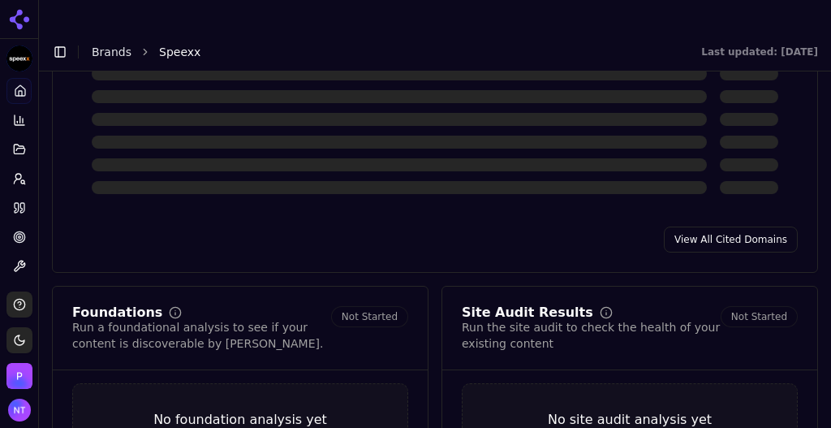
click at [735, 226] on link "View All Cited Domains" at bounding box center [731, 239] width 134 height 26
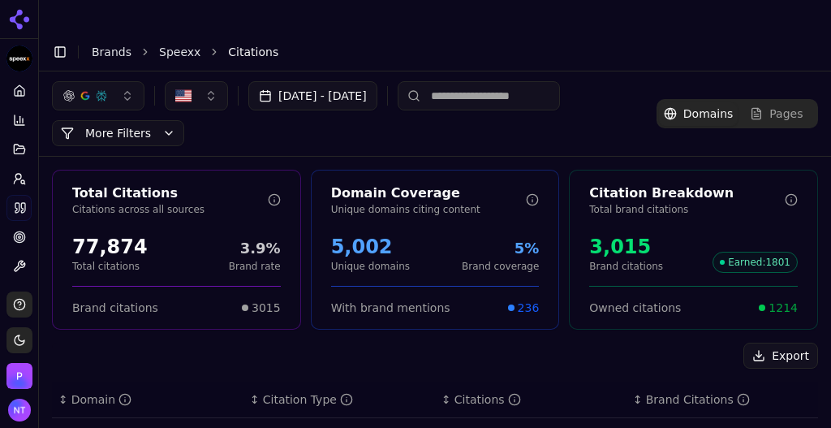
click at [766, 342] on button "Export" at bounding box center [780, 355] width 75 height 26
click at [103, 45] on link "Brands" at bounding box center [112, 51] width 40 height 13
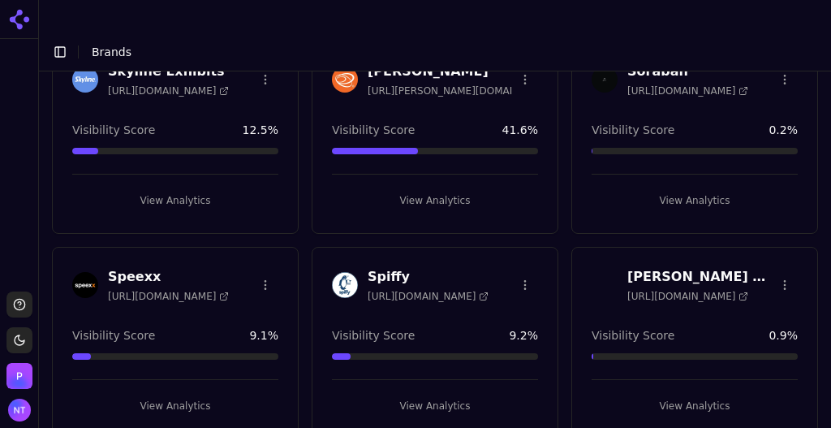
scroll to position [2576, 0]
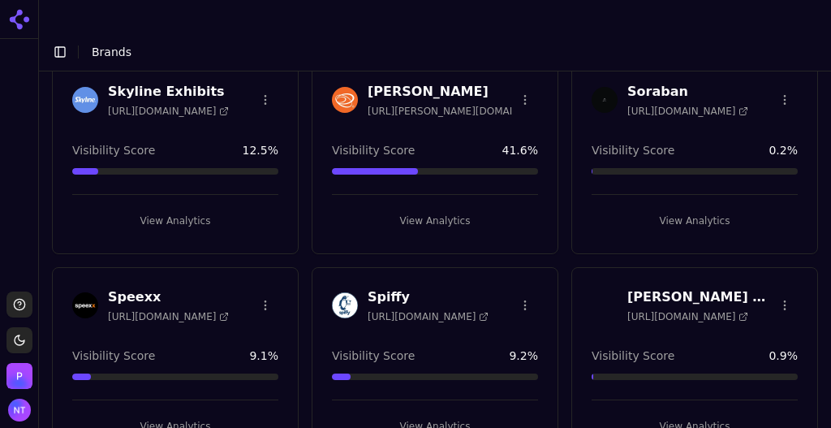
click at [432, 413] on button "View Analytics" at bounding box center [435, 426] width 206 height 26
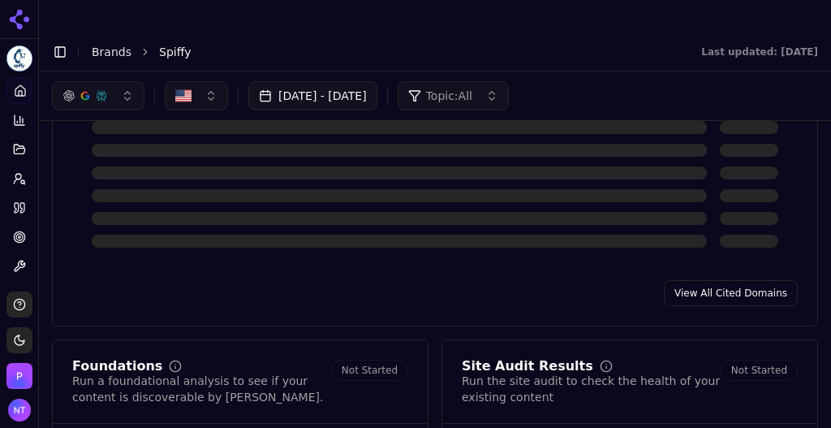
scroll to position [1745, 0]
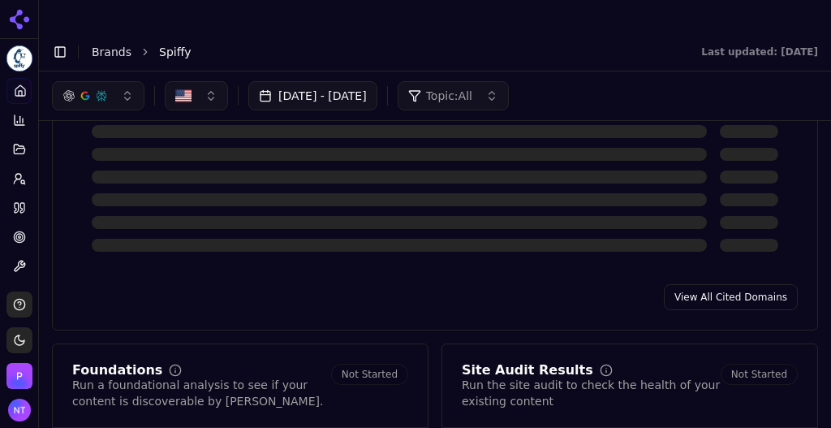
click at [733, 284] on link "View All Cited Domains" at bounding box center [731, 297] width 134 height 26
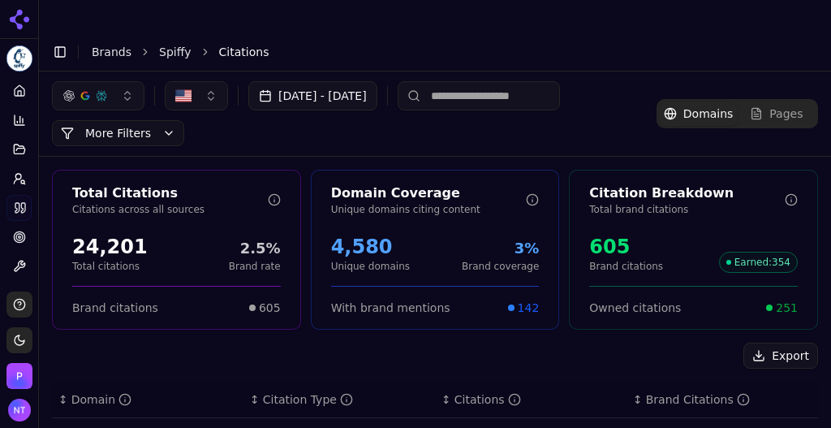
click at [774, 342] on button "Export" at bounding box center [780, 355] width 75 height 26
click at [105, 45] on link "Brands" at bounding box center [112, 51] width 40 height 13
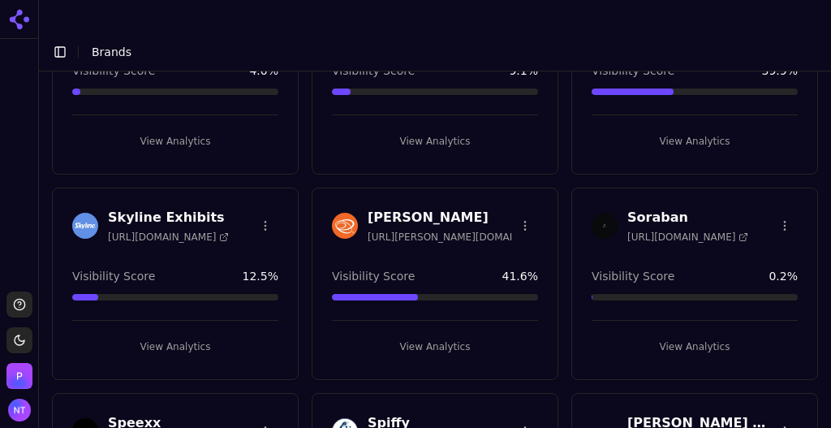
scroll to position [2461, 0]
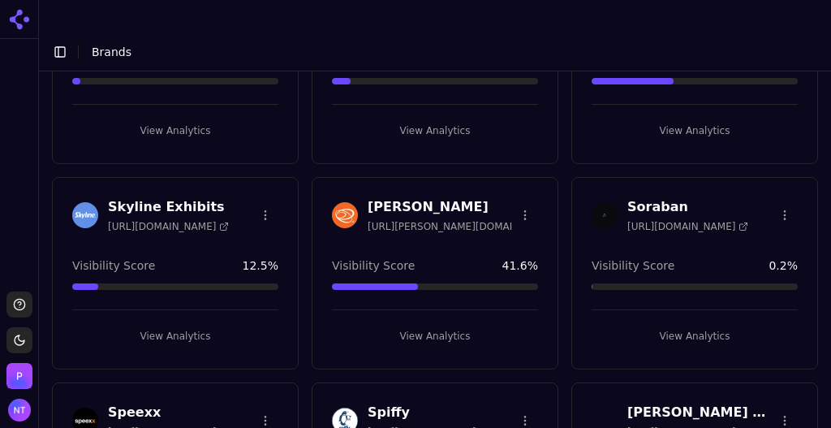
click at [516, 357] on html "Support Toggle theme [PERSON_NAME] Toggle Sidebar Brands Brand Analytics Track …" at bounding box center [415, 230] width 831 height 460
click at [482, 328] on div "Delete Brand" at bounding box center [481, 324] width 96 height 26
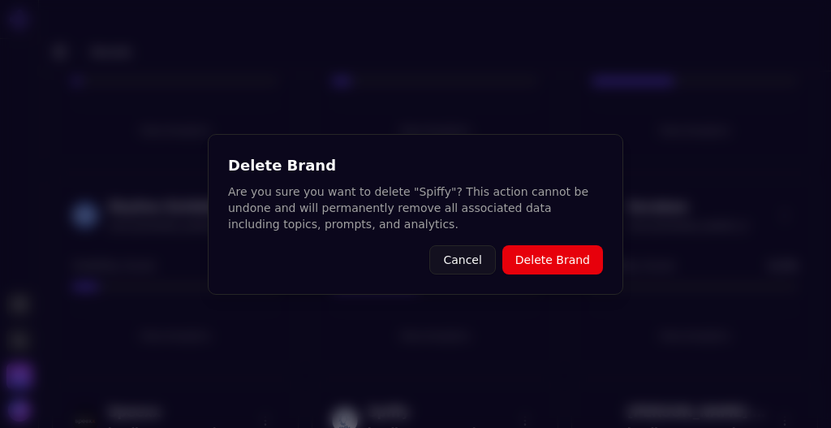
click at [557, 256] on button "Delete Brand" at bounding box center [552, 259] width 101 height 29
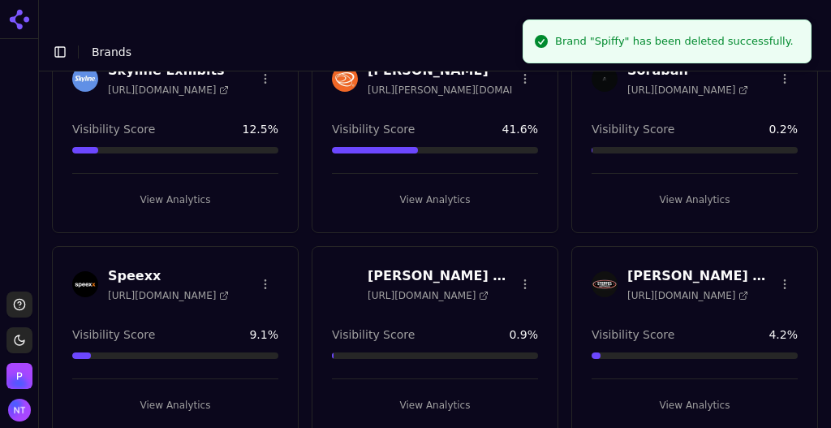
scroll to position [2623, 0]
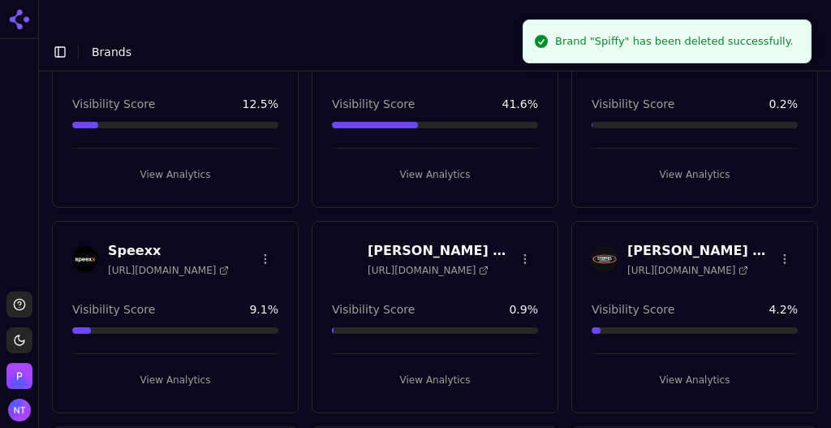
click at [519, 195] on html "Support Toggle theme [PERSON_NAME] Toggle Sidebar Brands Brand Analytics Track …" at bounding box center [415, 230] width 831 height 460
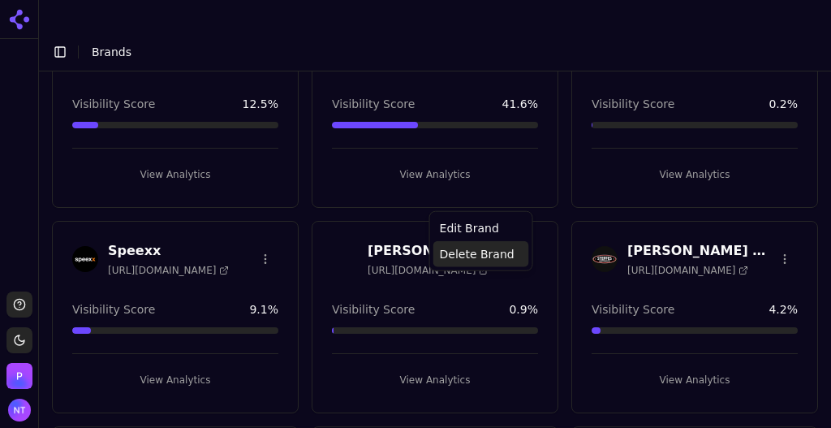
click at [487, 251] on div "Delete Brand" at bounding box center [481, 254] width 96 height 26
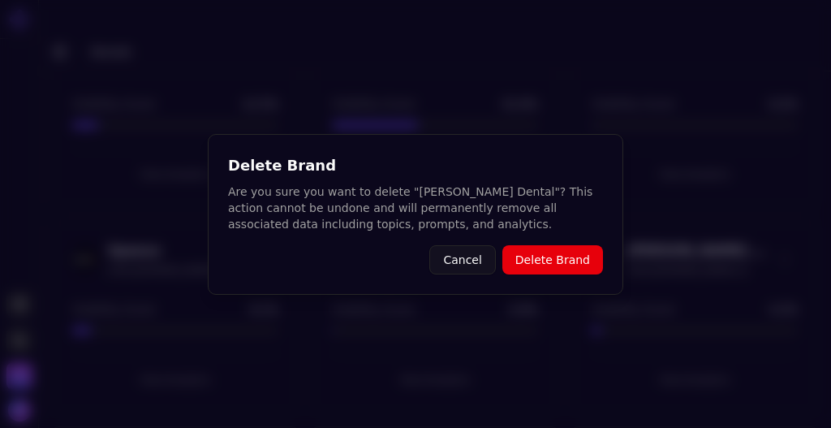
click at [536, 256] on button "Delete Brand" at bounding box center [552, 259] width 101 height 29
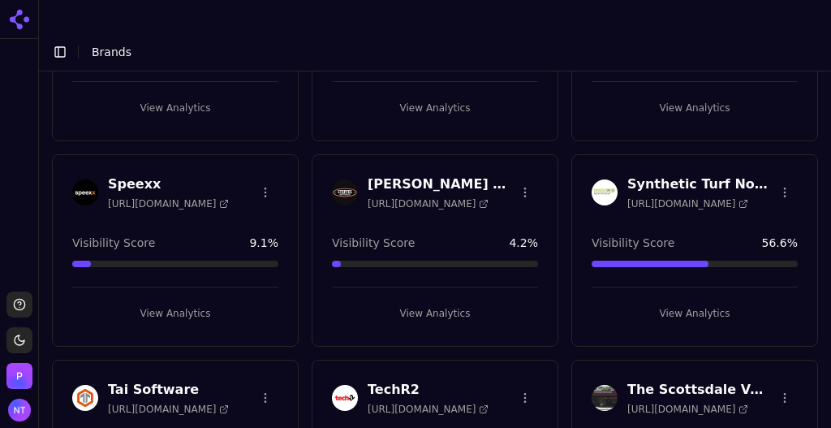
scroll to position [2694, 0]
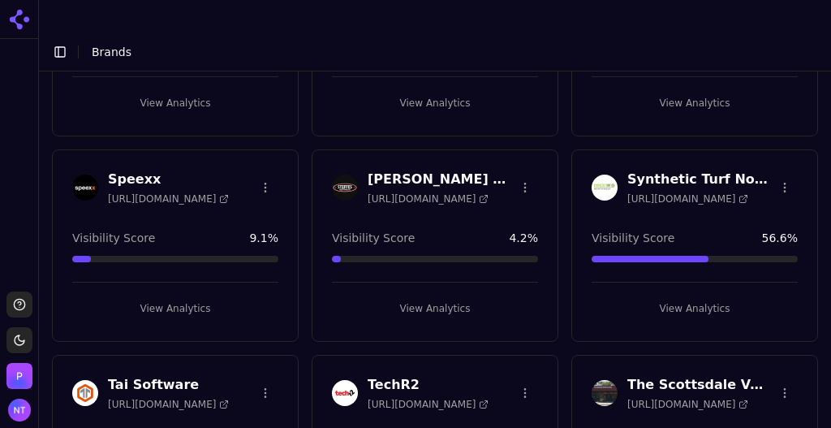
click at [643, 295] on button "View Analytics" at bounding box center [694, 308] width 206 height 26
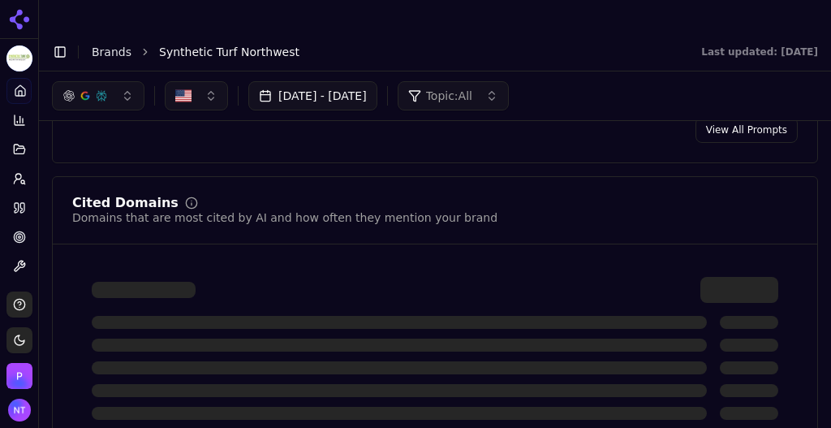
scroll to position [1906, 0]
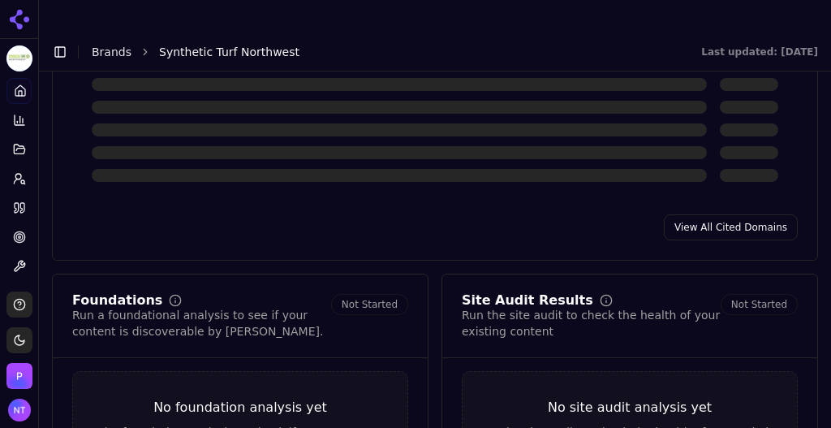
click at [726, 214] on link "View All Cited Domains" at bounding box center [731, 227] width 134 height 26
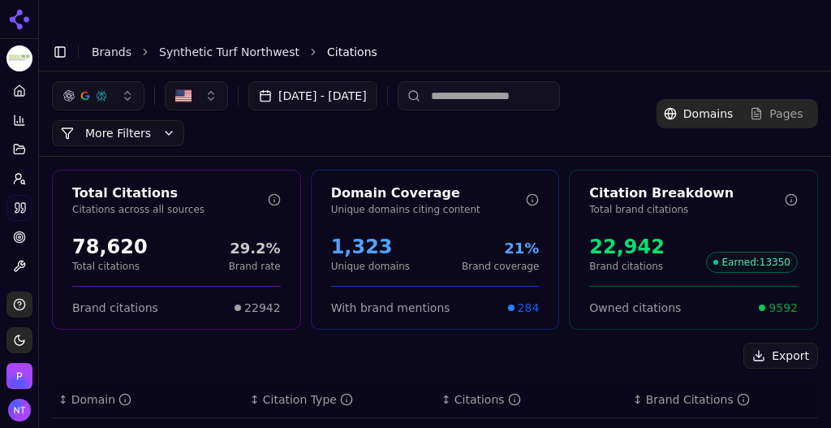
click at [767, 342] on button "Export" at bounding box center [780, 355] width 75 height 26
click at [107, 45] on link "Brands" at bounding box center [112, 51] width 40 height 13
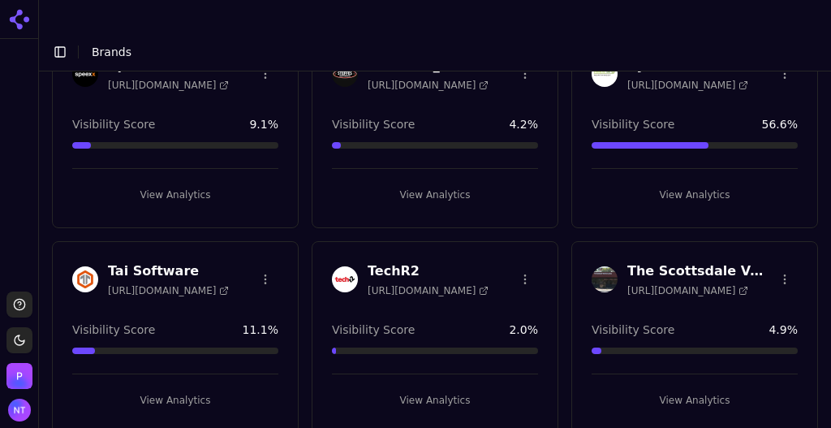
scroll to position [2858, 0]
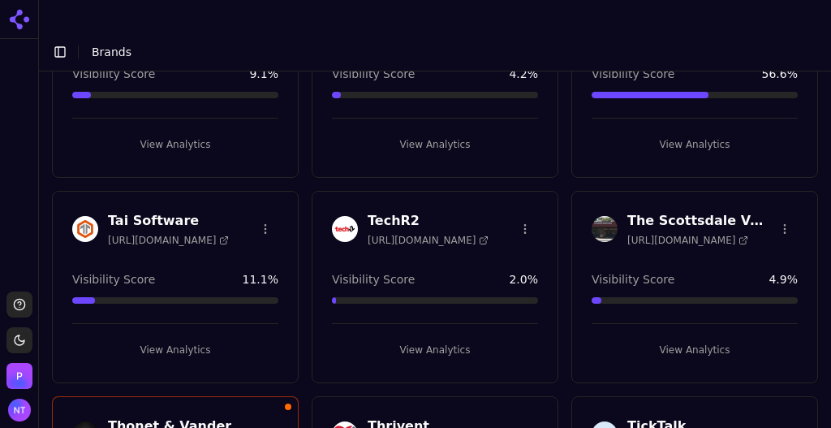
click at [264, 157] on html "Support Toggle theme [PERSON_NAME] Toggle Sidebar Brands Brand Analytics Track …" at bounding box center [415, 230] width 831 height 460
click at [238, 227] on div "Delete Brand" at bounding box center [224, 223] width 96 height 26
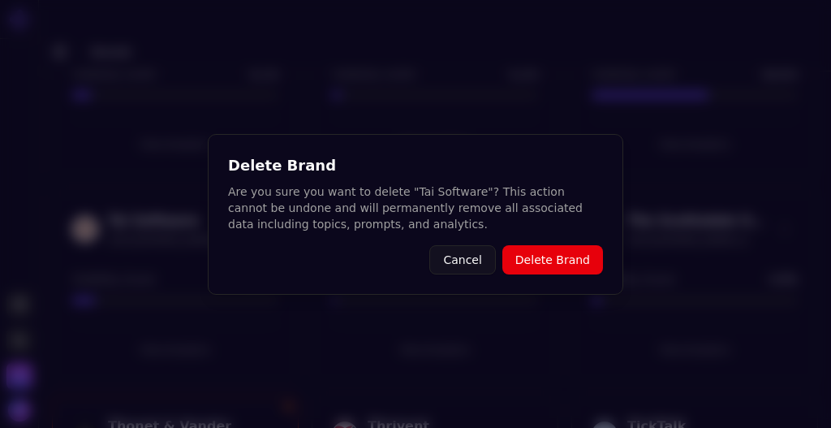
click at [539, 255] on button "Delete Brand" at bounding box center [552, 259] width 101 height 29
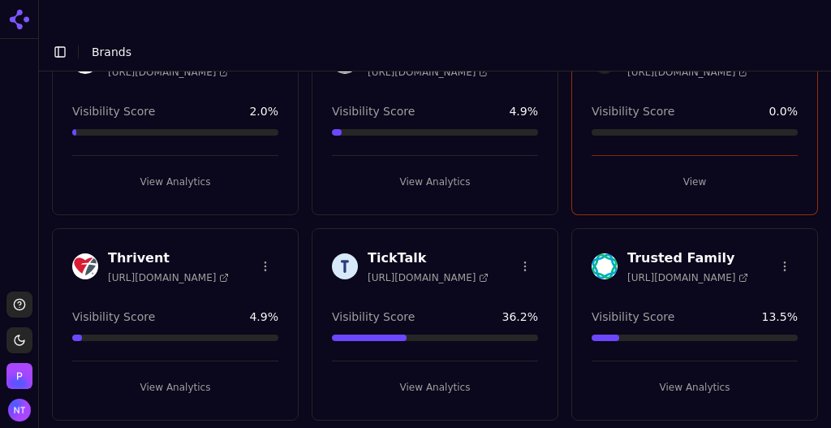
scroll to position [3031, 0]
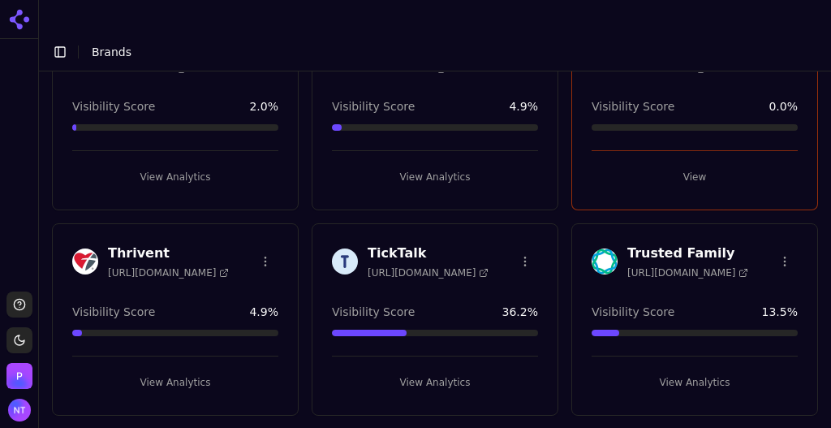
click at [262, 195] on html "Support Toggle theme [PERSON_NAME] Toggle Sidebar Brands Brand Analytics Track …" at bounding box center [415, 230] width 831 height 460
click at [242, 247] on div "Delete Brand" at bounding box center [224, 254] width 96 height 26
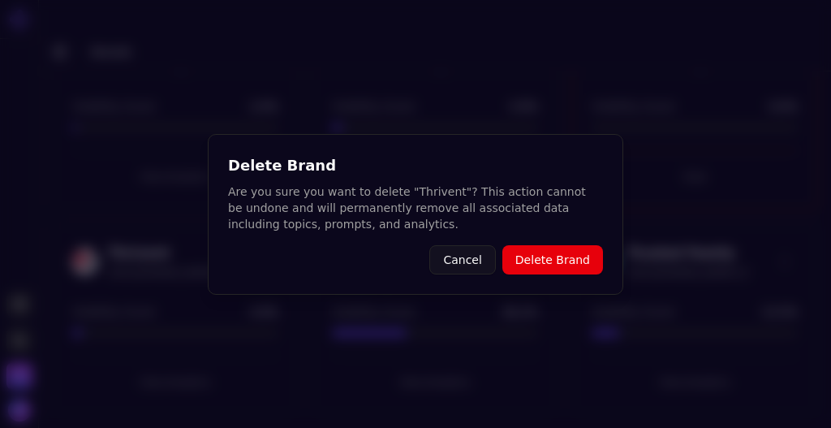
click at [529, 256] on button "Delete Brand" at bounding box center [552, 259] width 101 height 29
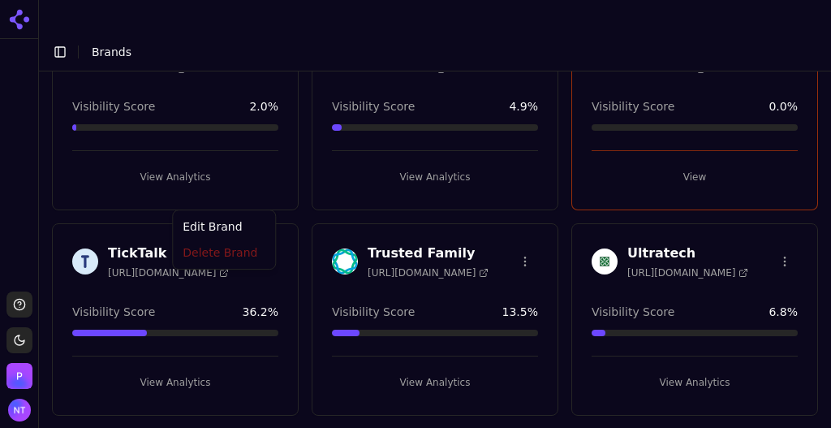
click at [272, 191] on html "Support Toggle theme [PERSON_NAME] Toggle Sidebar Brands Brand Analytics Track …" at bounding box center [415, 230] width 831 height 460
click at [236, 253] on div "Delete Brand" at bounding box center [224, 254] width 96 height 26
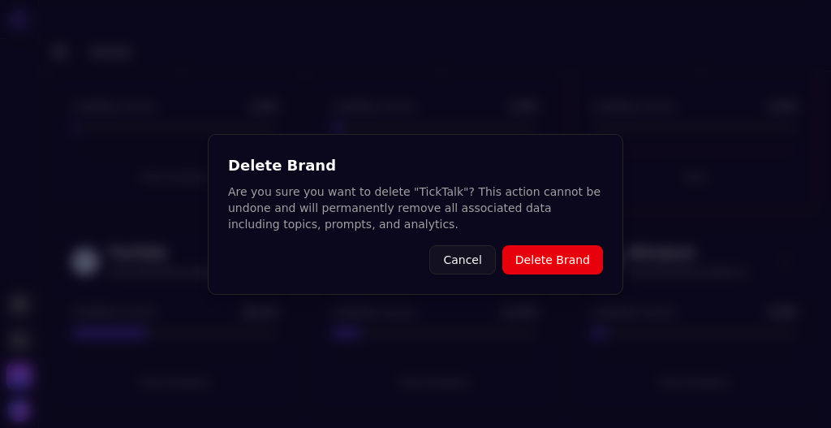
click at [527, 250] on button "Delete Brand" at bounding box center [552, 259] width 101 height 29
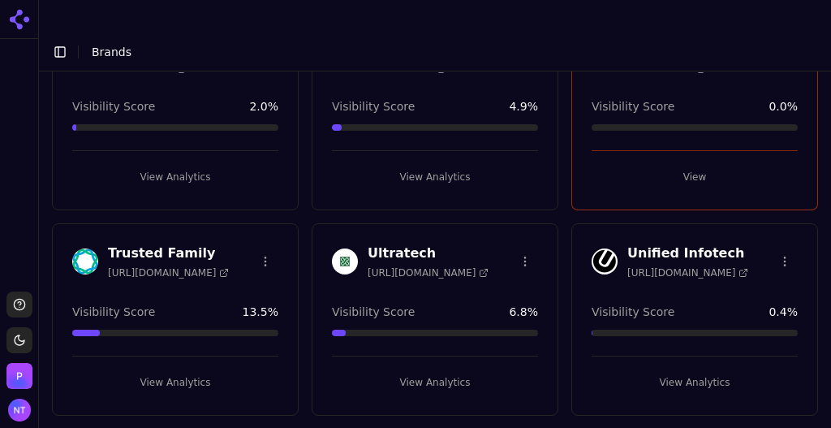
click at [262, 190] on html "Support Toggle theme [PERSON_NAME] Toggle Sidebar Brands Brand Analytics Track …" at bounding box center [415, 230] width 831 height 460
click at [244, 255] on div "Delete Brand" at bounding box center [224, 254] width 96 height 26
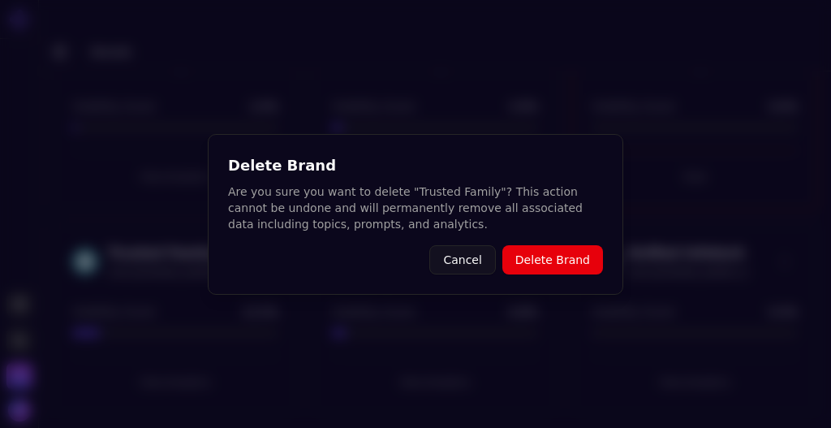
click at [558, 261] on button "Delete Brand" at bounding box center [552, 259] width 101 height 29
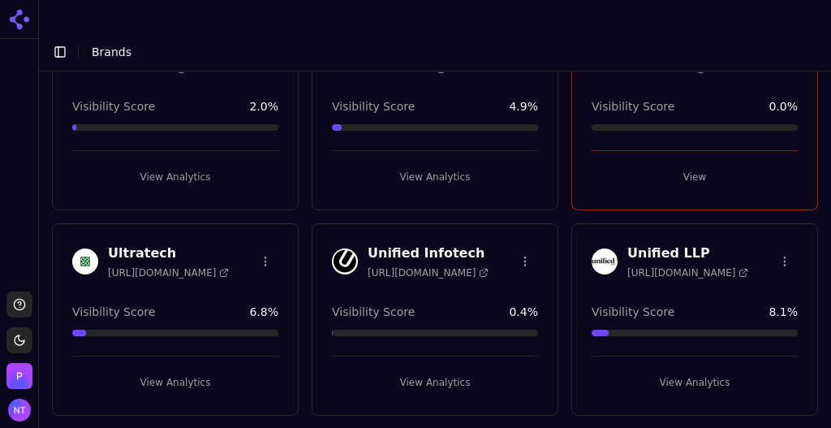
click at [193, 369] on button "View Analytics" at bounding box center [175, 382] width 206 height 26
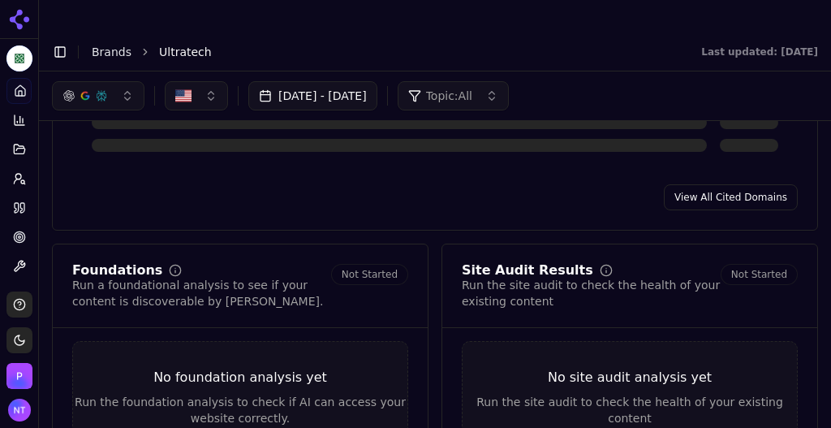
scroll to position [1663, 0]
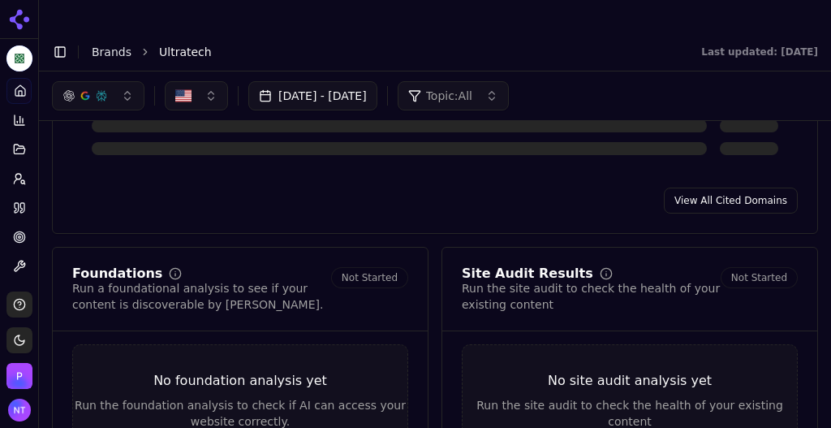
click at [709, 187] on link "View All Cited Domains" at bounding box center [731, 200] width 134 height 26
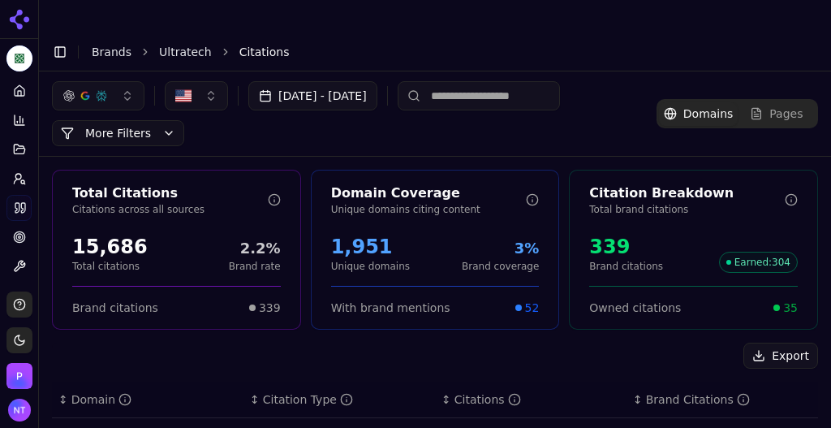
click at [758, 342] on button "Export" at bounding box center [780, 355] width 75 height 26
click at [115, 45] on link "Brands" at bounding box center [112, 51] width 40 height 13
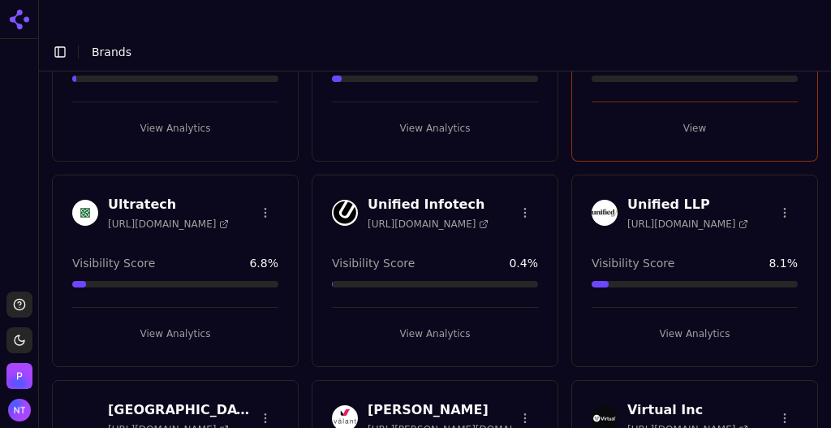
scroll to position [3106, 0]
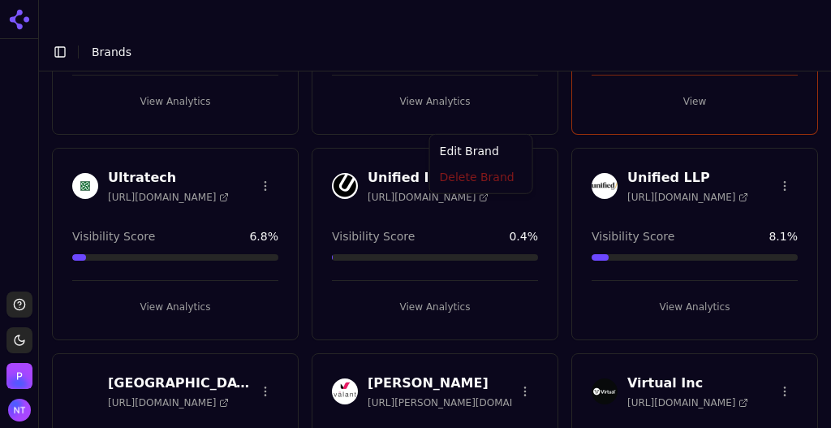
click at [522, 117] on html "Support Toggle theme [PERSON_NAME] Toggle Sidebar Brands Brand Analytics Track …" at bounding box center [415, 230] width 831 height 460
click at [567, 96] on html "Support Toggle theme [PERSON_NAME] Toggle Sidebar Brands Brand Analytics Track …" at bounding box center [415, 230] width 831 height 460
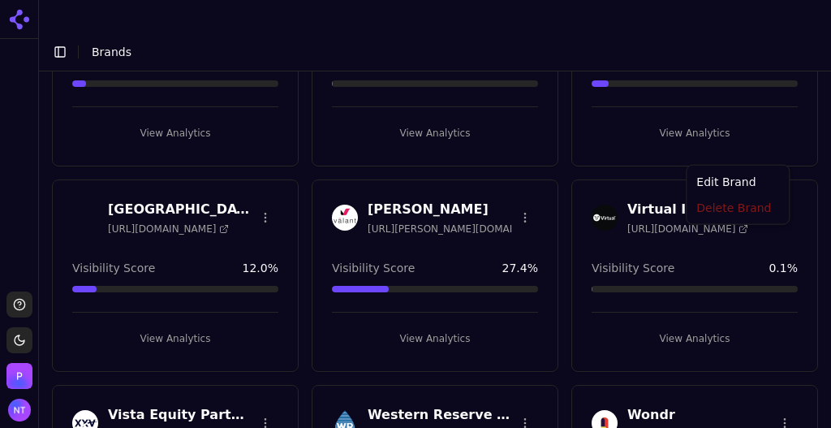
click at [776, 151] on html "Support Toggle theme [PERSON_NAME] Toggle Sidebar Brands Brand Analytics Track …" at bounding box center [415, 230] width 831 height 460
click at [731, 206] on div "Delete Brand" at bounding box center [738, 208] width 96 height 26
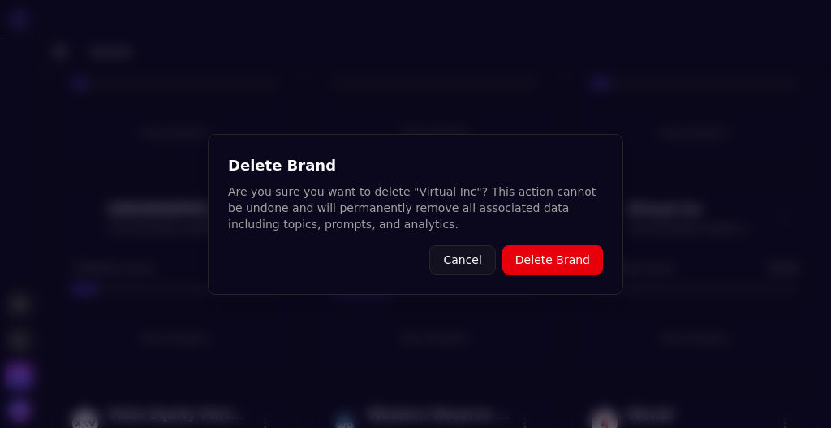
click at [557, 257] on button "Delete Brand" at bounding box center [552, 259] width 101 height 29
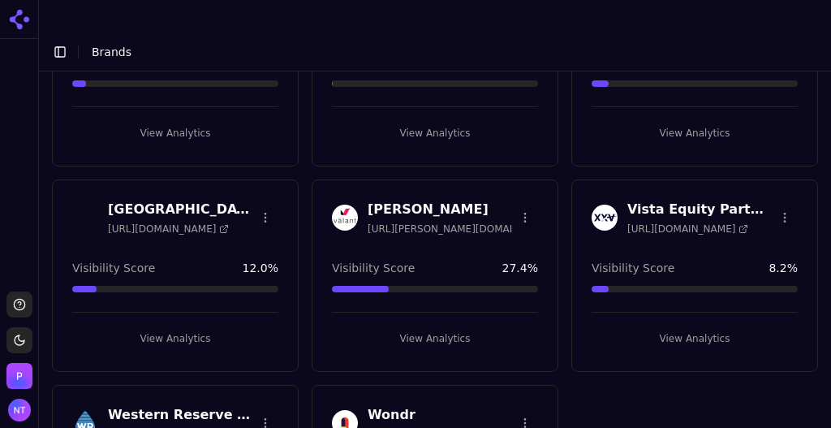
scroll to position [3382, 0]
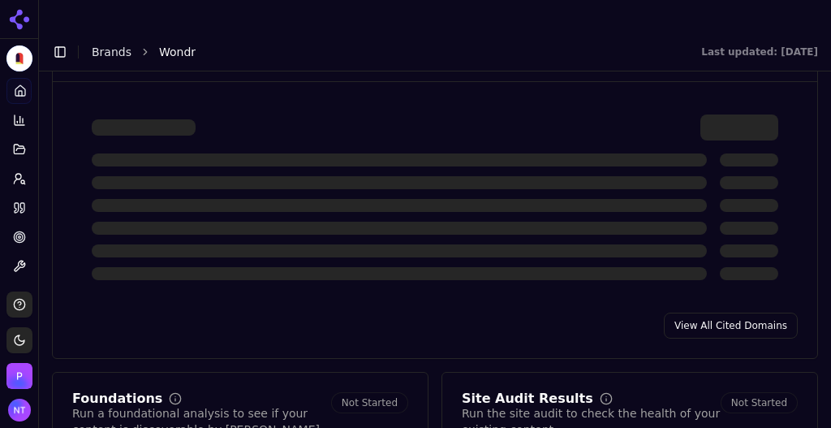
scroll to position [1549, 0]
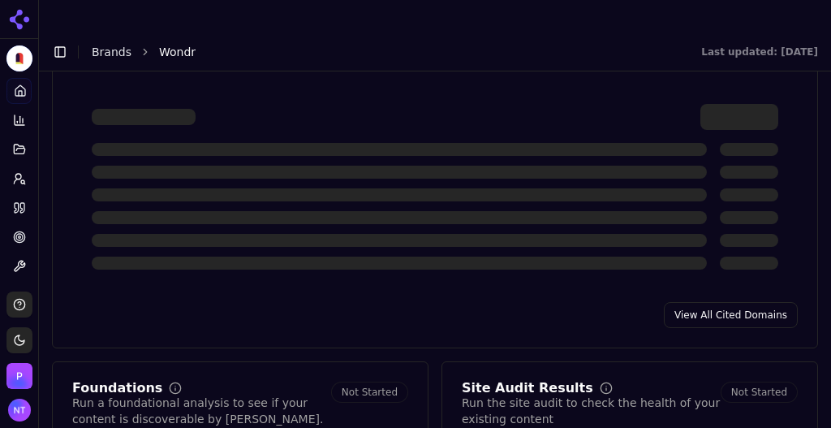
click at [721, 302] on link "View All Cited Domains" at bounding box center [731, 315] width 134 height 26
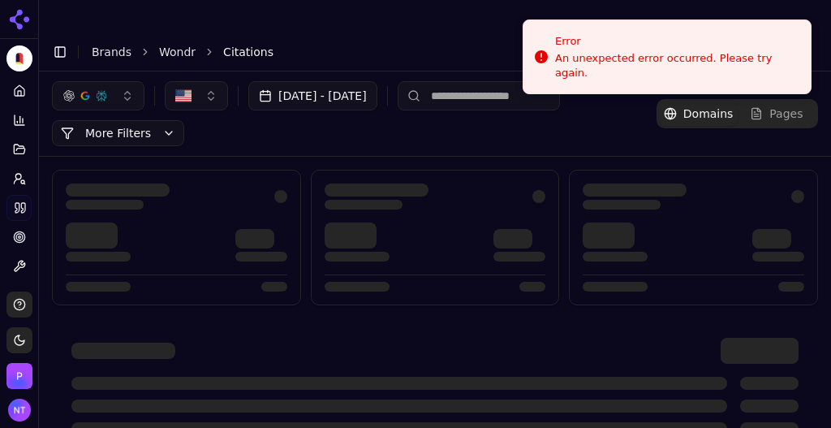
click at [238, 44] on span "Citations" at bounding box center [248, 52] width 50 height 16
click at [108, 45] on link "Brands" at bounding box center [112, 51] width 40 height 13
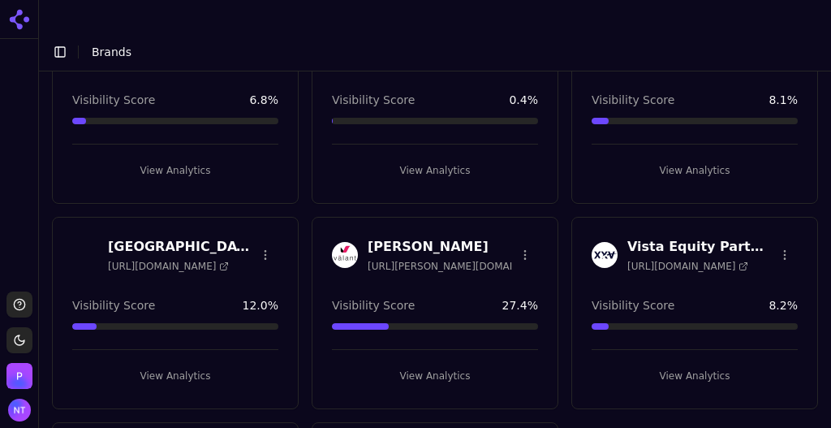
scroll to position [3365, 0]
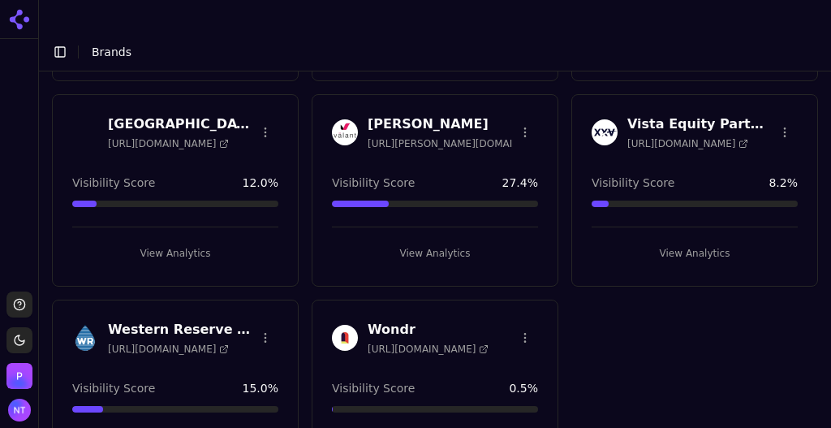
click at [520, 268] on html "Support Toggle theme [PERSON_NAME] Toggle Sidebar Brands Brand Analytics Track …" at bounding box center [415, 230] width 831 height 460
click at [696, 315] on html "Support Toggle theme [PERSON_NAME] Toggle Sidebar Brands Brand Analytics Track …" at bounding box center [415, 230] width 831 height 460
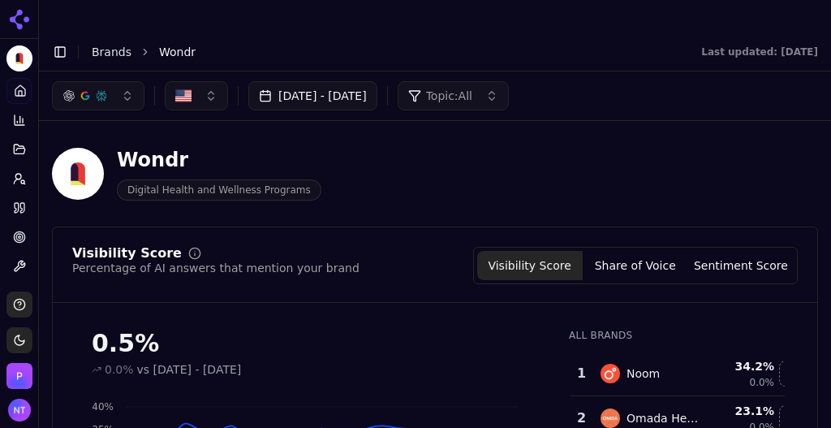
click at [101, 45] on link "Brands" at bounding box center [112, 51] width 40 height 13
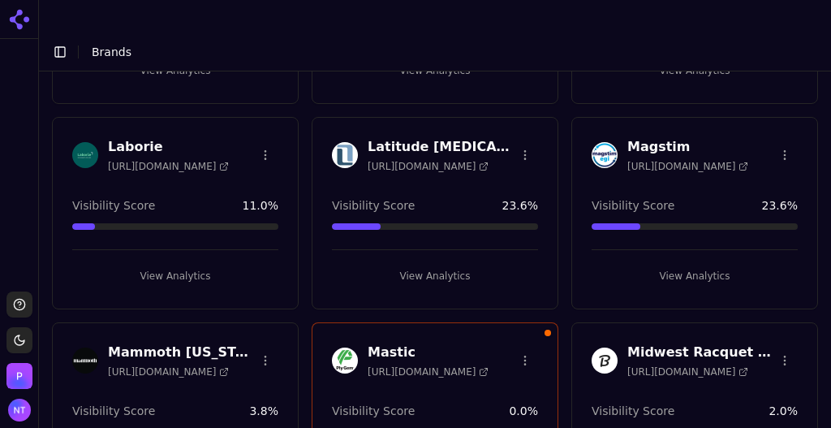
scroll to position [3382, 0]
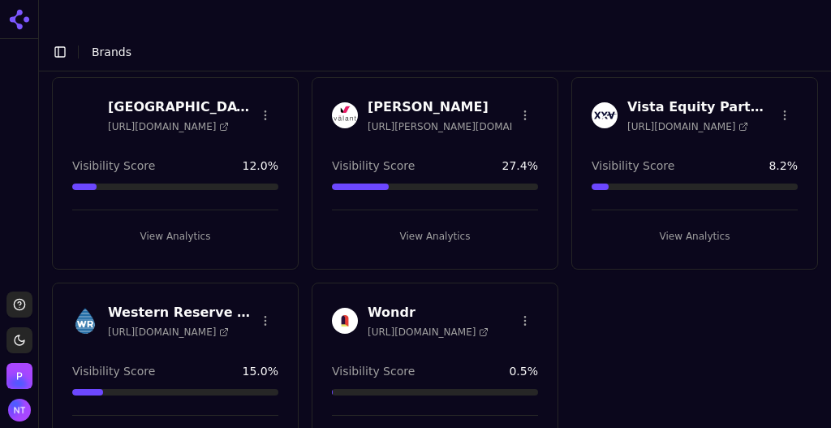
click at [519, 253] on html "Support Toggle theme [PERSON_NAME] Toggle Sidebar Brands Brand Analytics Track …" at bounding box center [415, 230] width 831 height 460
click at [490, 305] on div "Delete Brand" at bounding box center [481, 312] width 96 height 26
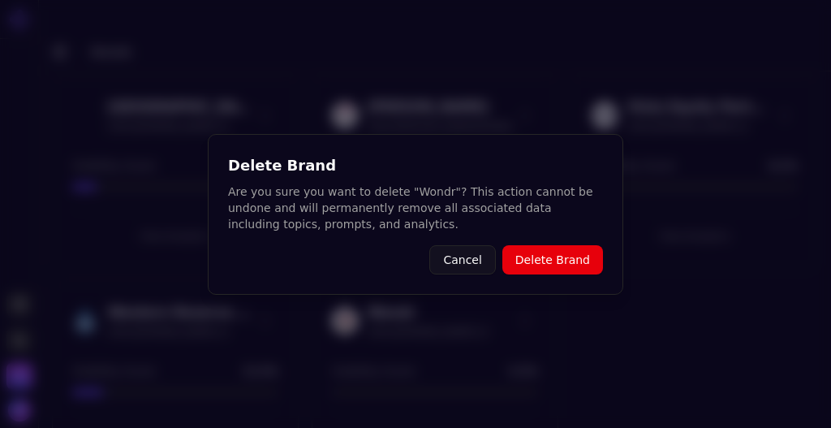
click at [561, 259] on button "Delete Brand" at bounding box center [552, 259] width 101 height 29
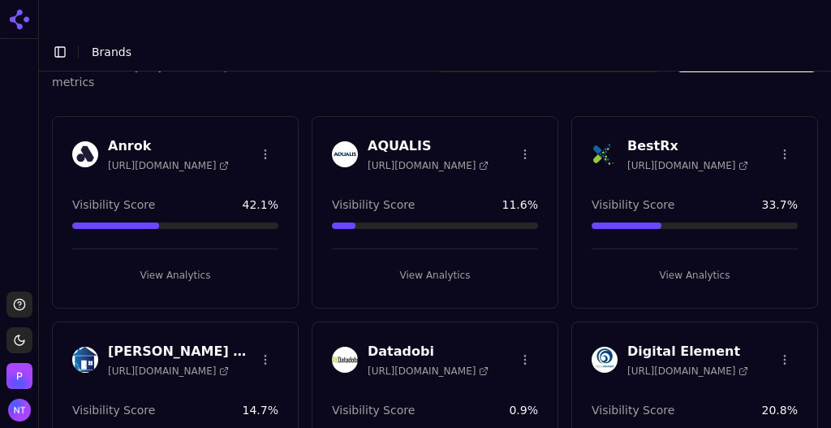
scroll to position [0, 0]
